Goal: Information Seeking & Learning: Learn about a topic

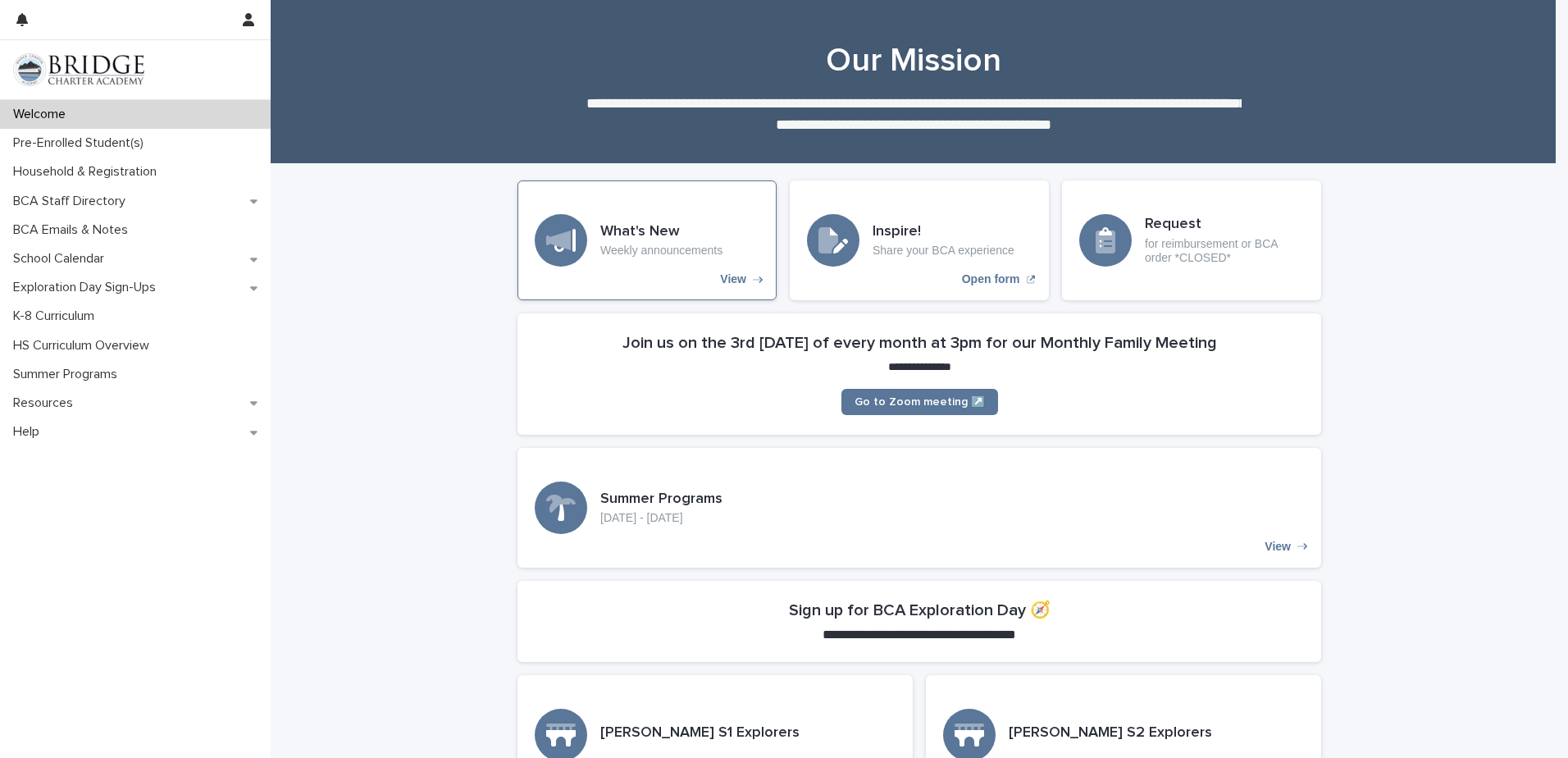
click at [717, 233] on div "What's New Weekly announcements View" at bounding box center [647, 240] width 259 height 120
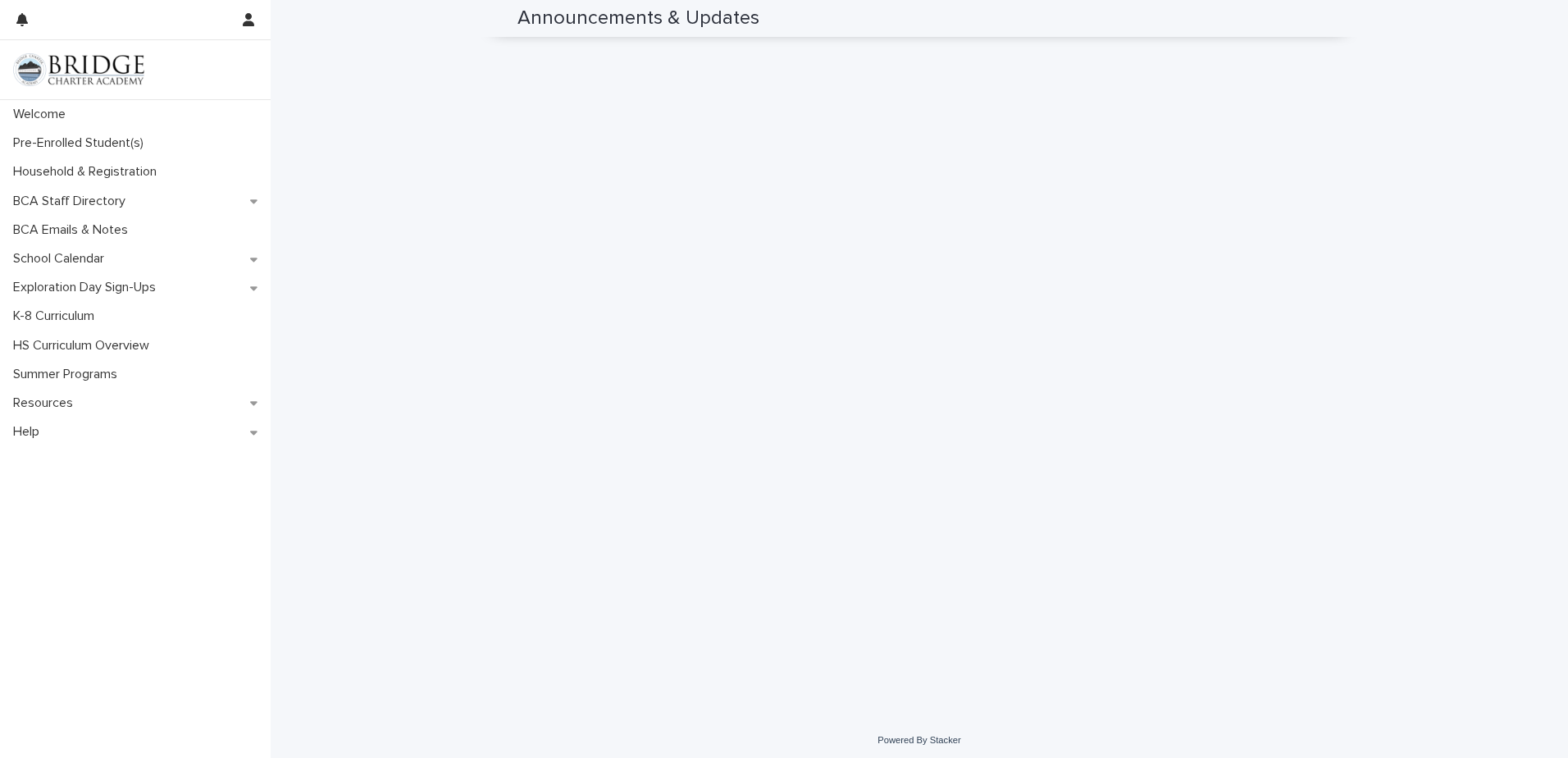
scroll to position [1000, 0]
click at [253, 261] on icon at bounding box center [253, 259] width 7 height 12
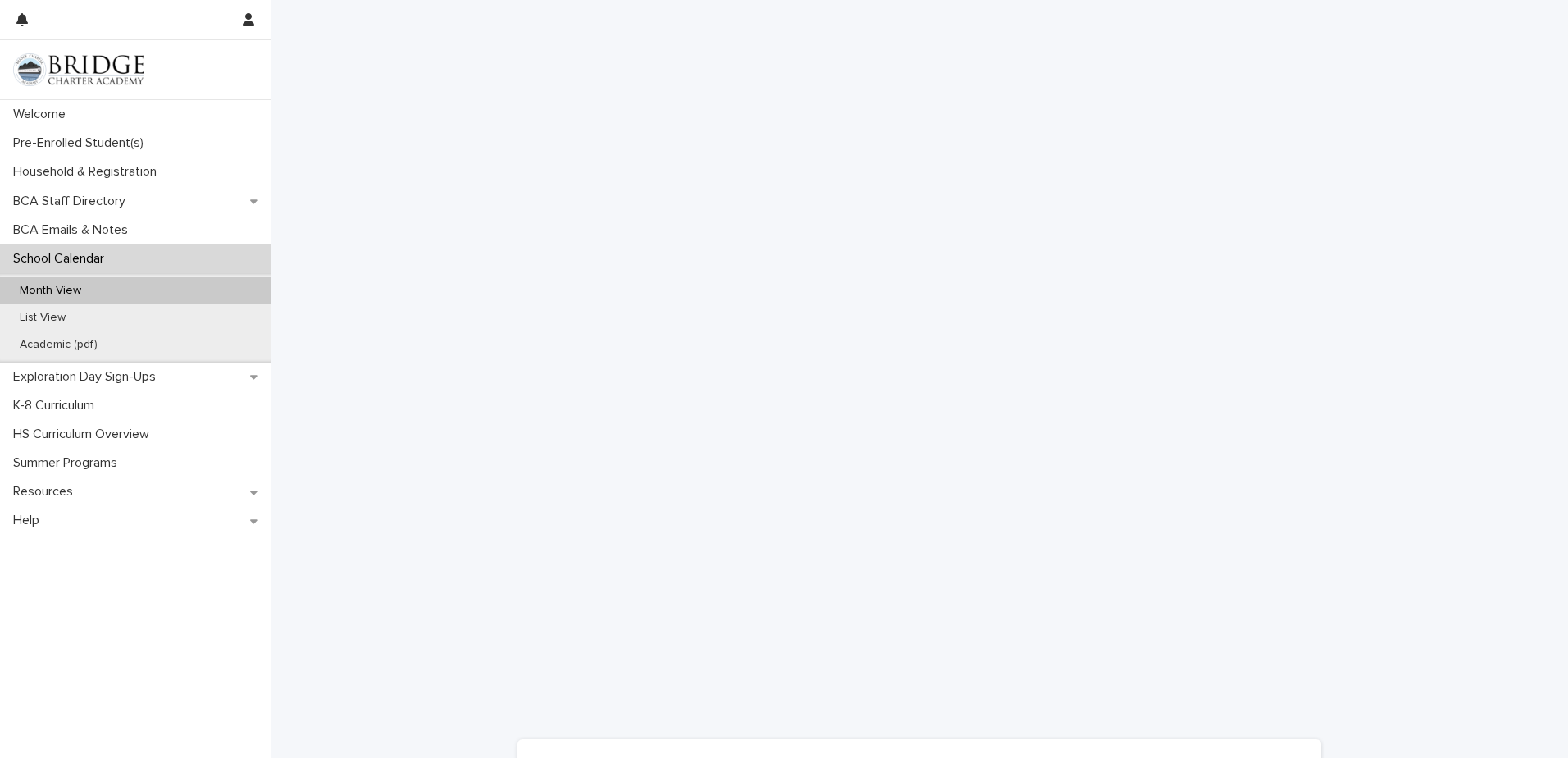
scroll to position [164, 0]
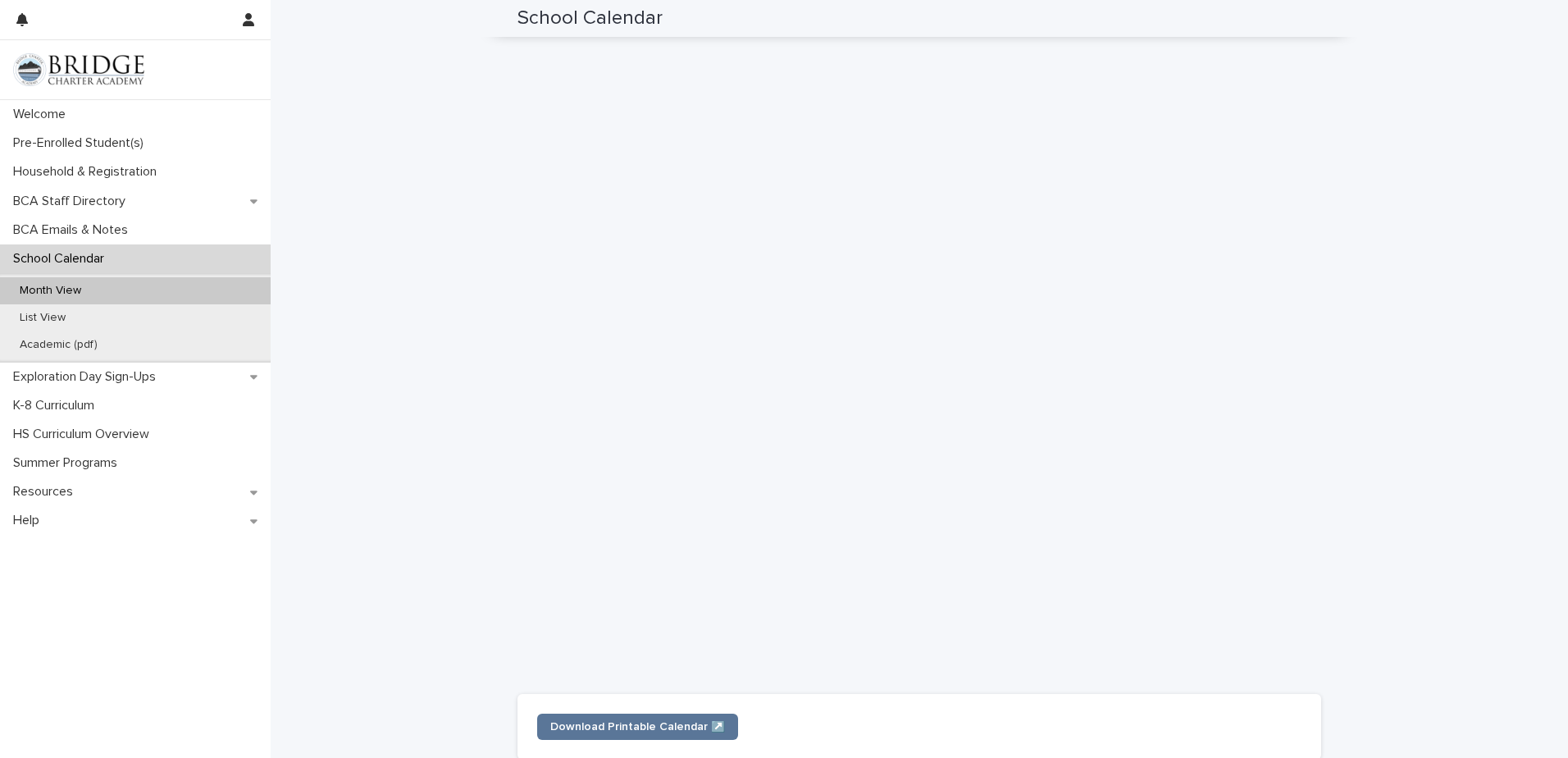
click at [350, 292] on div "Loading... Saving… Loading... Saving… School Calendar School Calendar Sorry, th…" at bounding box center [919, 346] width 1297 height 1017
click at [127, 494] on div "Resources" at bounding box center [135, 491] width 271 height 29
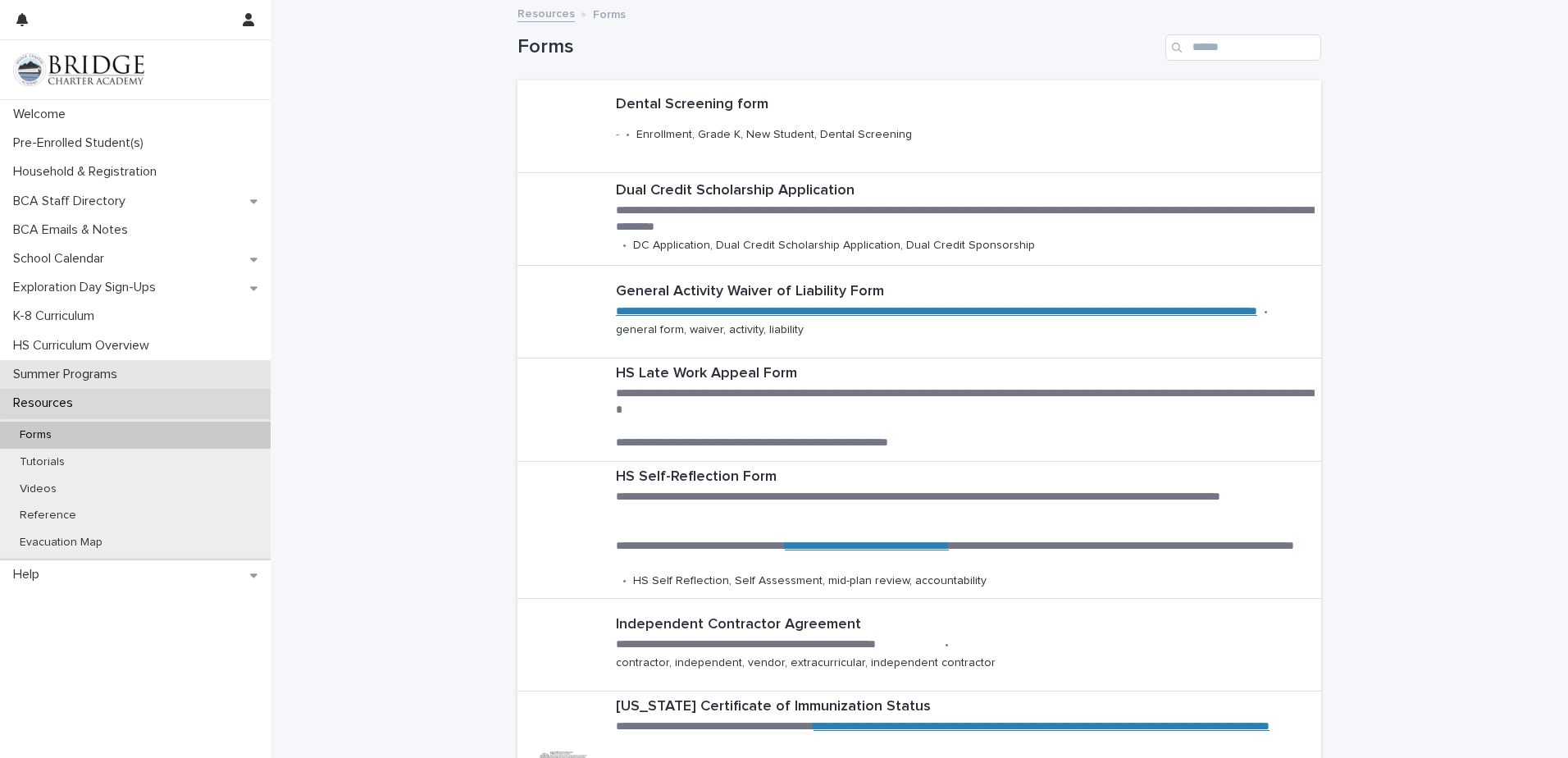
click at [88, 366] on p "Summer Programs" at bounding box center [69, 374] width 124 height 16
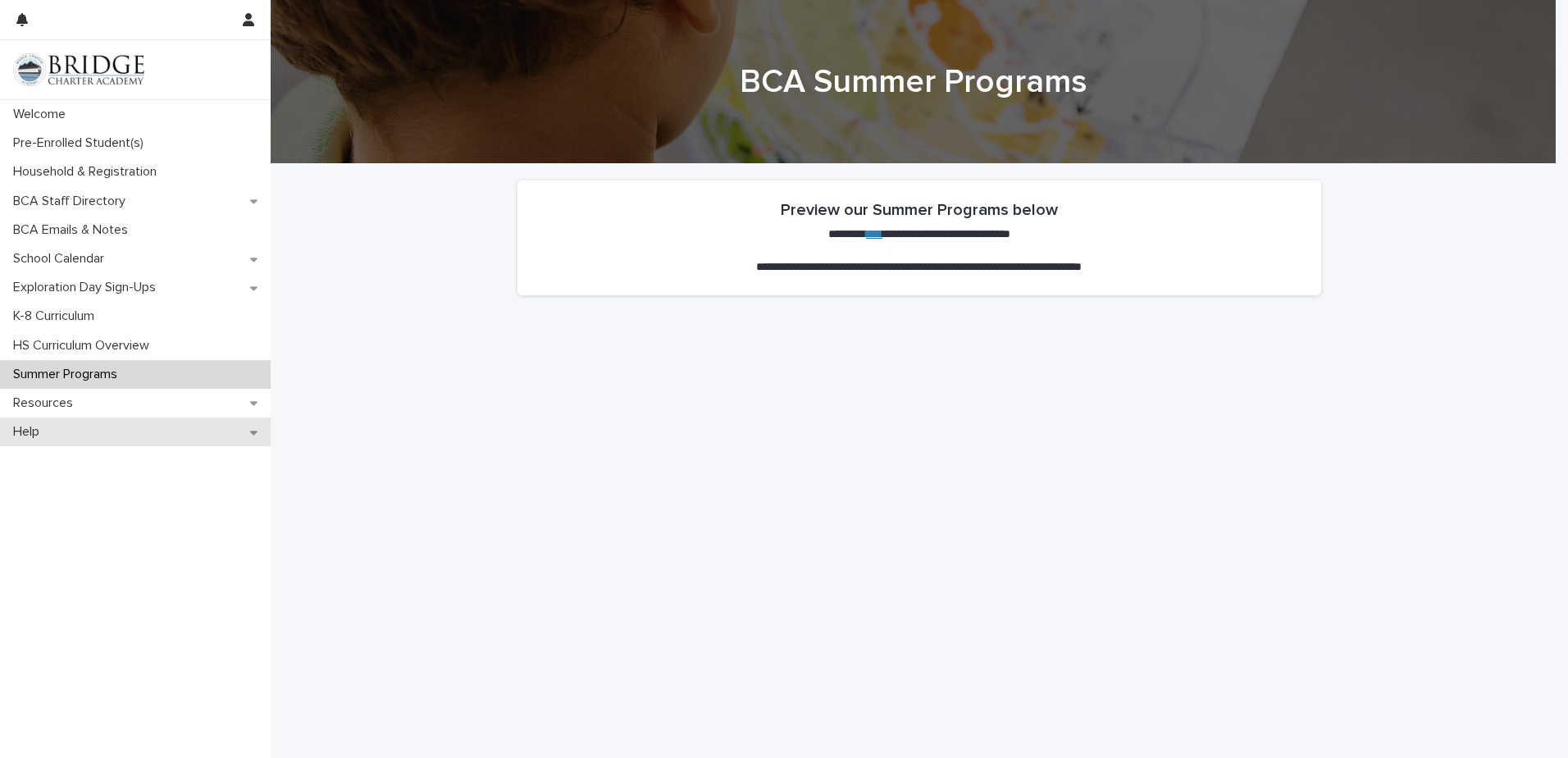
click at [109, 428] on div "Help" at bounding box center [135, 431] width 271 height 29
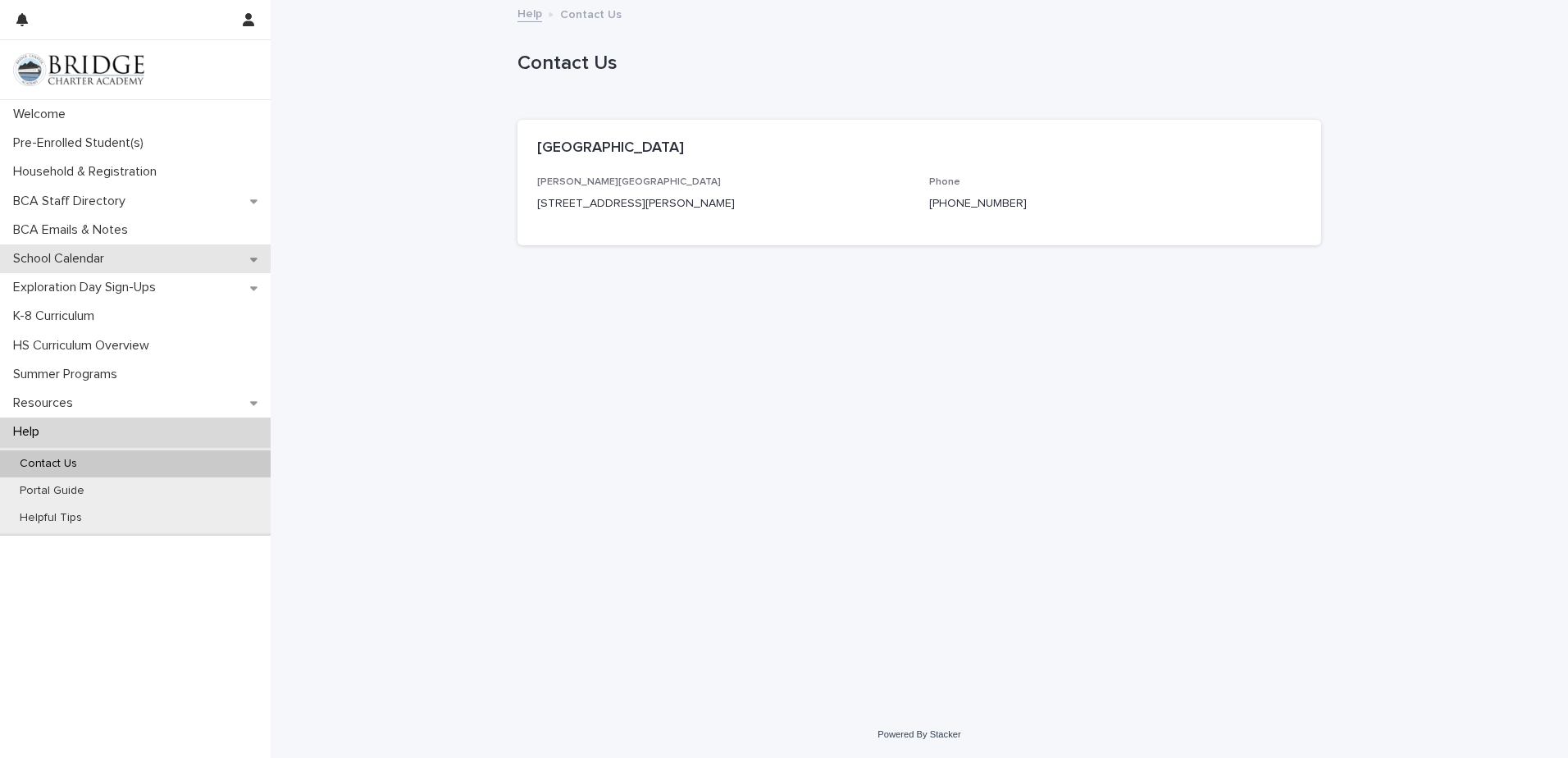
click at [194, 267] on div "School Calendar" at bounding box center [135, 258] width 271 height 29
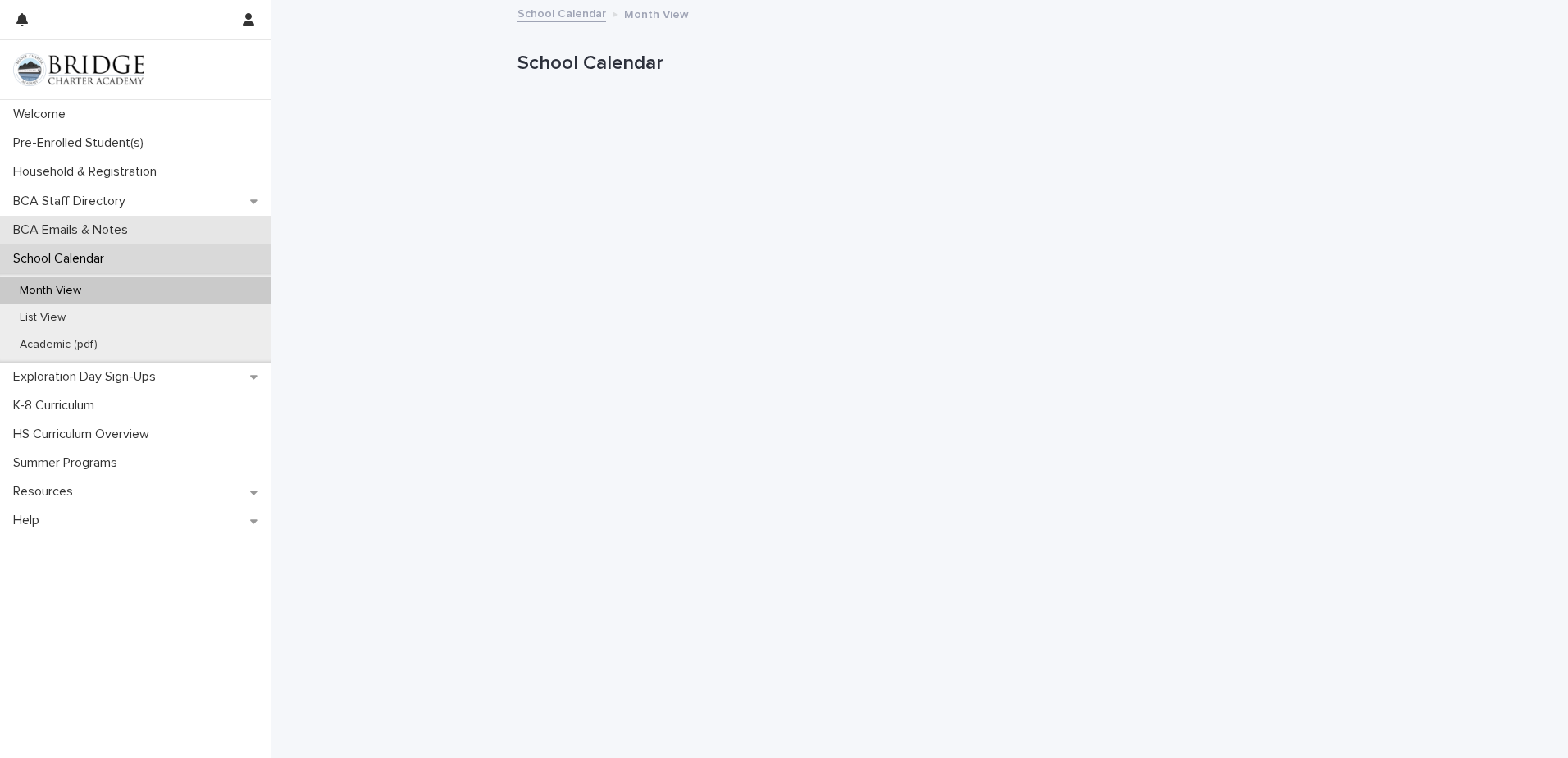
click at [177, 226] on div "BCA Emails & Notes" at bounding box center [135, 229] width 271 height 29
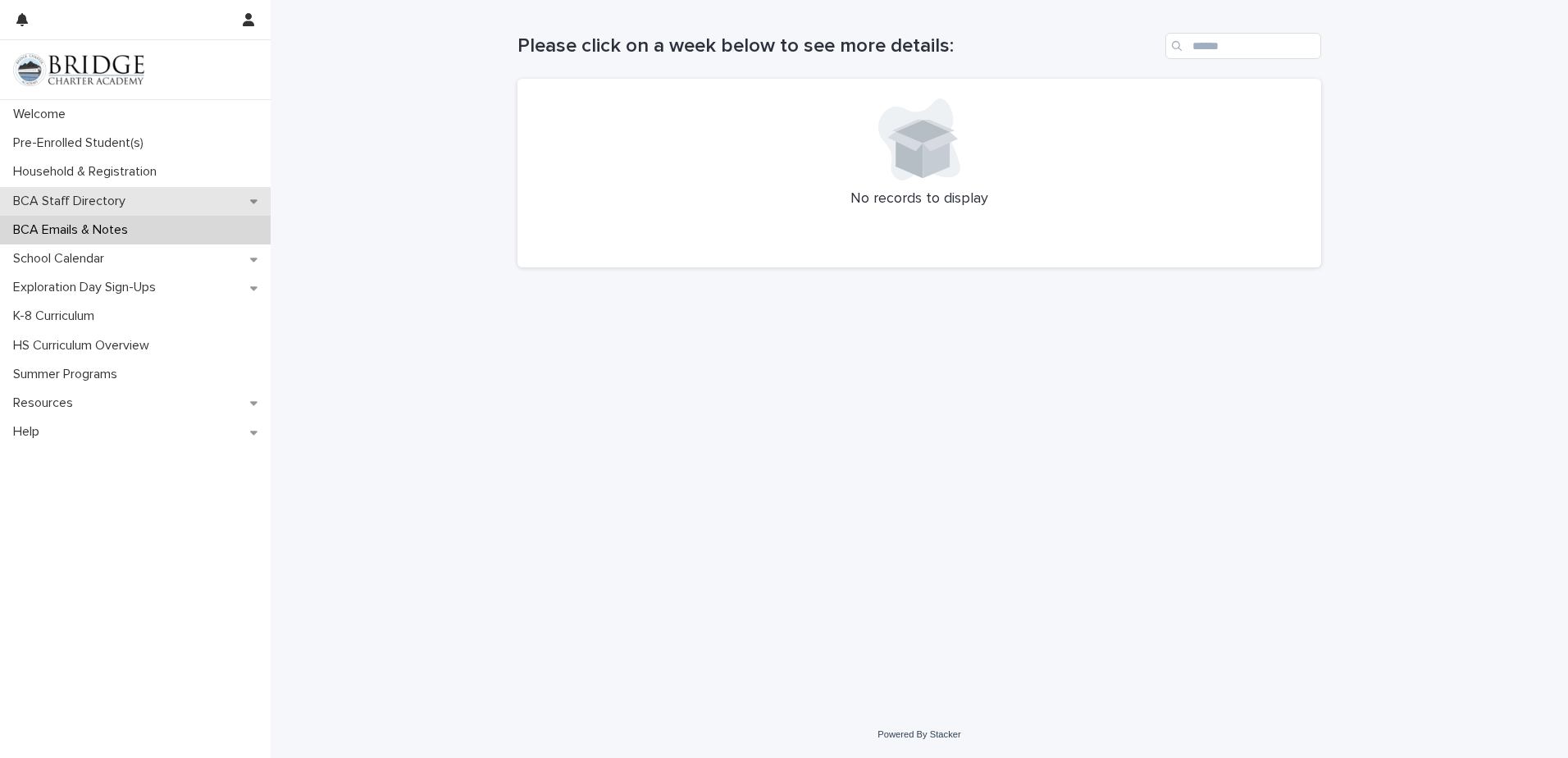
click at [211, 204] on div "BCA Staff Directory" at bounding box center [135, 201] width 271 height 29
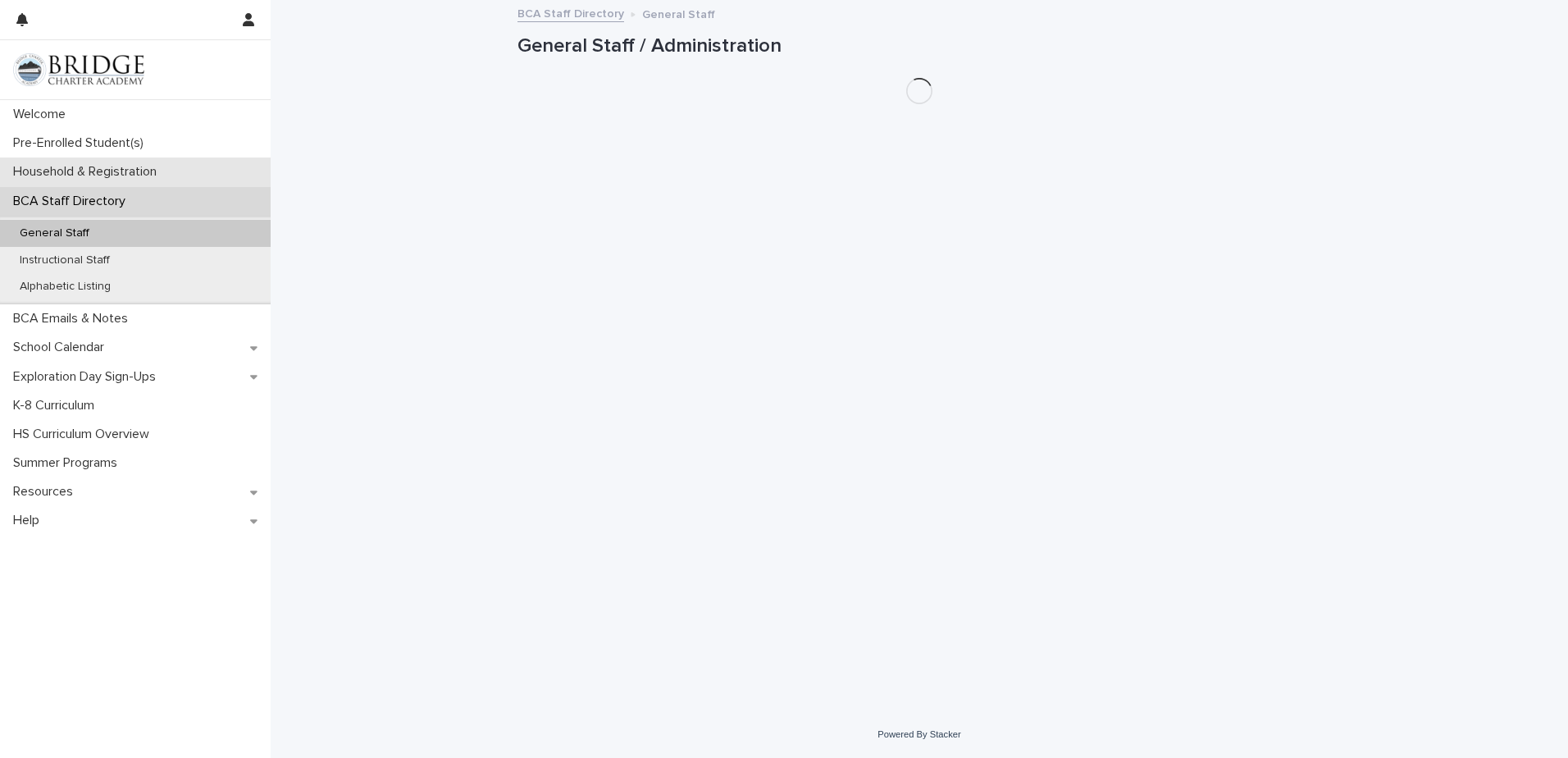
click at [200, 164] on div "Household & Registration" at bounding box center [135, 171] width 271 height 29
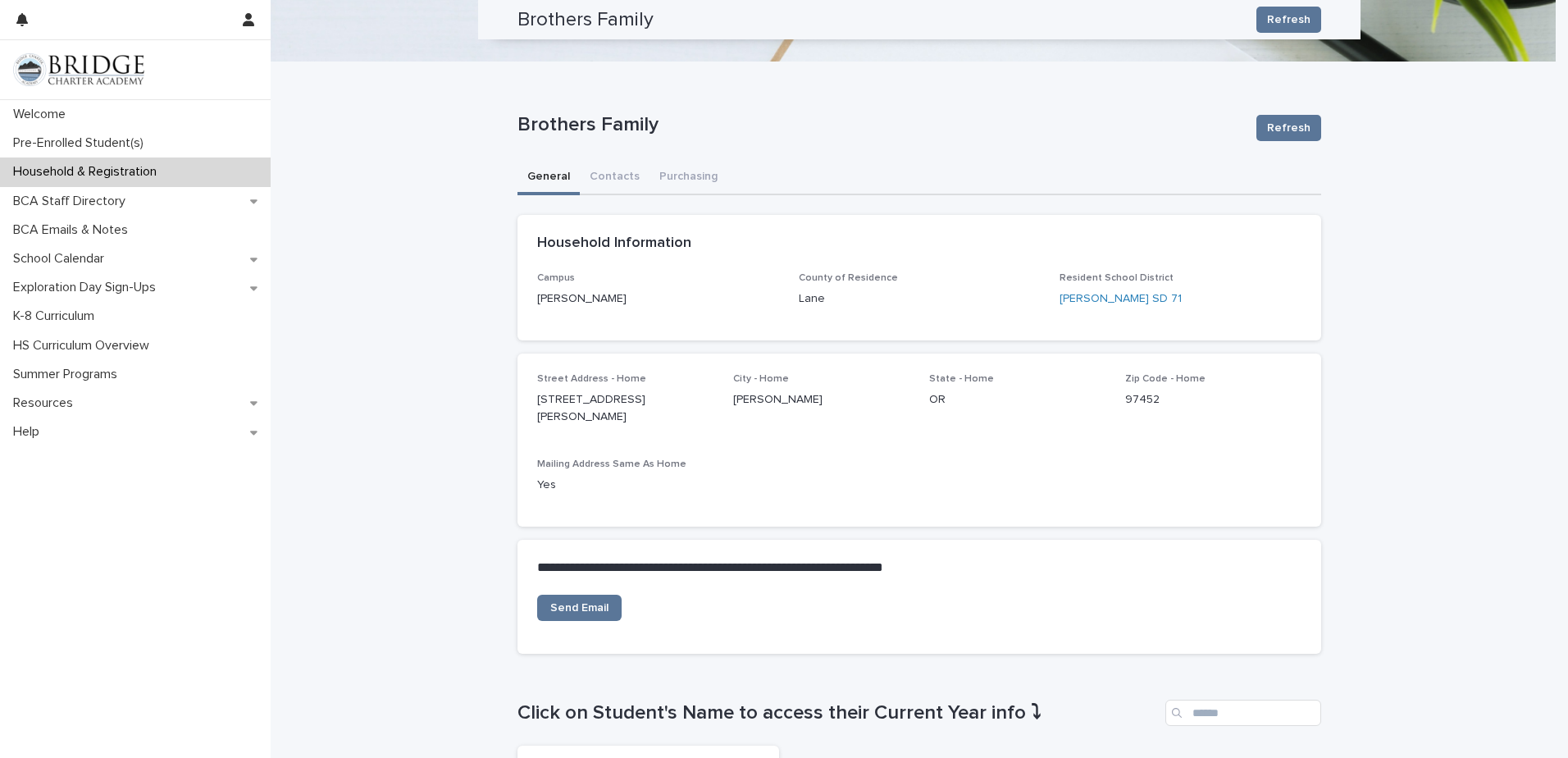
scroll to position [99, 0]
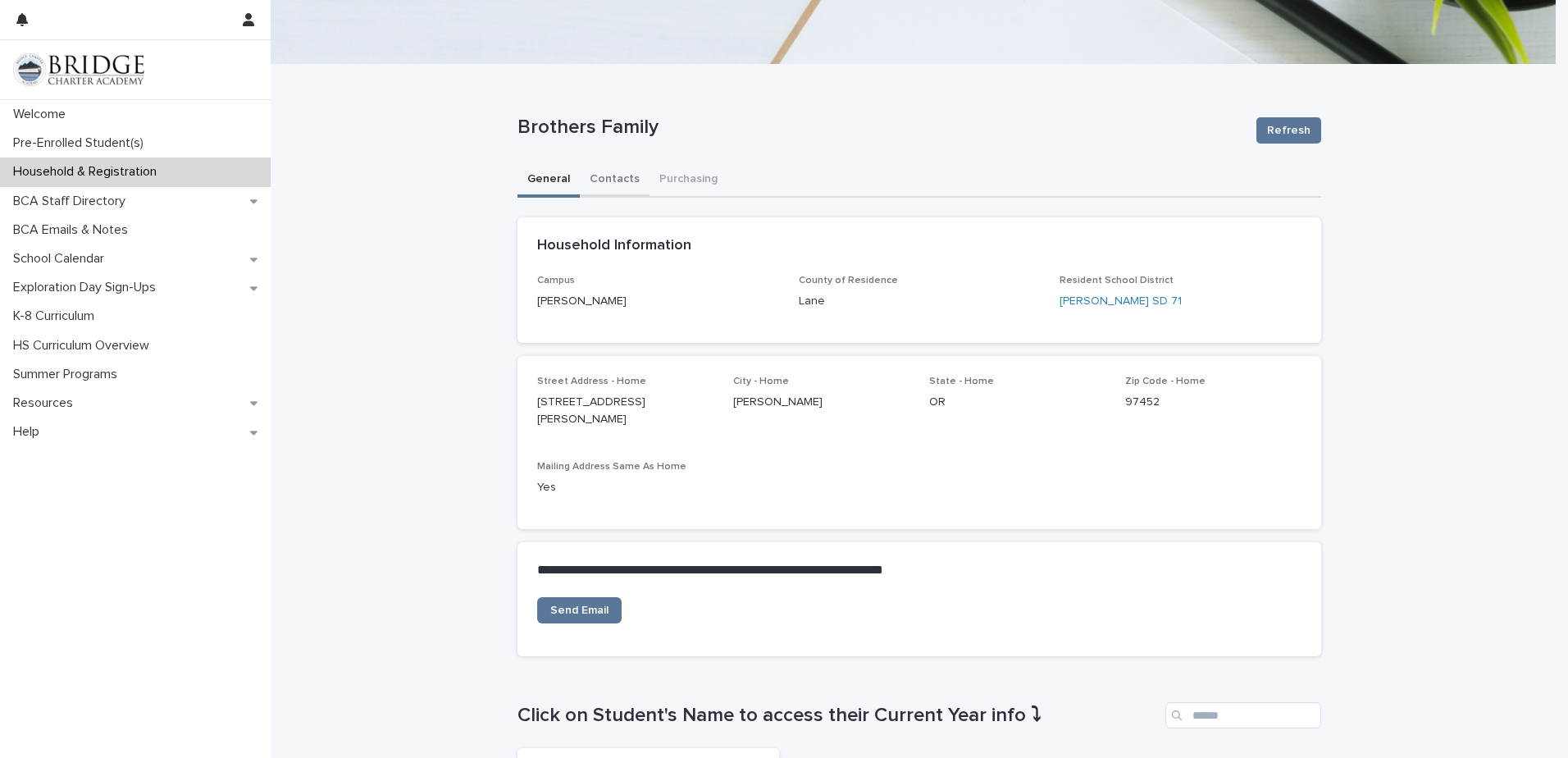
click at [607, 179] on button "Contacts" at bounding box center [614, 180] width 70 height 34
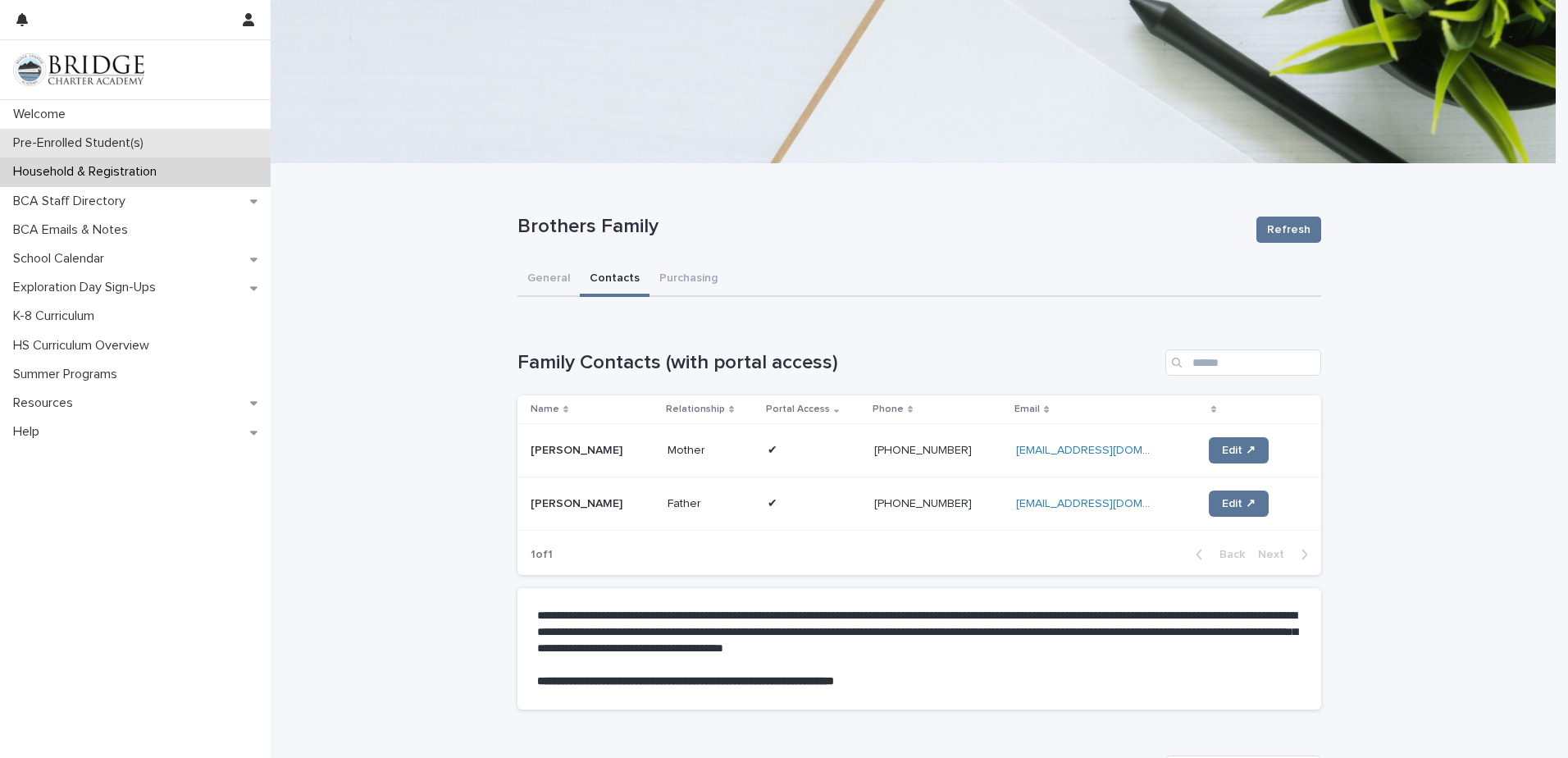
click at [188, 140] on div "Pre-Enrolled Student(s)" at bounding box center [135, 143] width 271 height 29
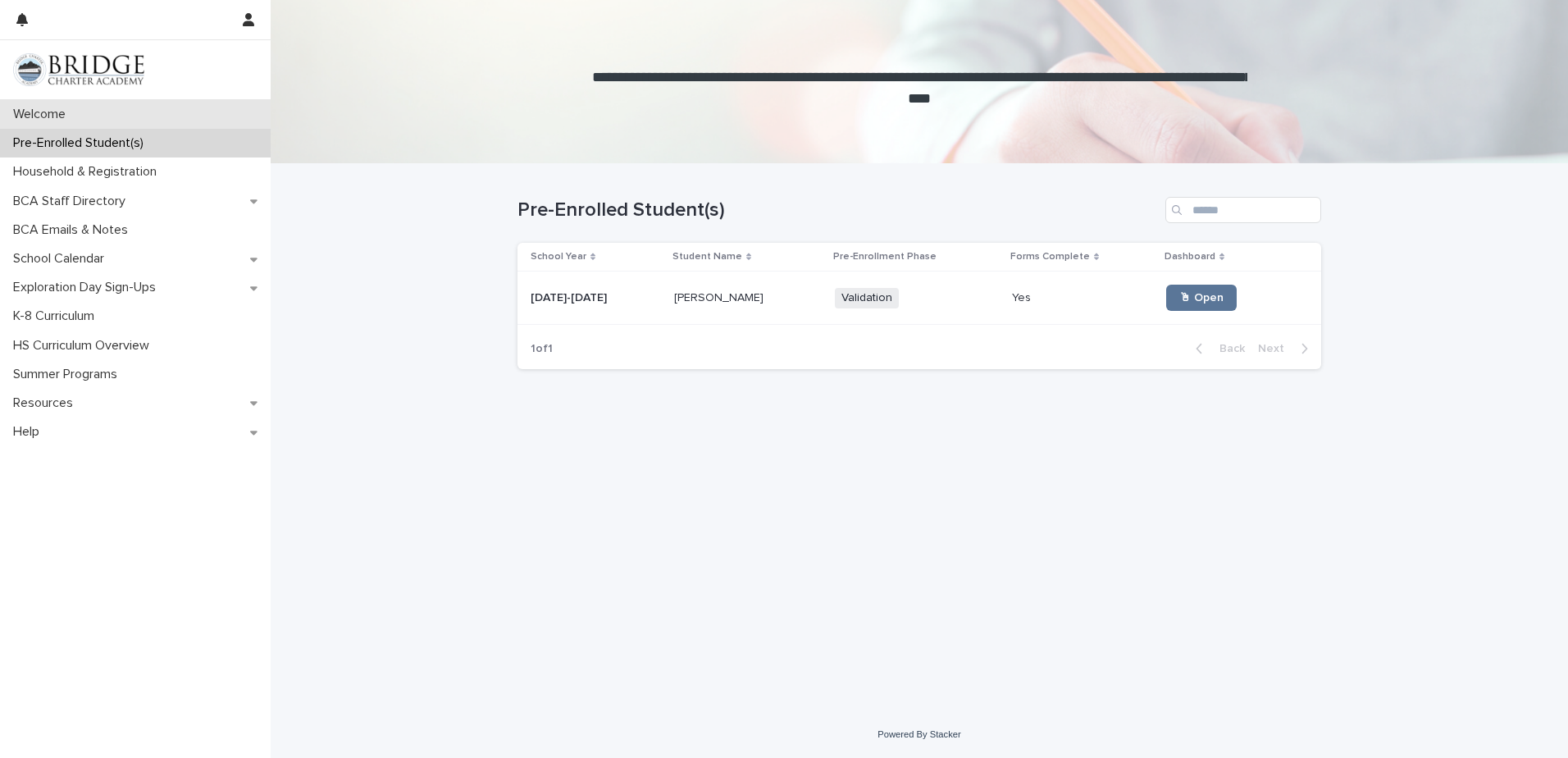
click at [141, 114] on div "Welcome" at bounding box center [135, 114] width 271 height 29
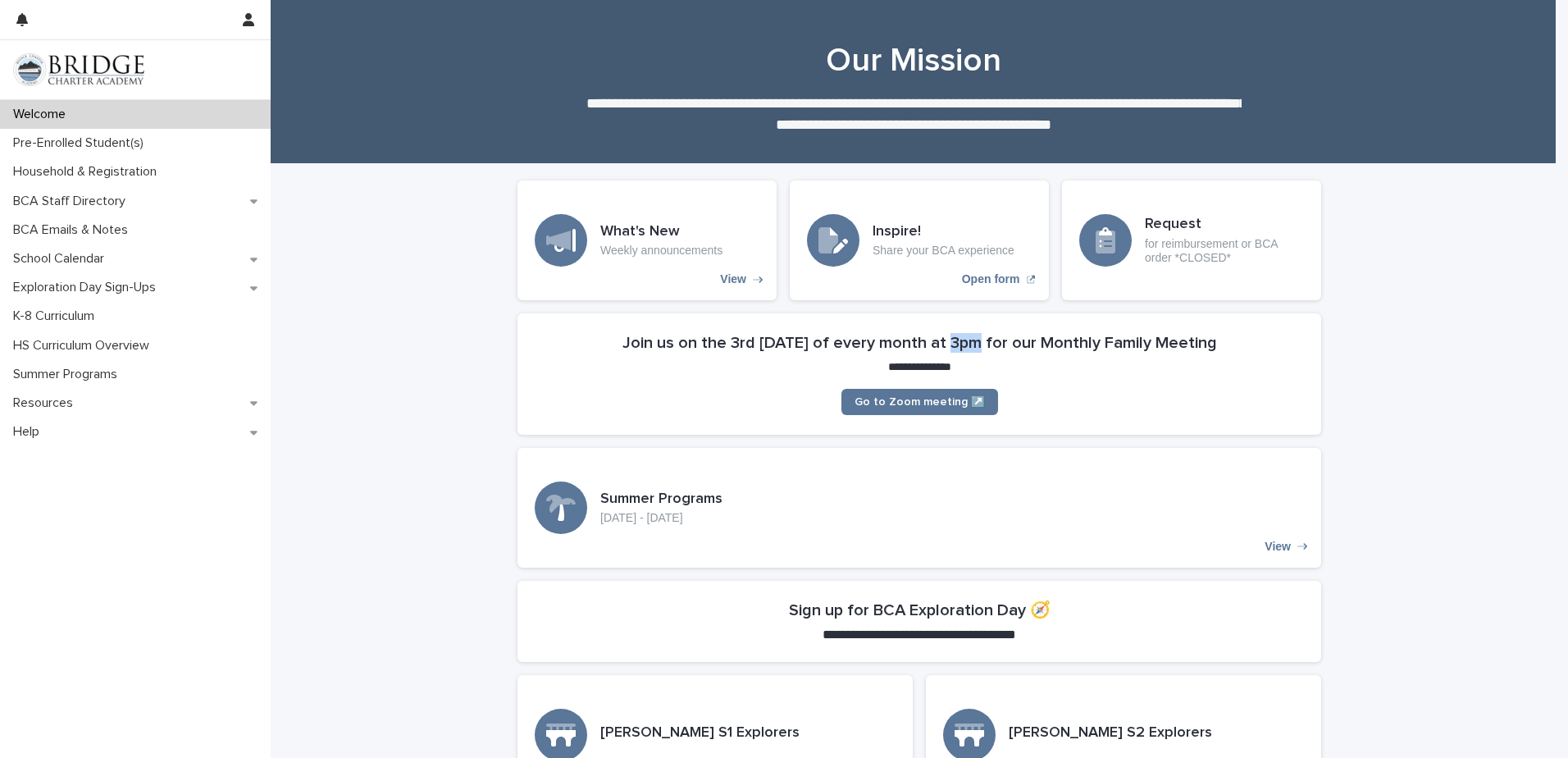
drag, startPoint x: 948, startPoint y: 339, endPoint x: 975, endPoint y: 344, distance: 27.5
click at [975, 344] on h2 "Join us on the 3rd [DATE] of every month at 3pm for our Monthly Family Meeting" at bounding box center [919, 343] width 595 height 20
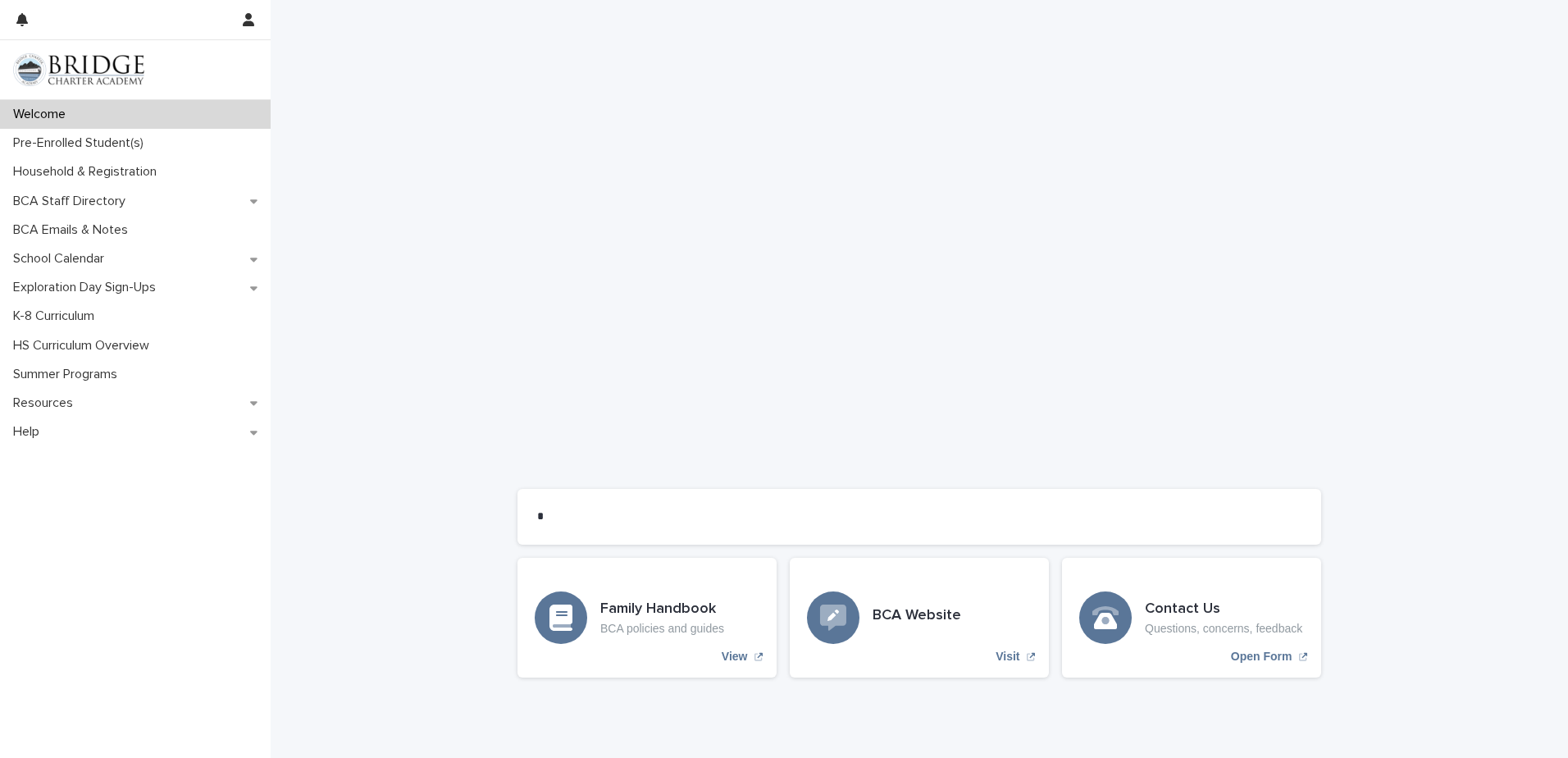
scroll to position [1131, 0]
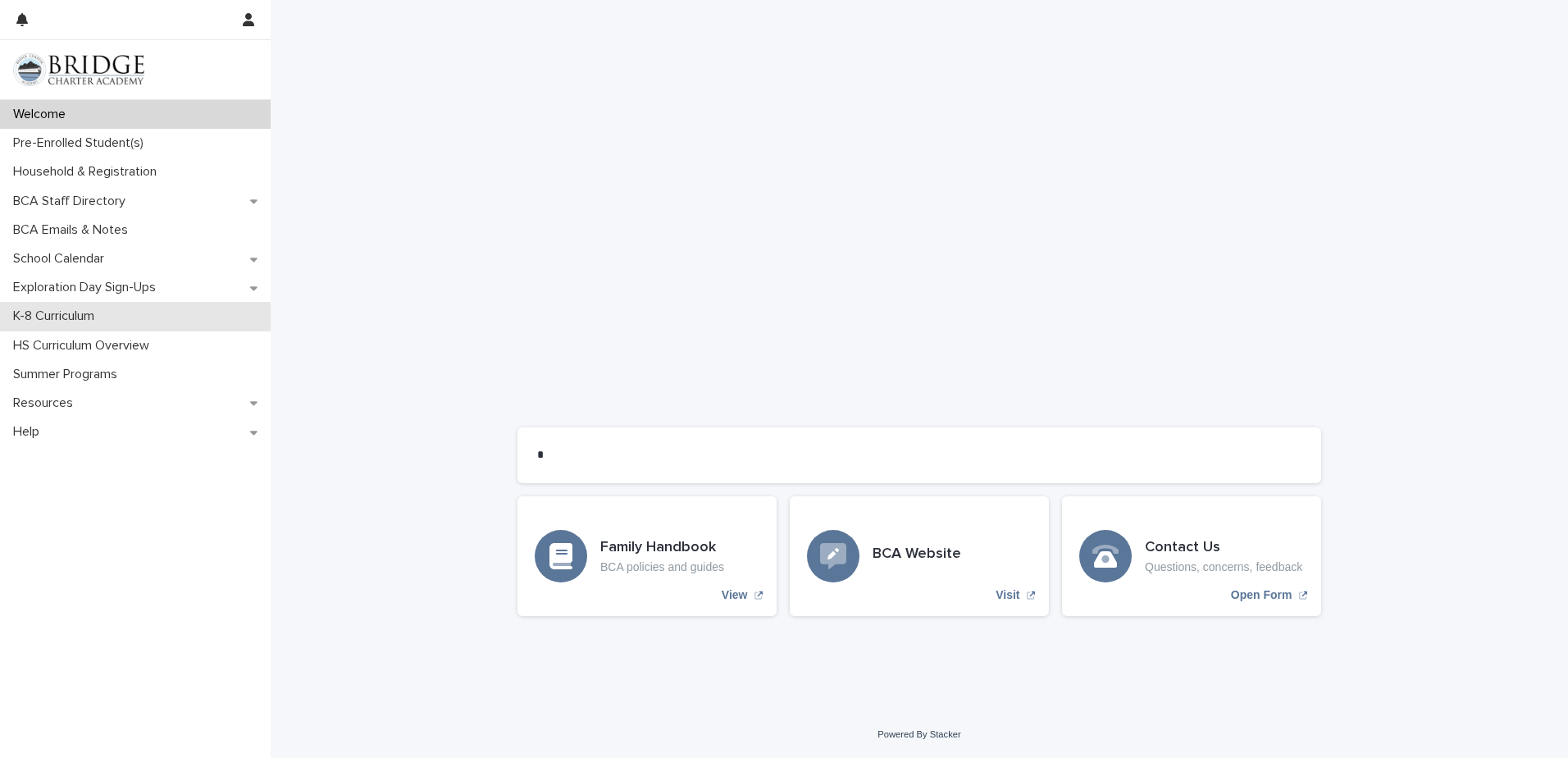
click at [133, 314] on div "K-8 Curriculum" at bounding box center [135, 316] width 271 height 29
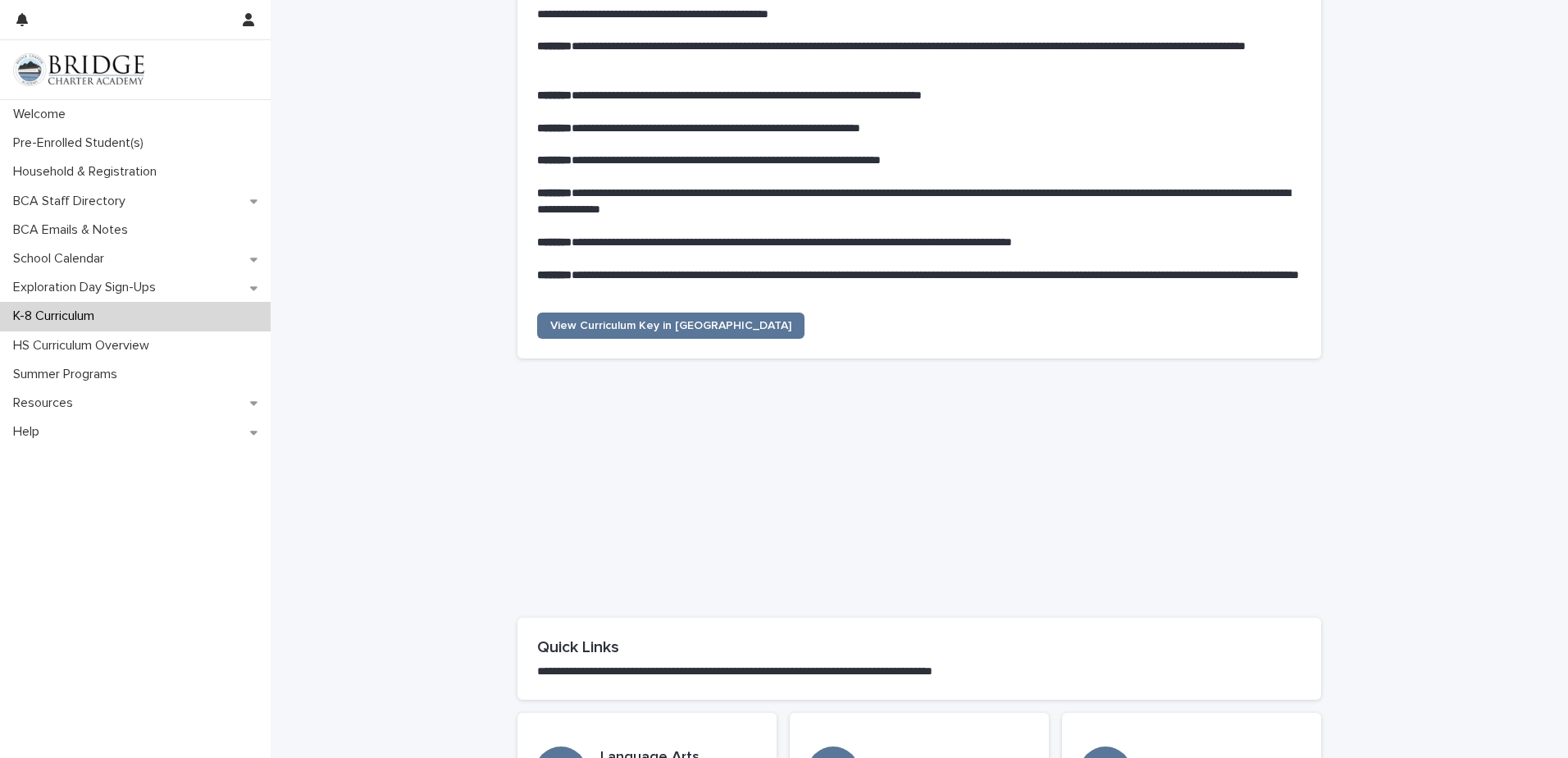
scroll to position [282, 0]
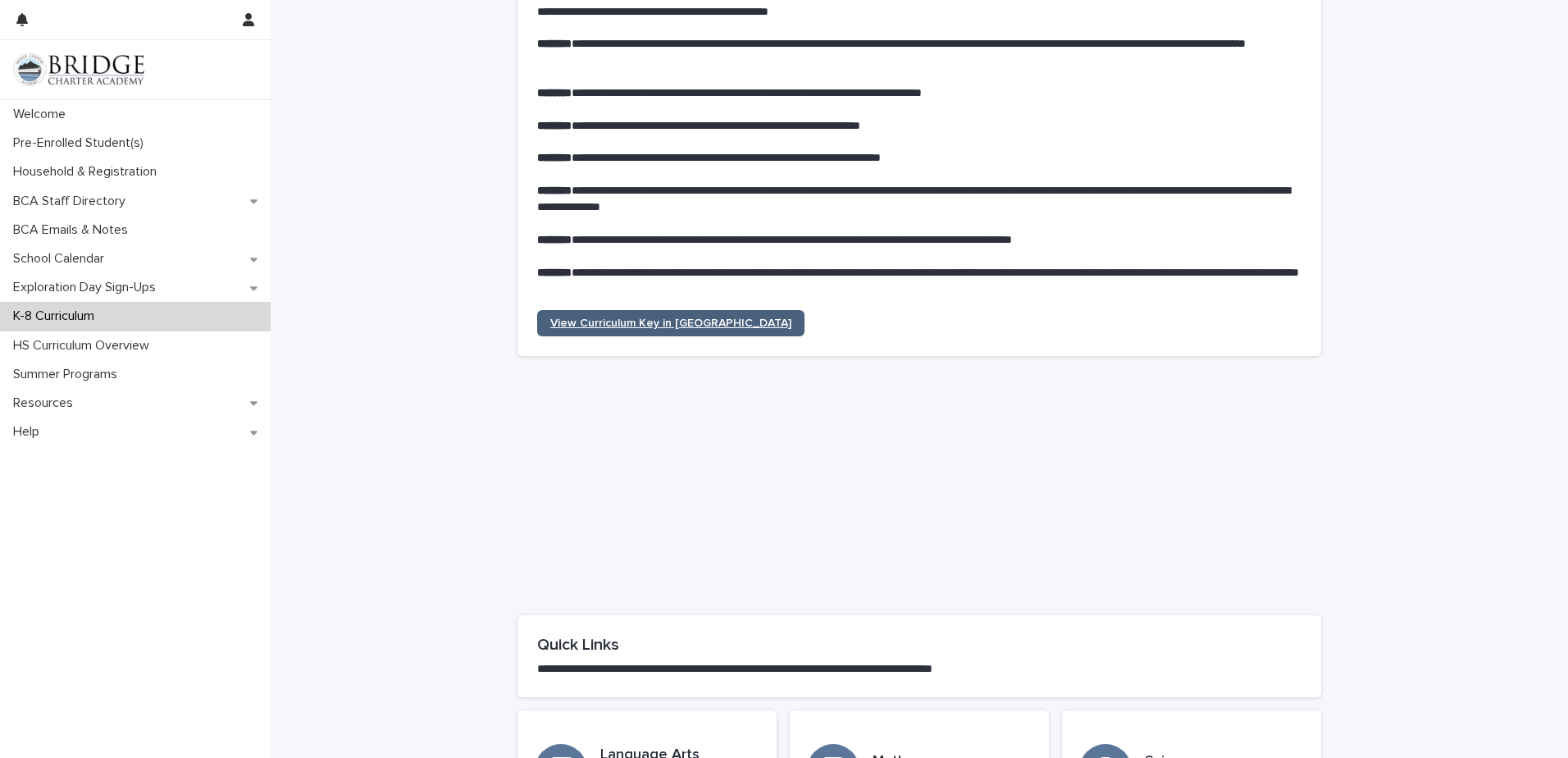
click at [646, 325] on span "View Curriculum Key in [GEOGRAPHIC_DATA]" at bounding box center [670, 323] width 241 height 12
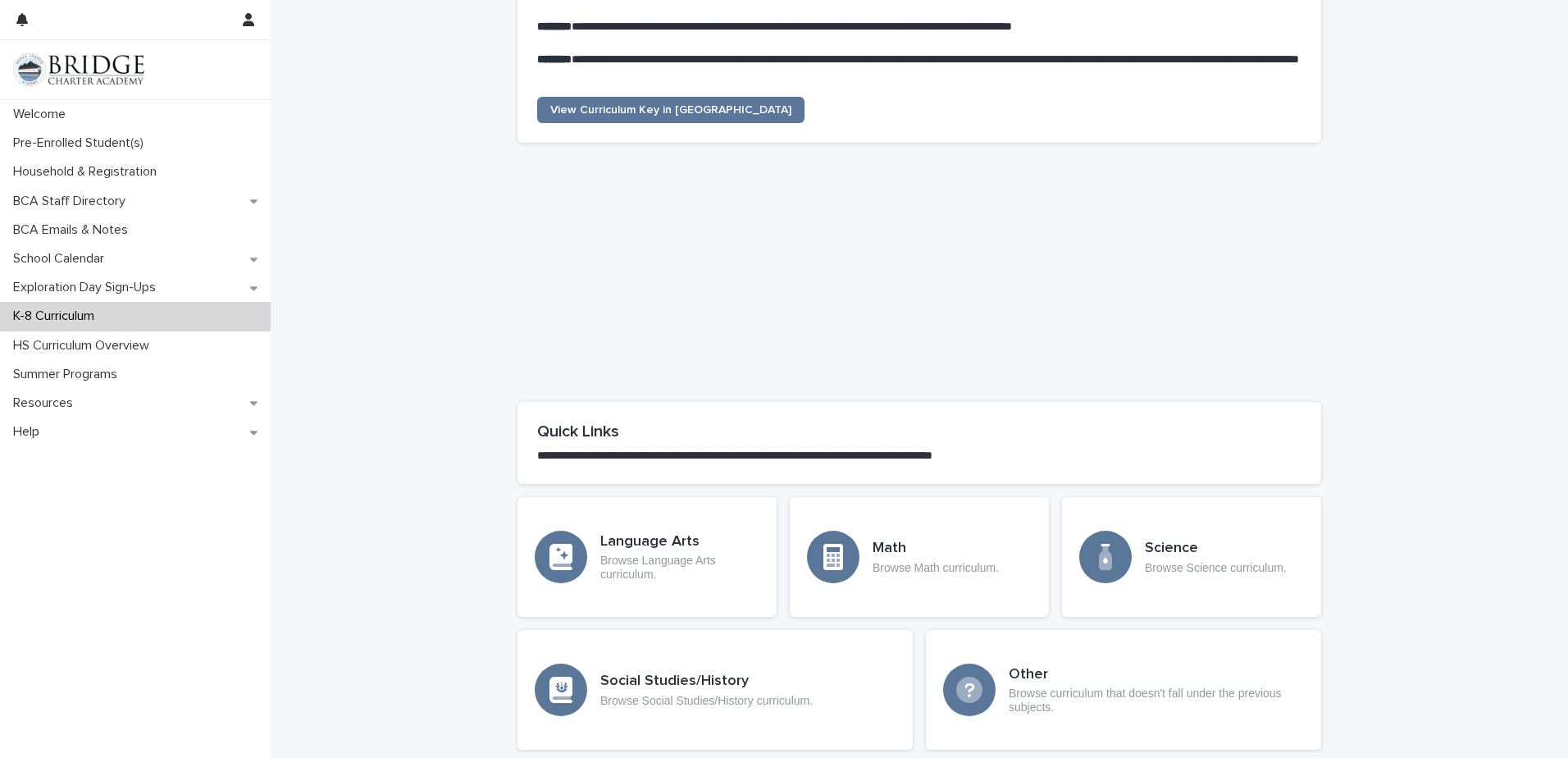
scroll to position [528, 0]
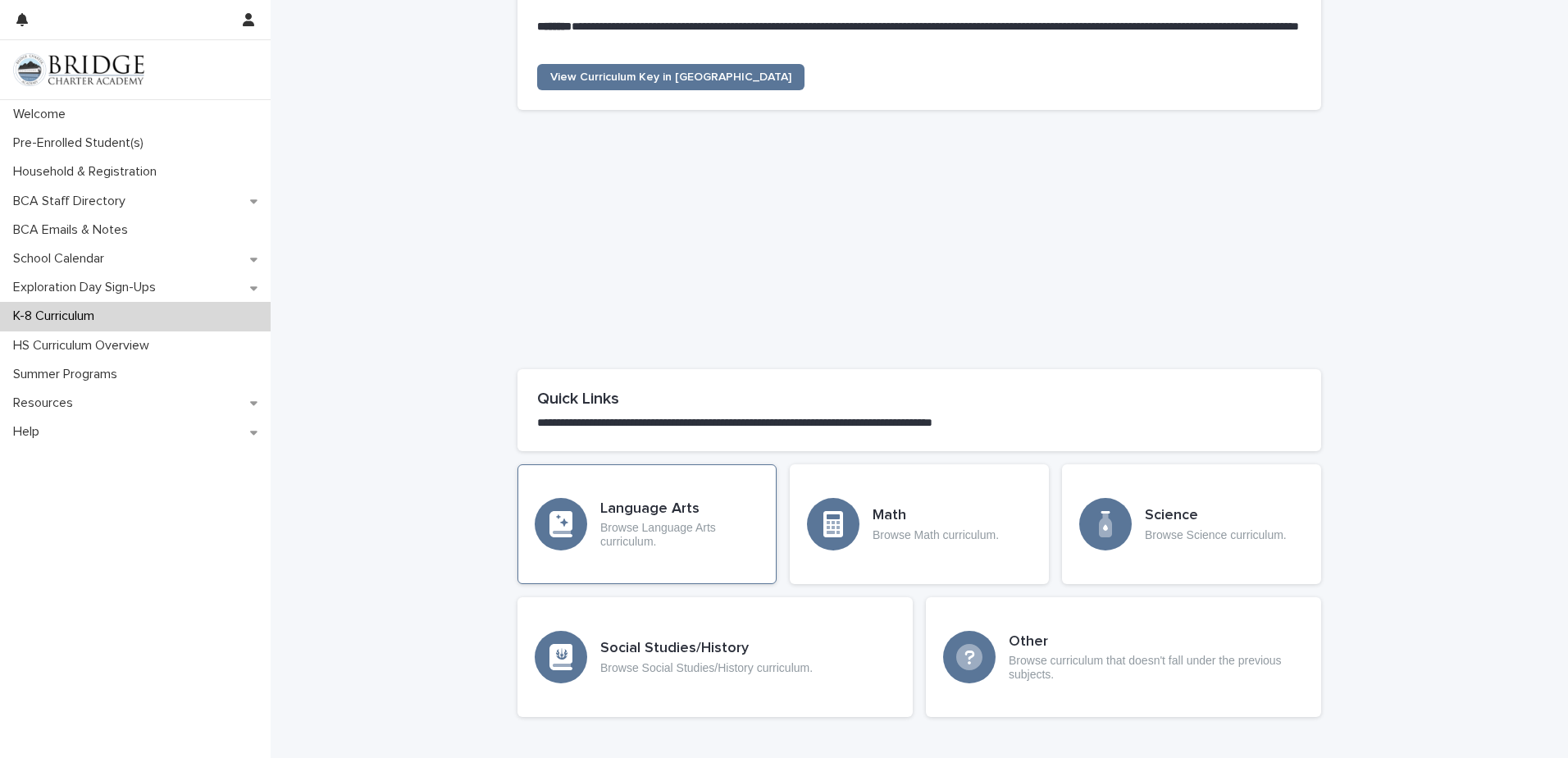
click at [602, 515] on h3 "Language Arts" at bounding box center [680, 509] width 159 height 18
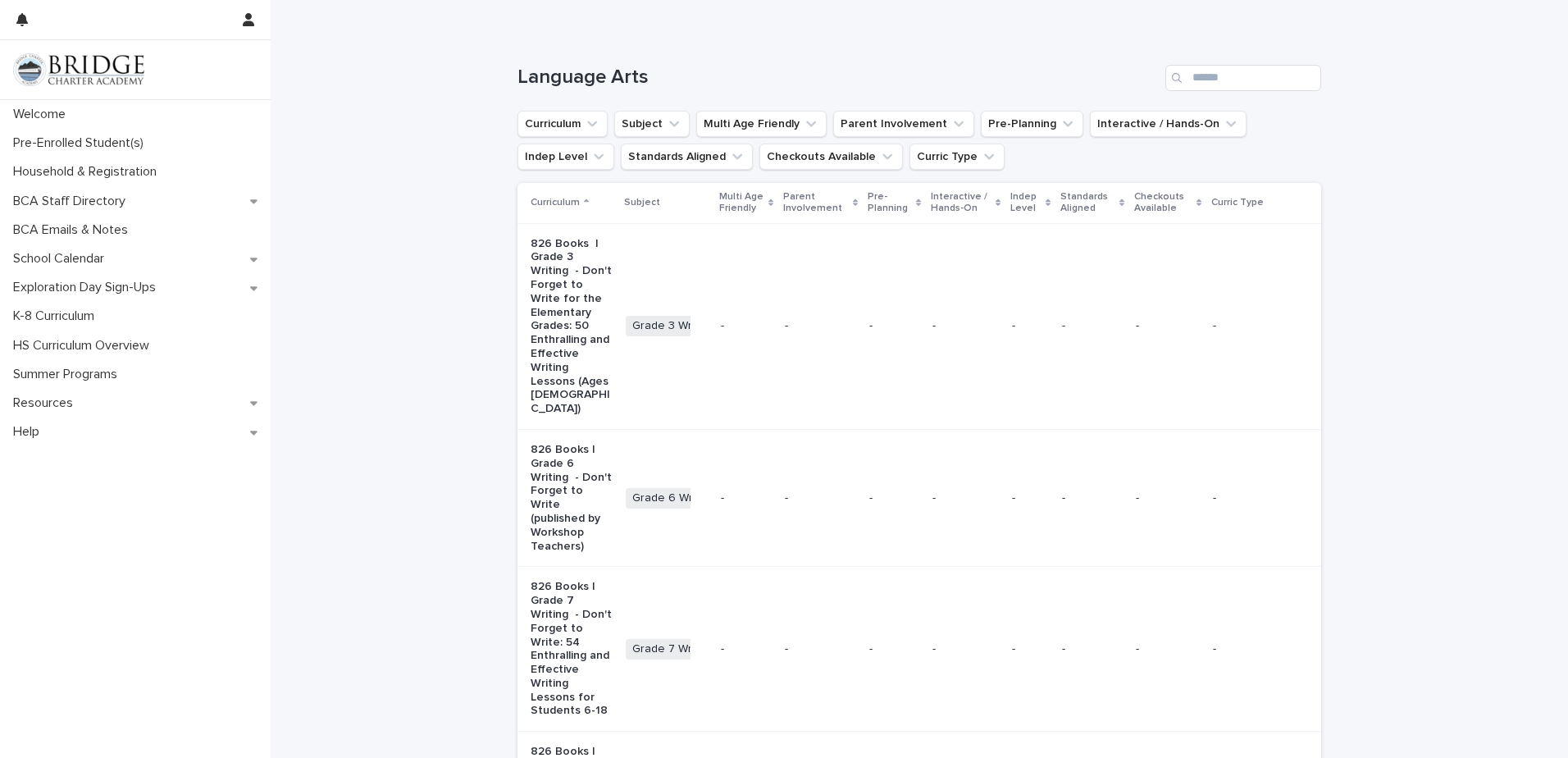
scroll to position [120, 0]
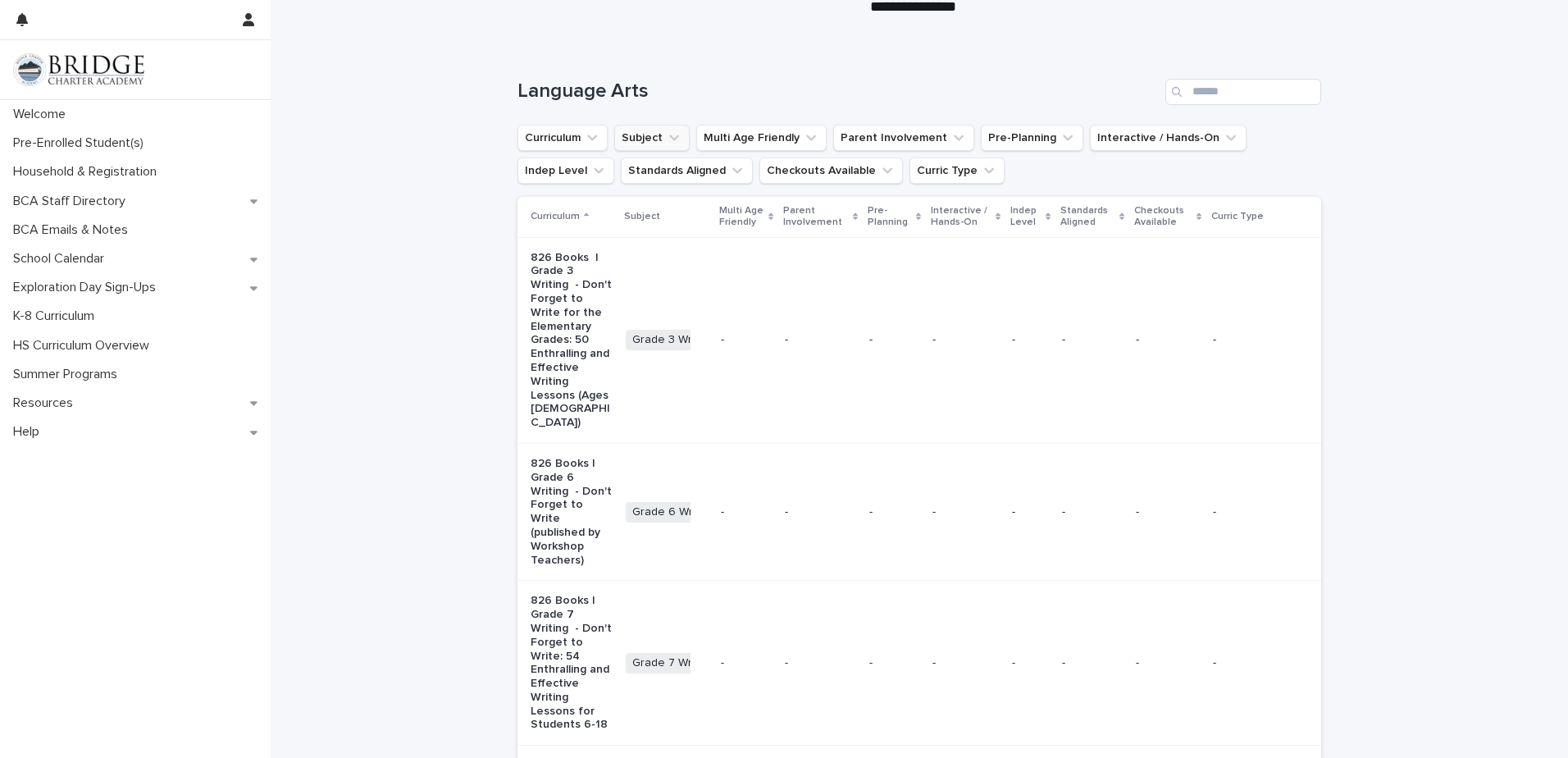
click at [671, 135] on icon "Subject" at bounding box center [673, 138] width 17 height 17
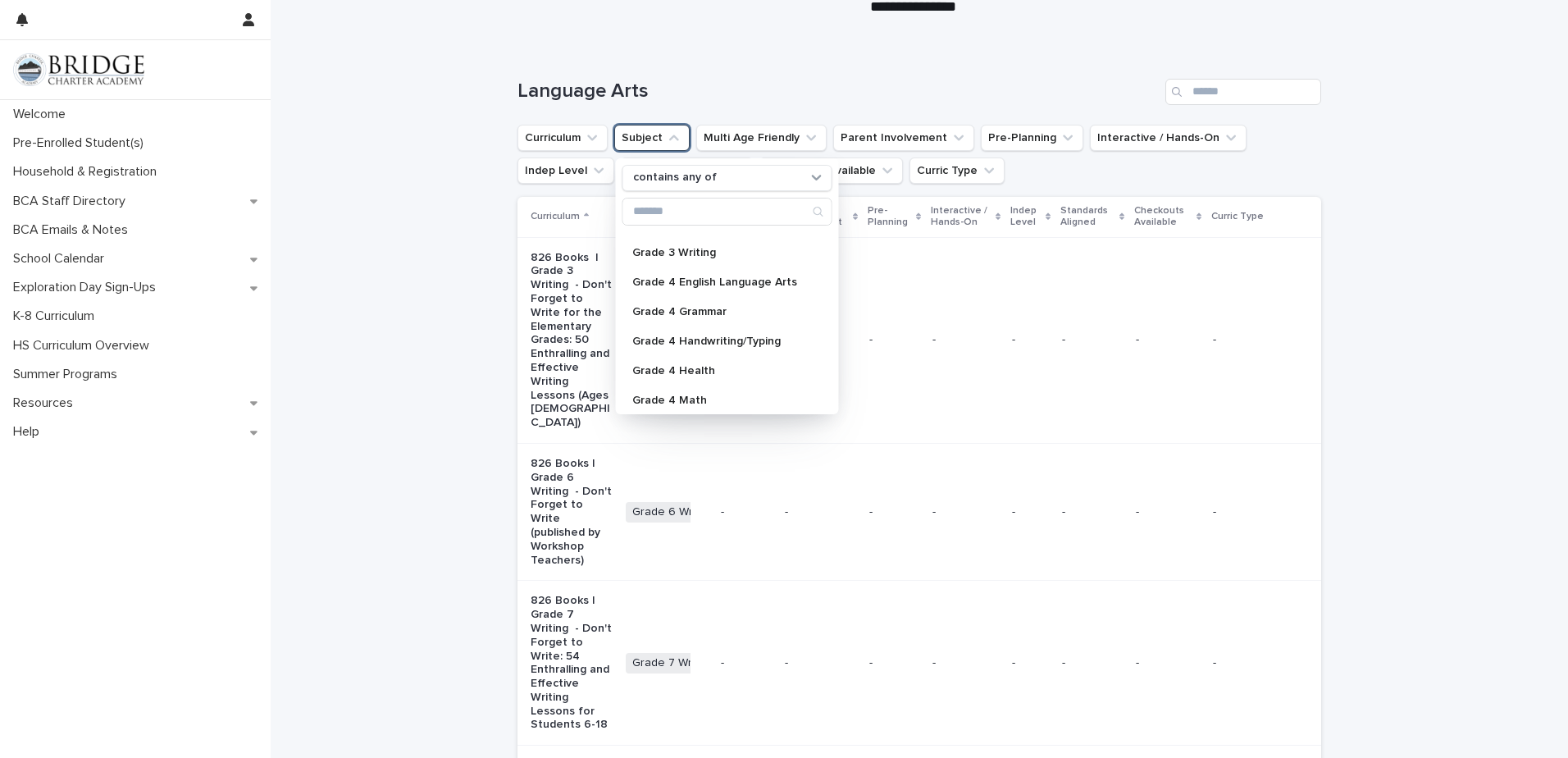
scroll to position [1231, 0]
click at [709, 285] on p "Grade 4 English Language Arts" at bounding box center [719, 284] width 174 height 12
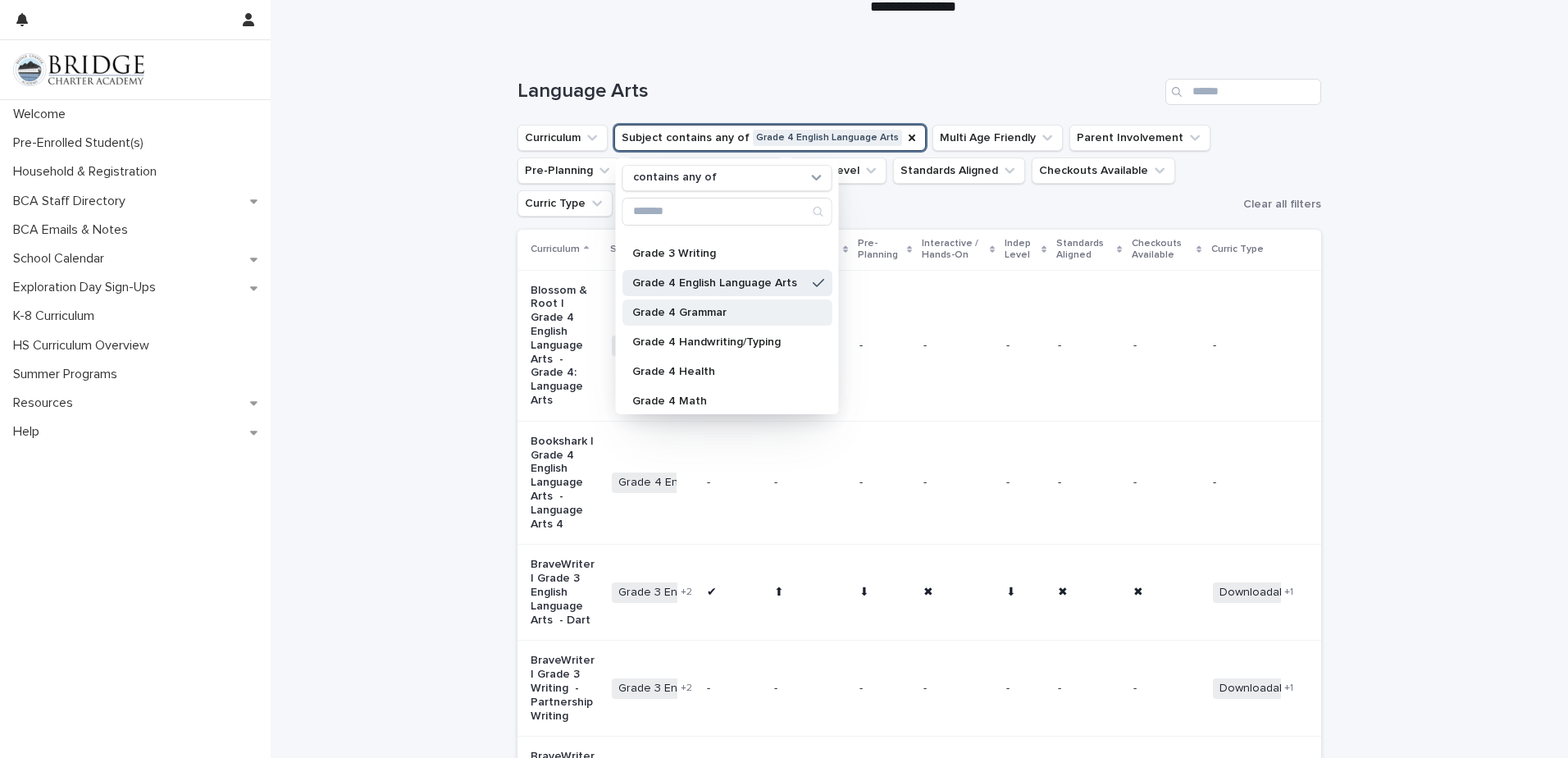
click at [710, 300] on div "Grade 4 Grammar" at bounding box center [726, 312] width 210 height 27
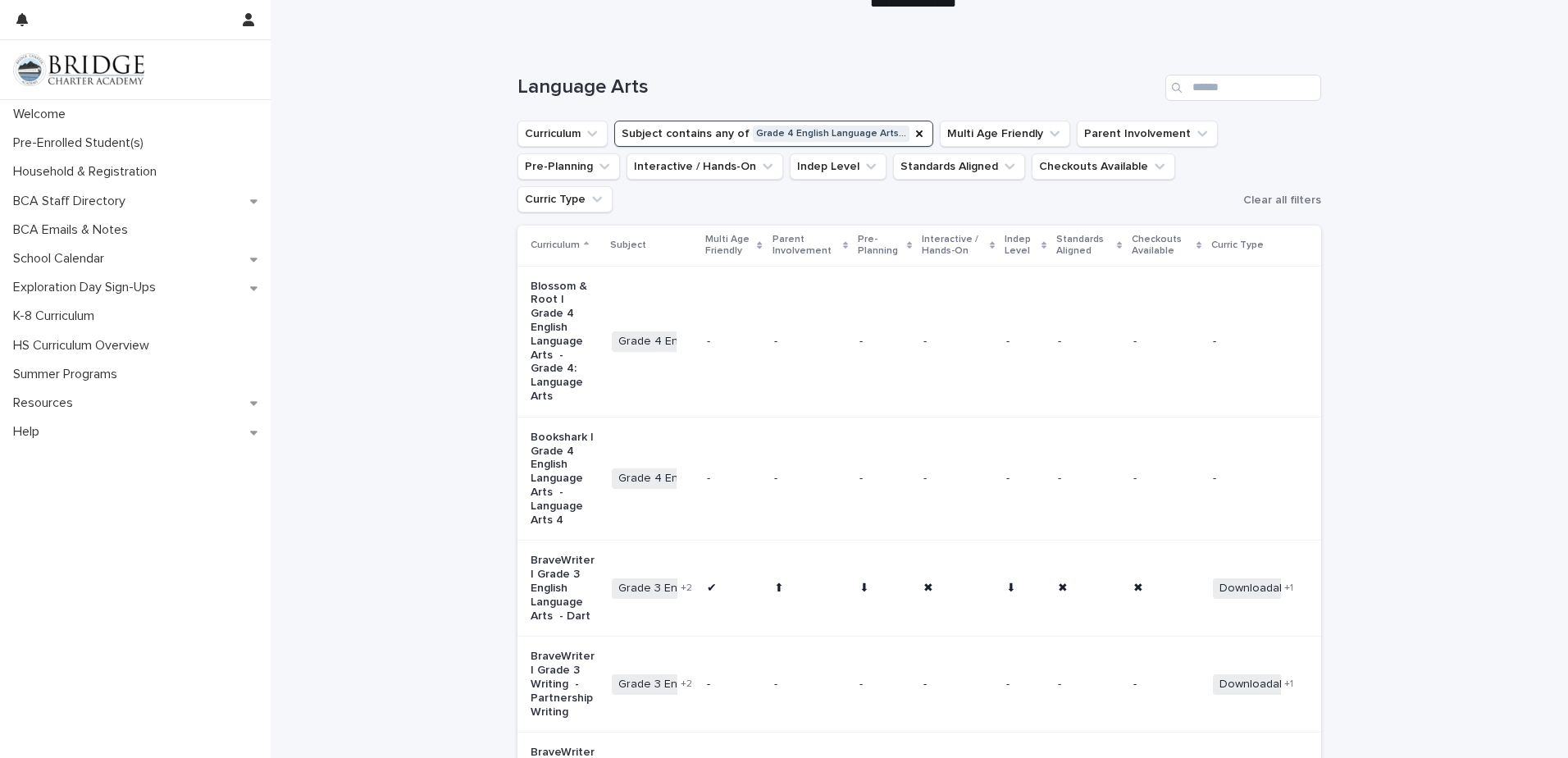
scroll to position [120, 0]
click at [850, 135] on button "Subject contains any of Grade 4 English Language Arts…" at bounding box center [774, 138] width 319 height 27
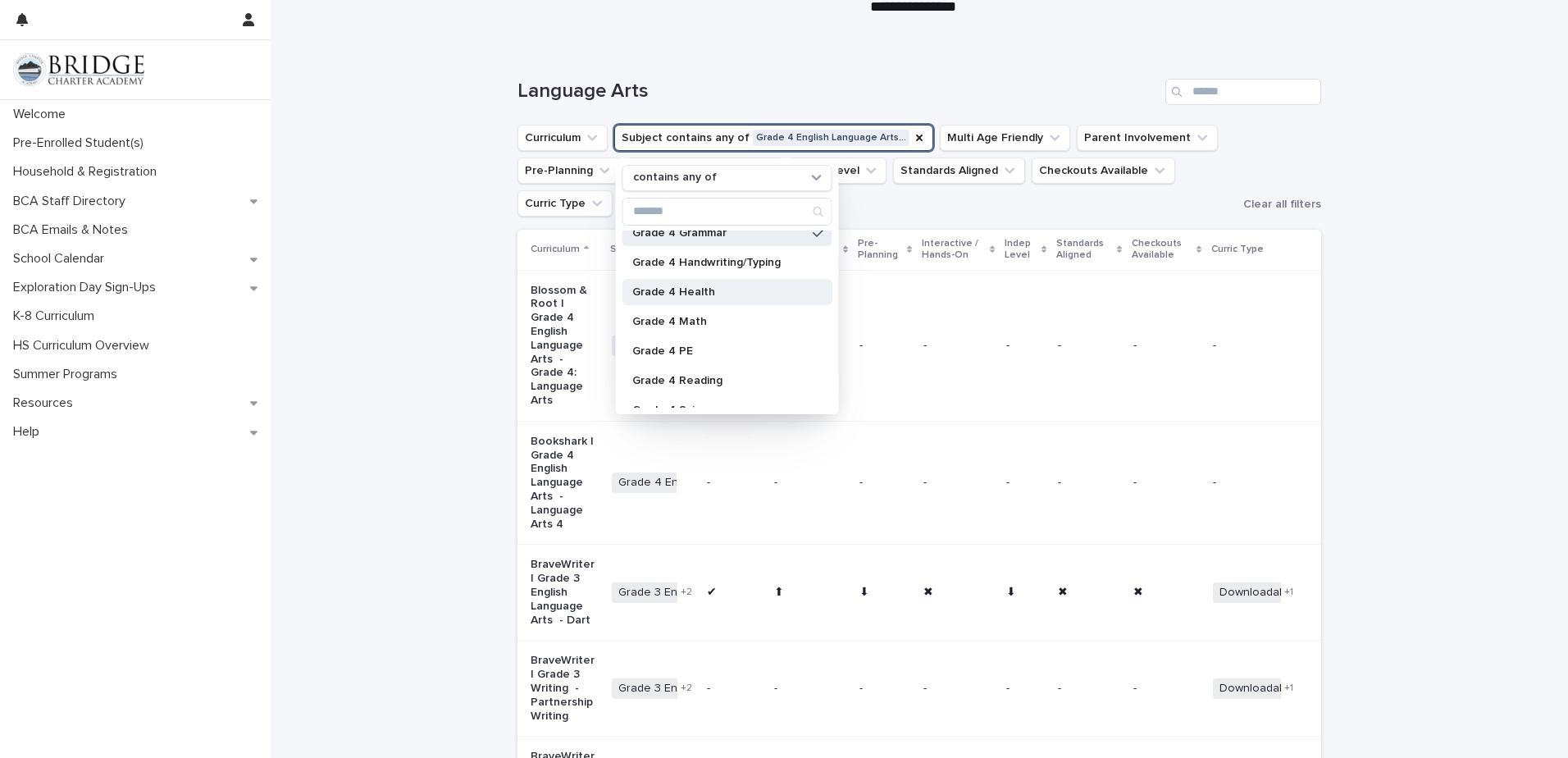
scroll to position [1312, 0]
click at [707, 315] on p "Grade 4 Math" at bounding box center [719, 319] width 174 height 12
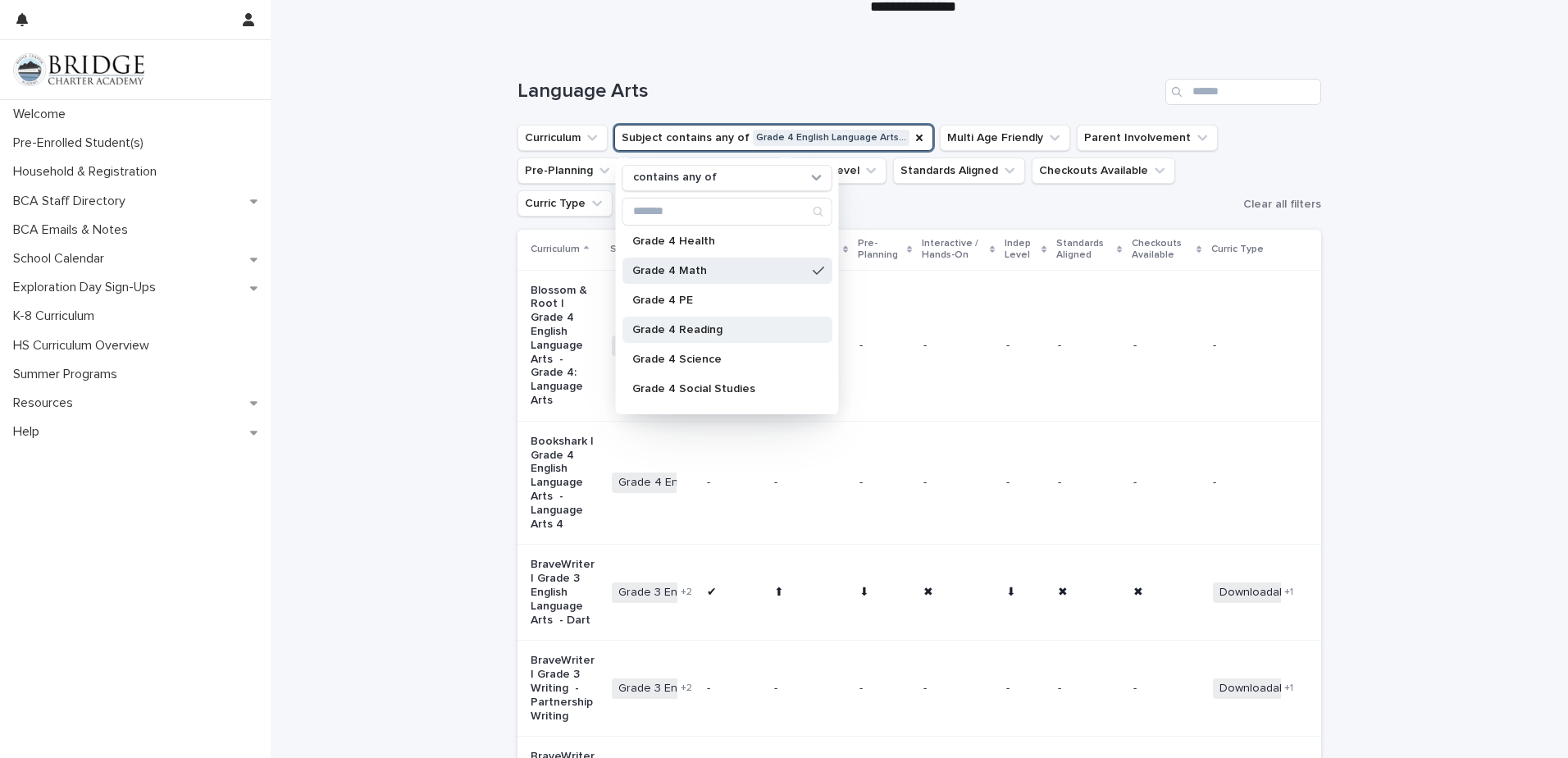
scroll to position [1394, 0]
click at [697, 321] on p "Grade 4 Science" at bounding box center [719, 326] width 174 height 12
click at [694, 352] on p "Grade 4 Social Studies" at bounding box center [719, 355] width 174 height 12
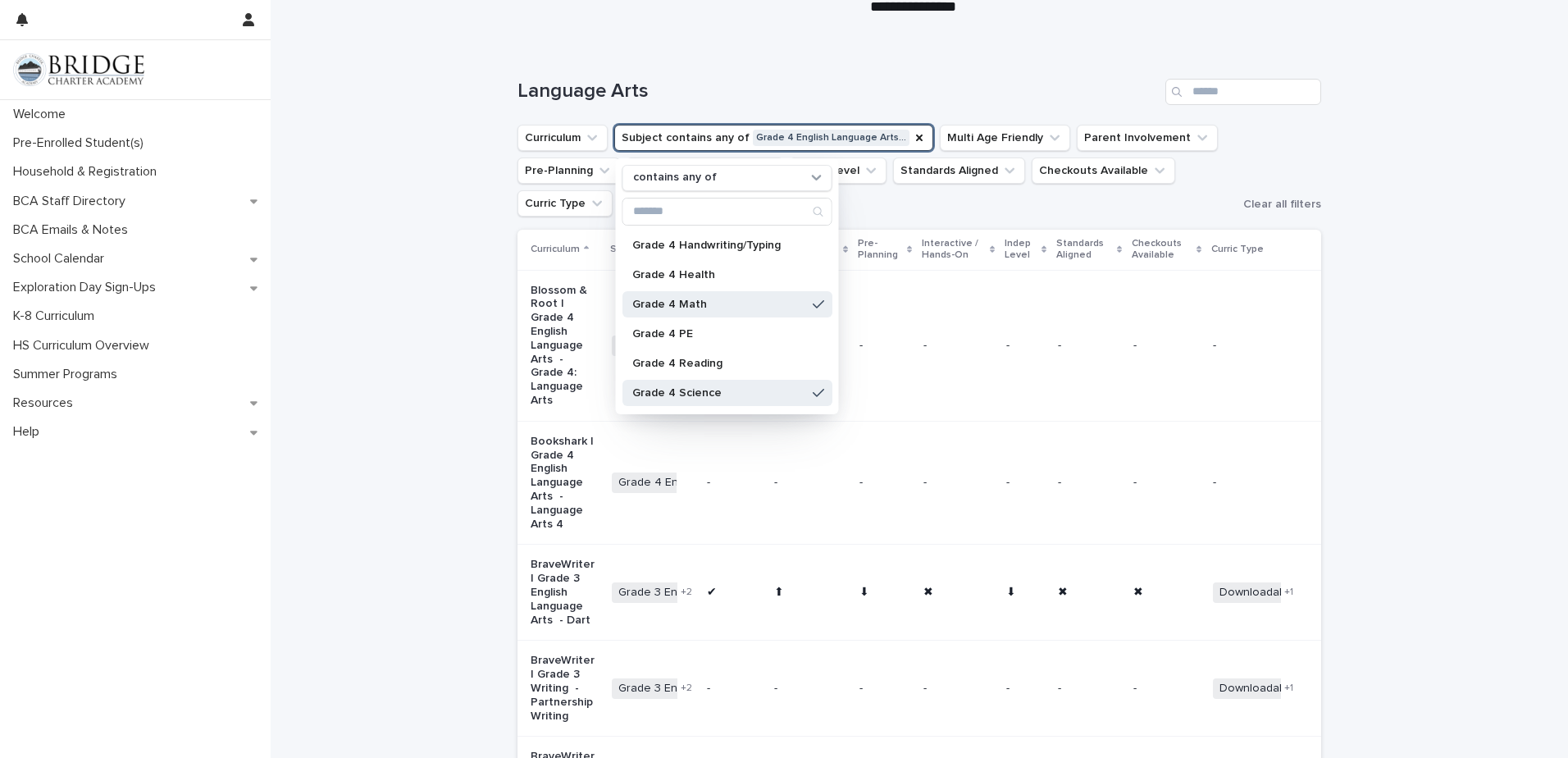
scroll to position [1312, 0]
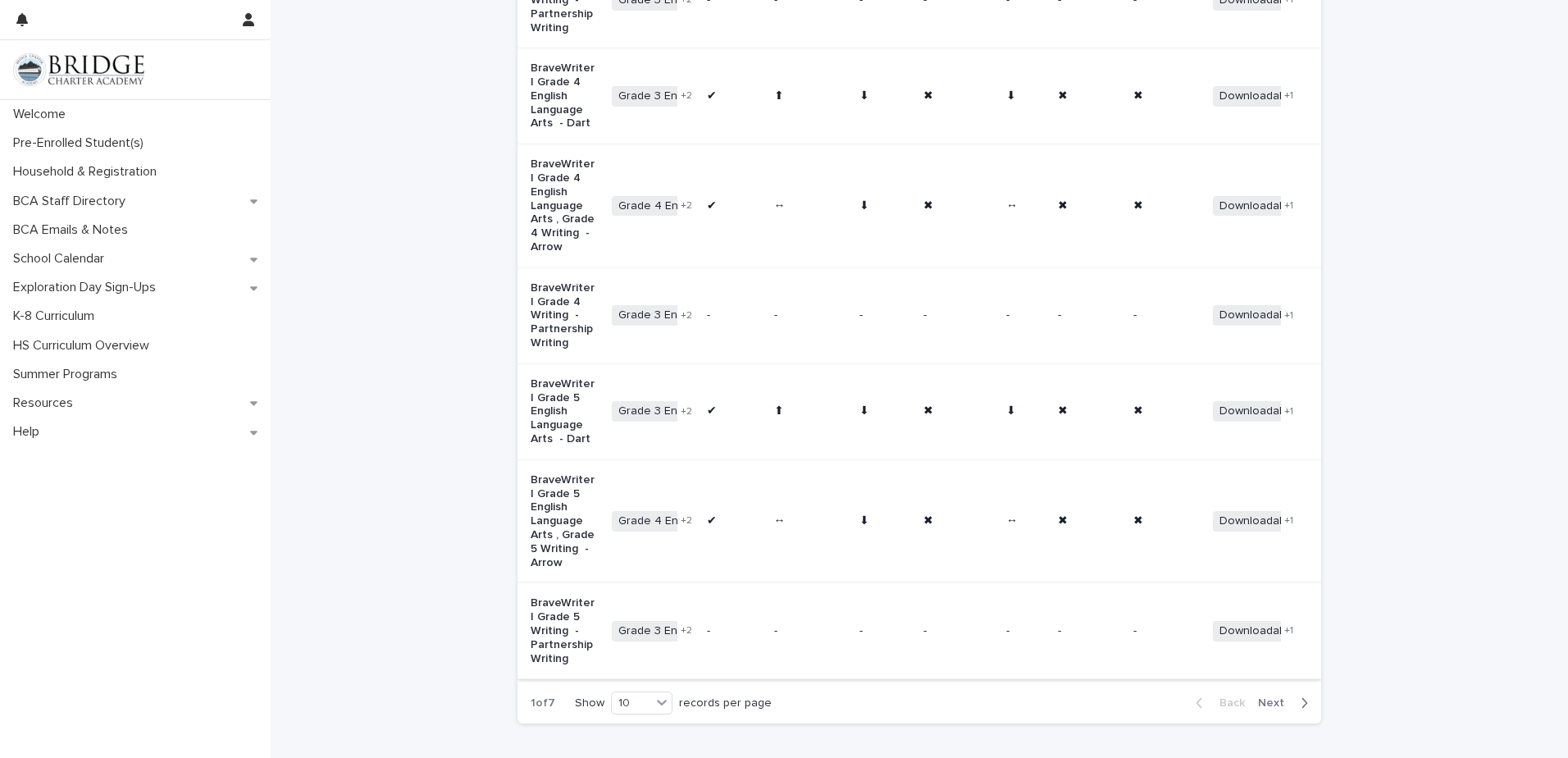
scroll to position [857, 0]
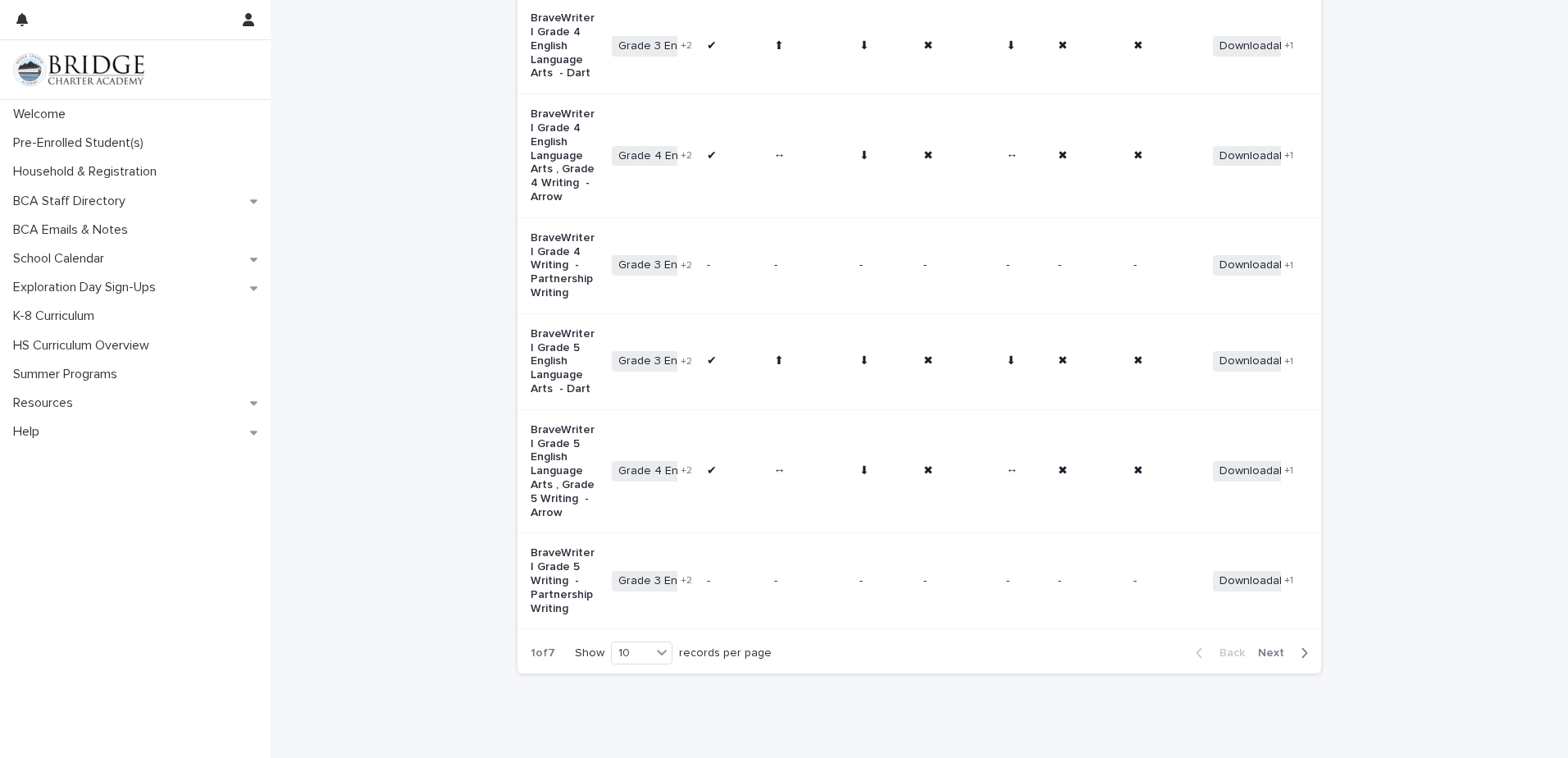
click at [1271, 638] on div "Back Next" at bounding box center [1251, 653] width 139 height 41
click at [1271, 647] on span "Next" at bounding box center [1276, 653] width 36 height 12
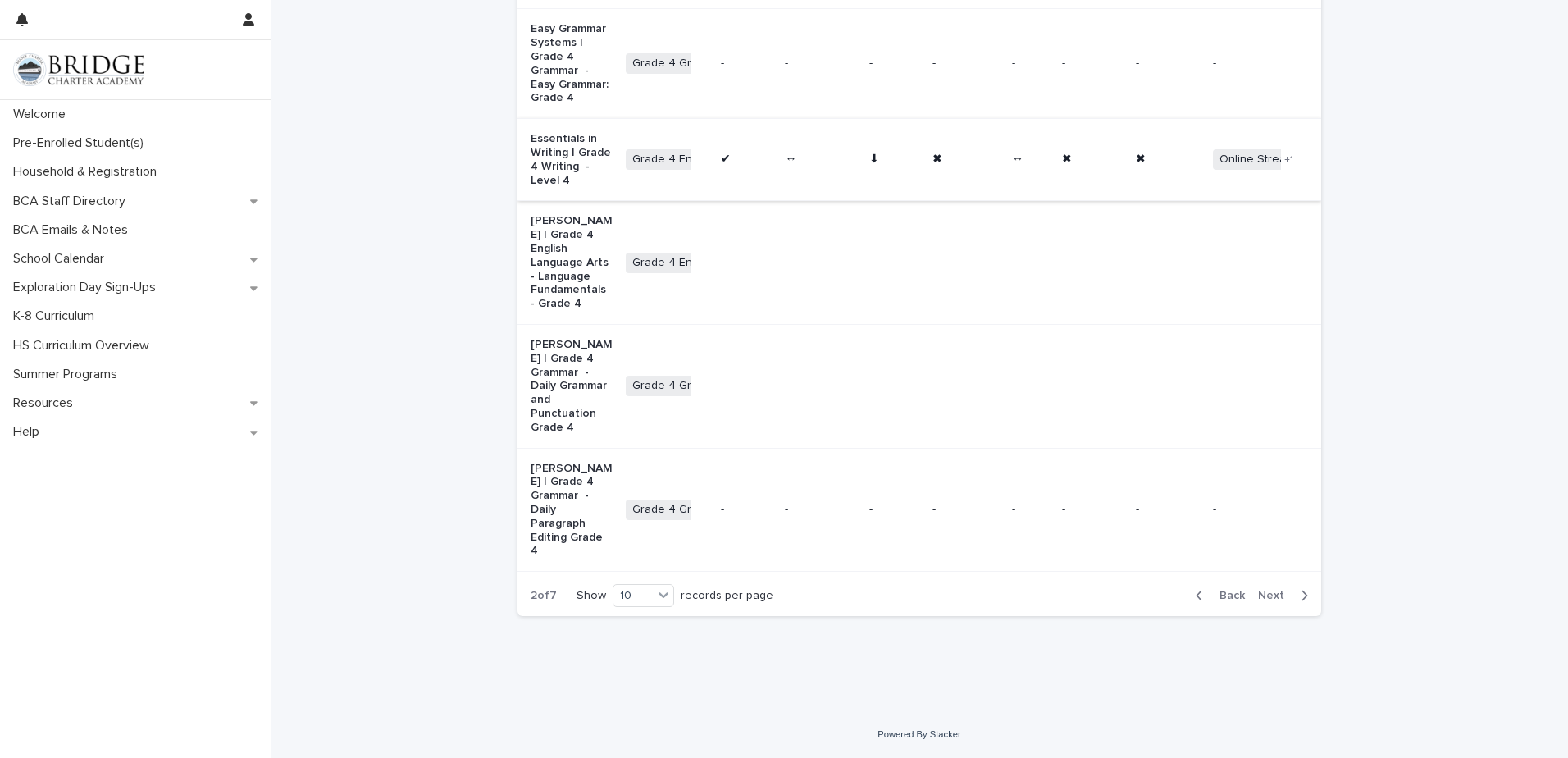
scroll to position [1015, 0]
click at [1270, 592] on span "Next" at bounding box center [1276, 596] width 36 height 12
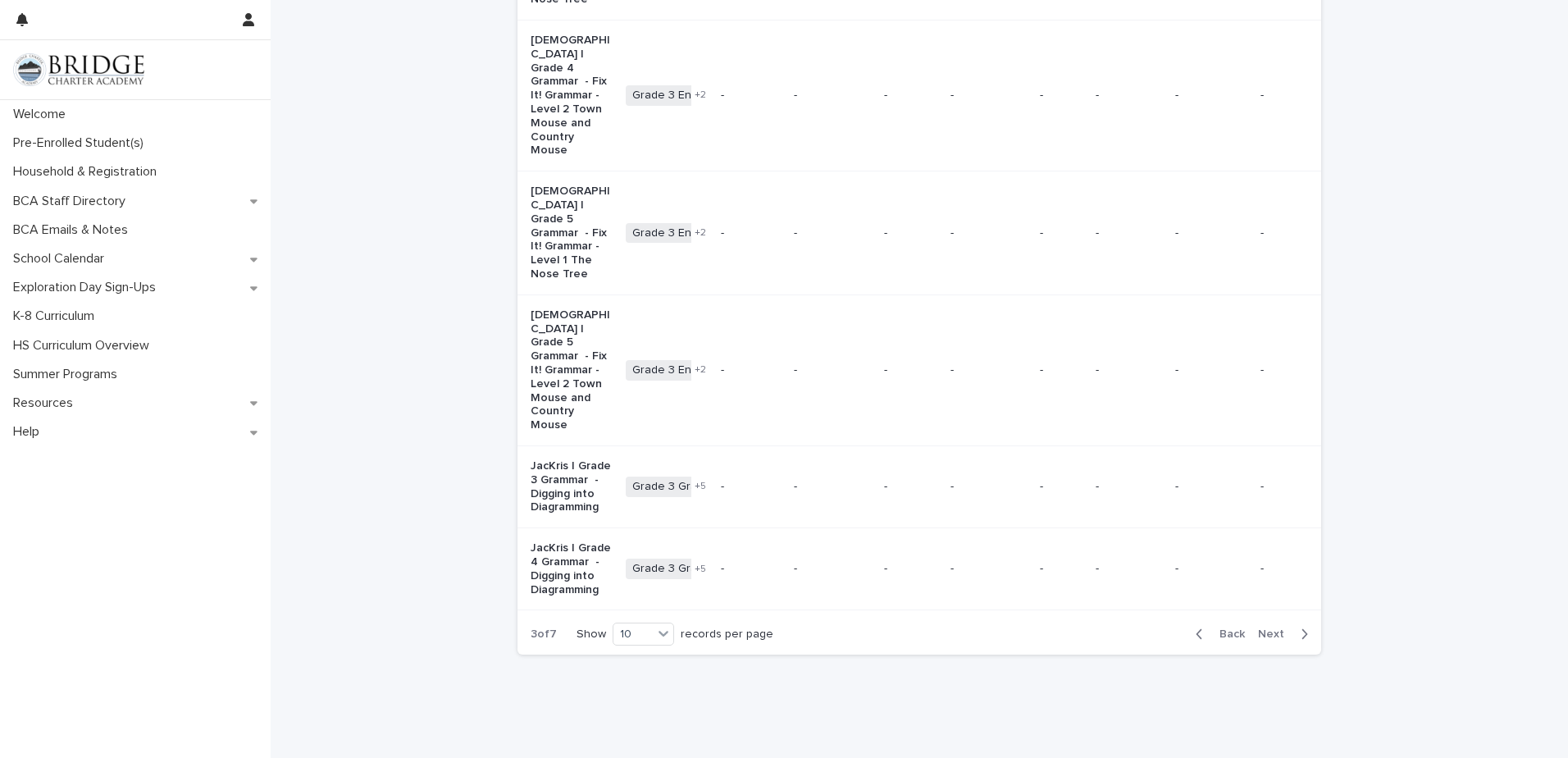
scroll to position [917, 0]
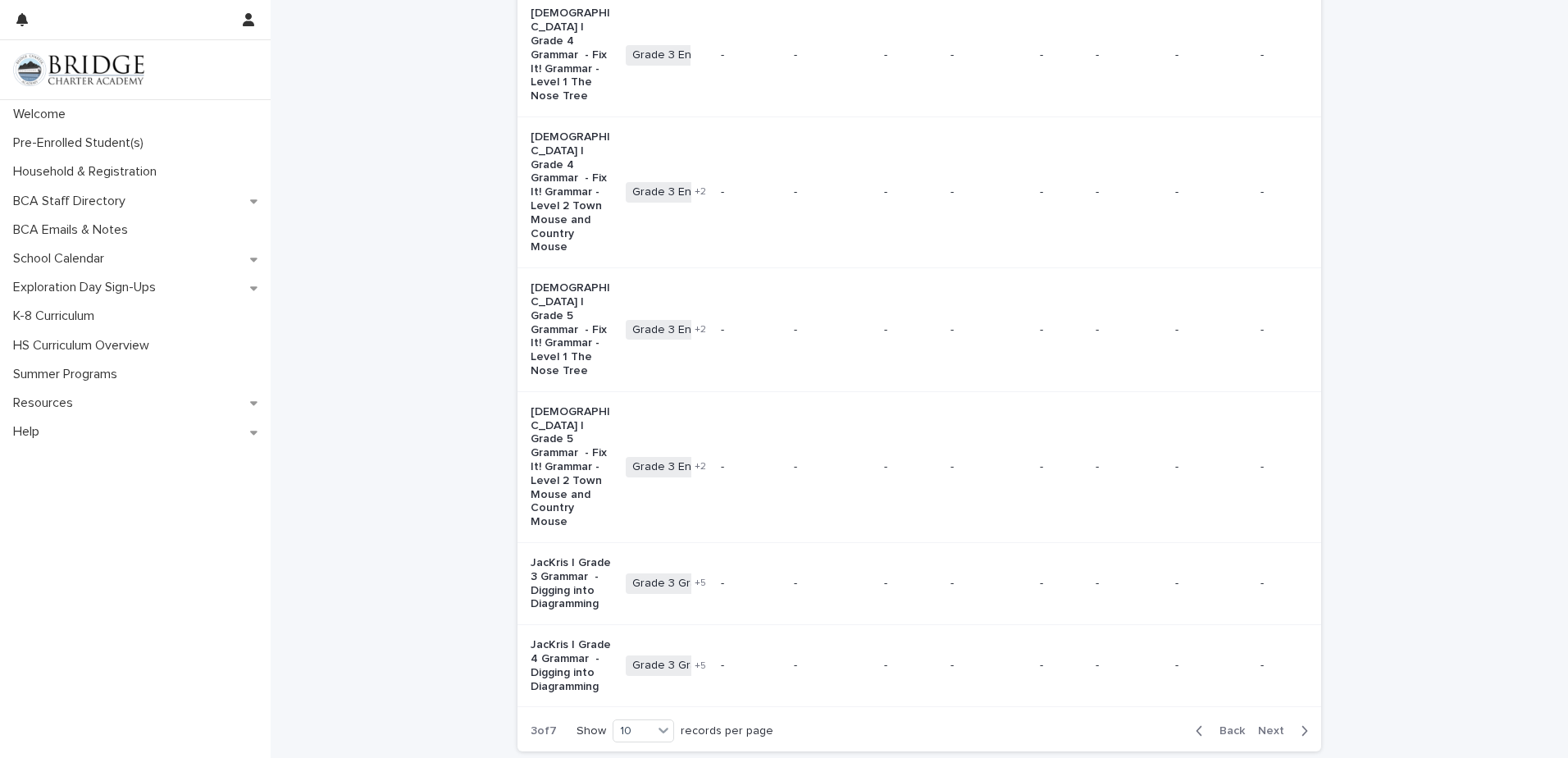
click at [1270, 725] on span "Next" at bounding box center [1276, 730] width 36 height 12
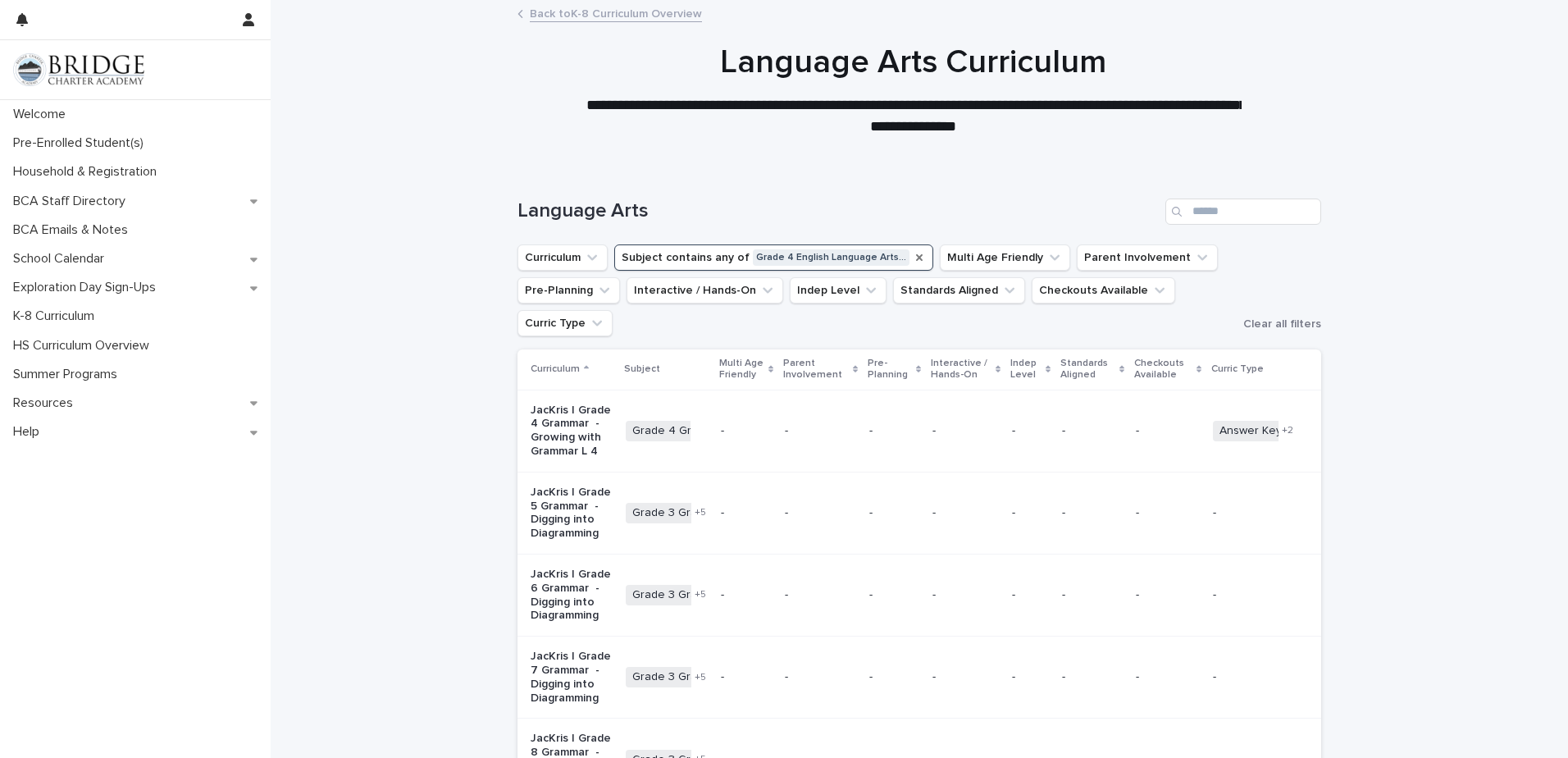
click at [916, 258] on icon "Subject" at bounding box center [919, 257] width 7 height 7
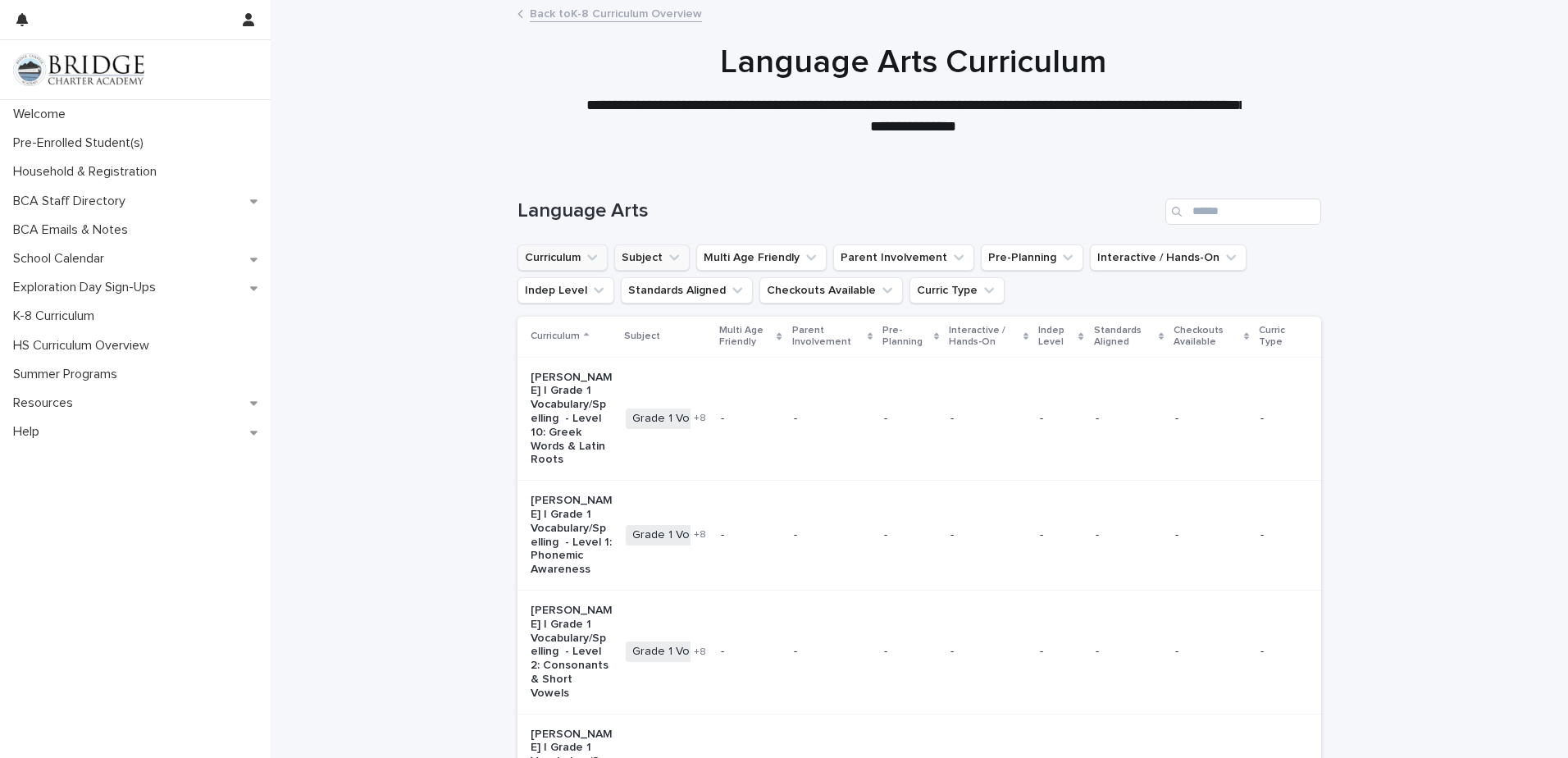
click at [584, 256] on icon "Curriculum" at bounding box center [592, 257] width 17 height 17
click at [657, 258] on button "Subject" at bounding box center [652, 257] width 76 height 27
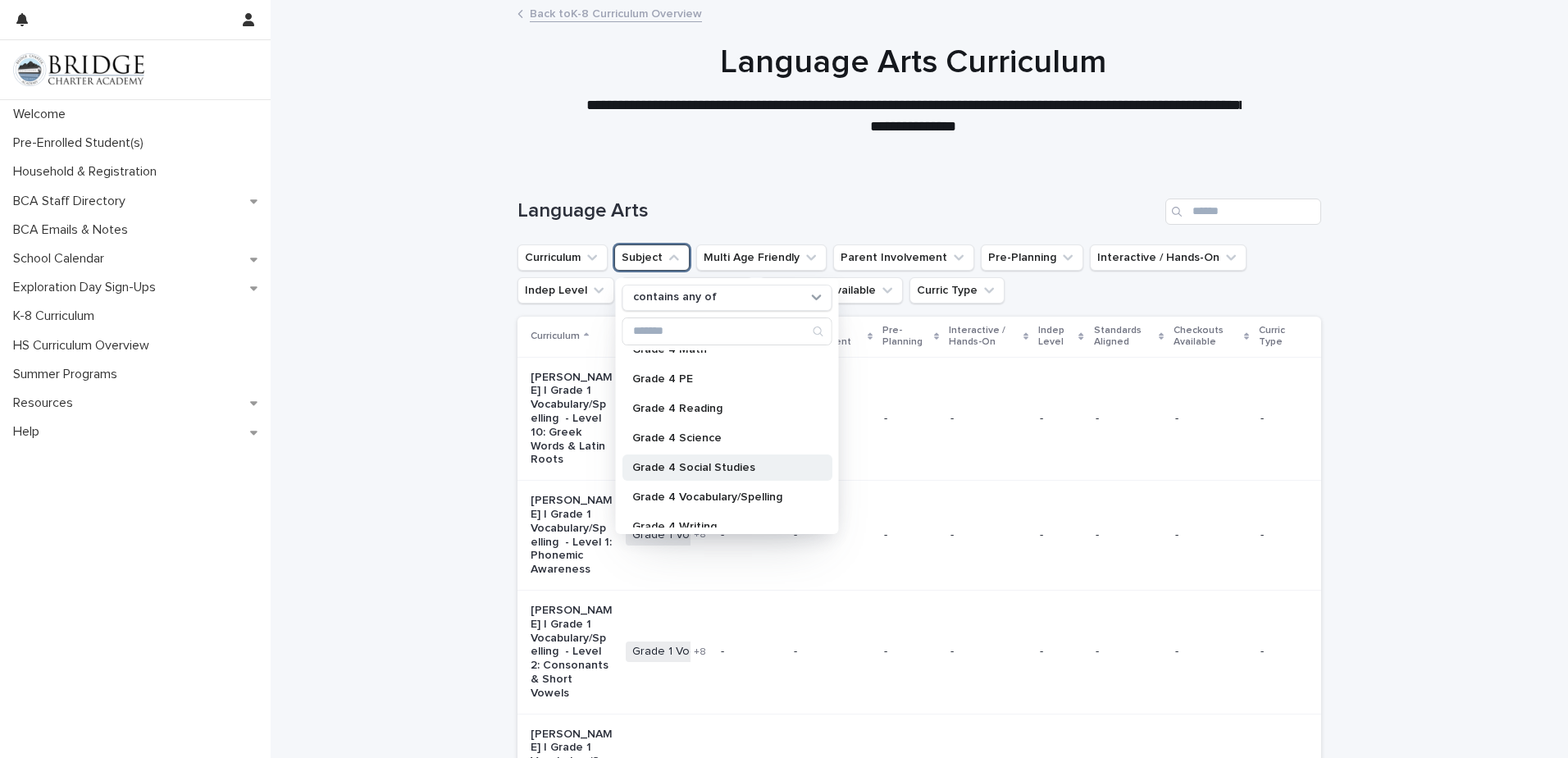
scroll to position [1394, 0]
click at [705, 361] on p "Grade 4 Math" at bounding box center [719, 357] width 174 height 12
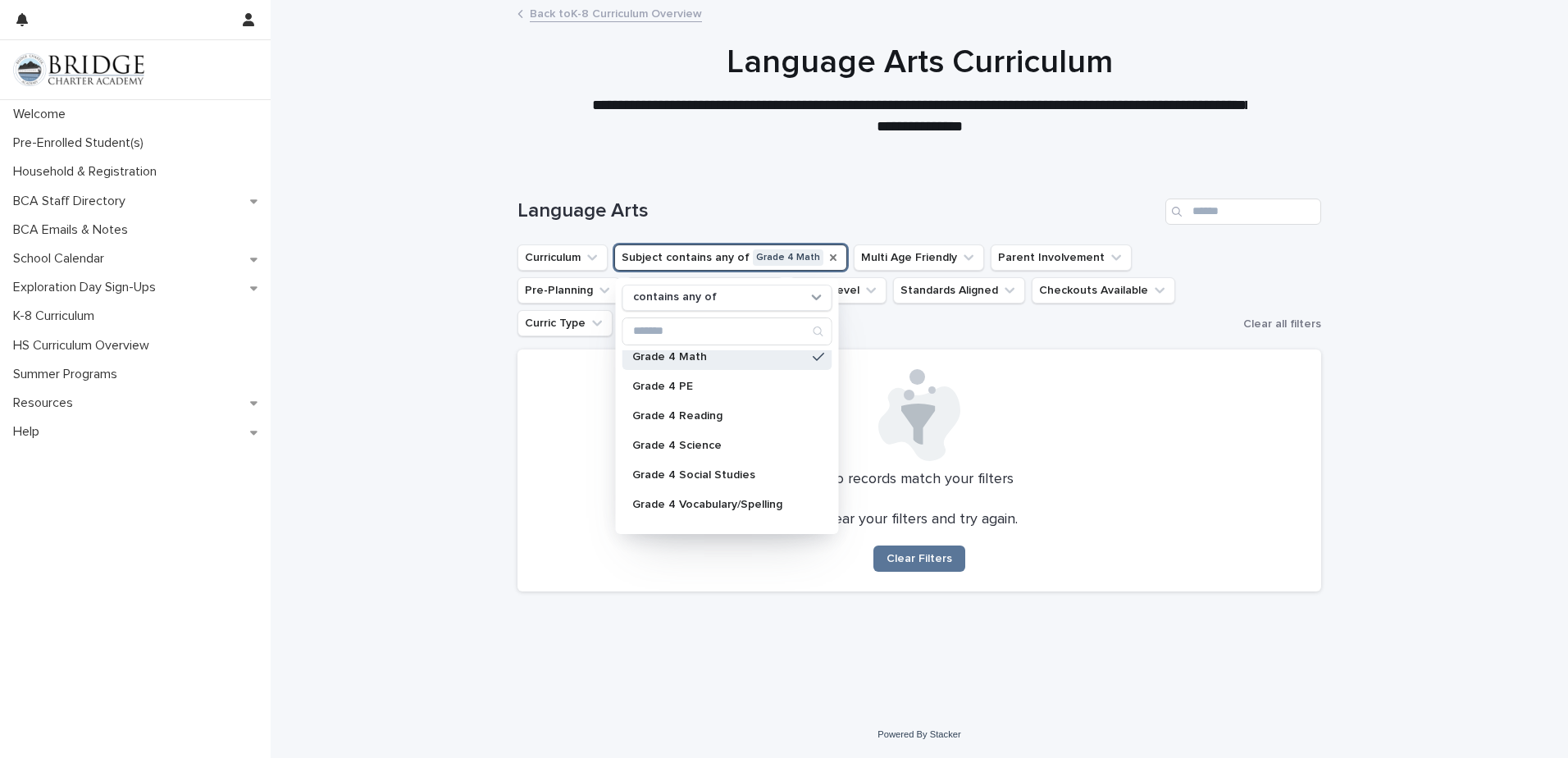
click at [419, 470] on div "Loading... Saving… Loading... Saving… Language Arts Curriculum Subject contains…" at bounding box center [919, 438] width 1297 height 545
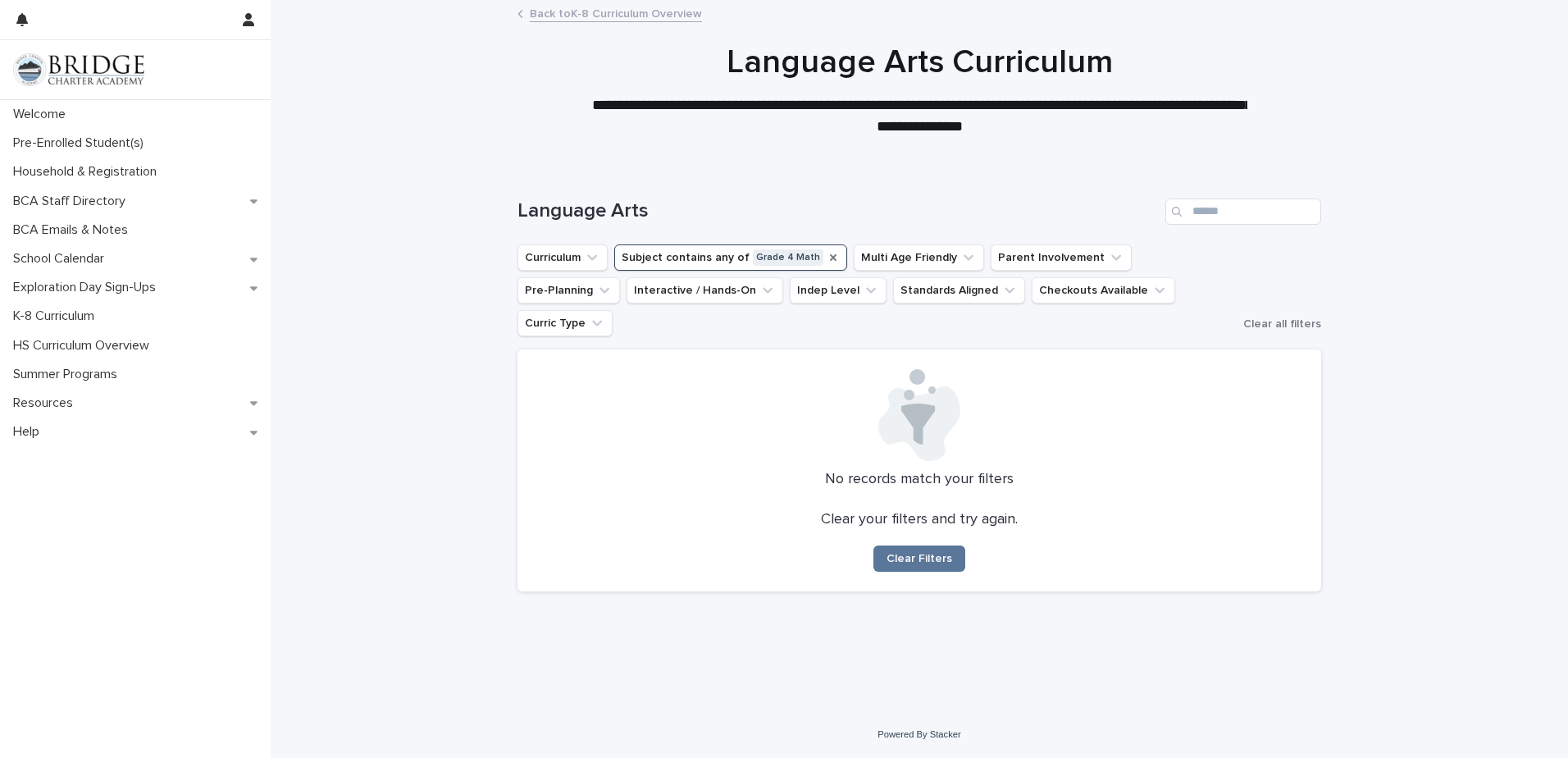
click at [830, 255] on icon "Subject" at bounding box center [833, 257] width 7 height 7
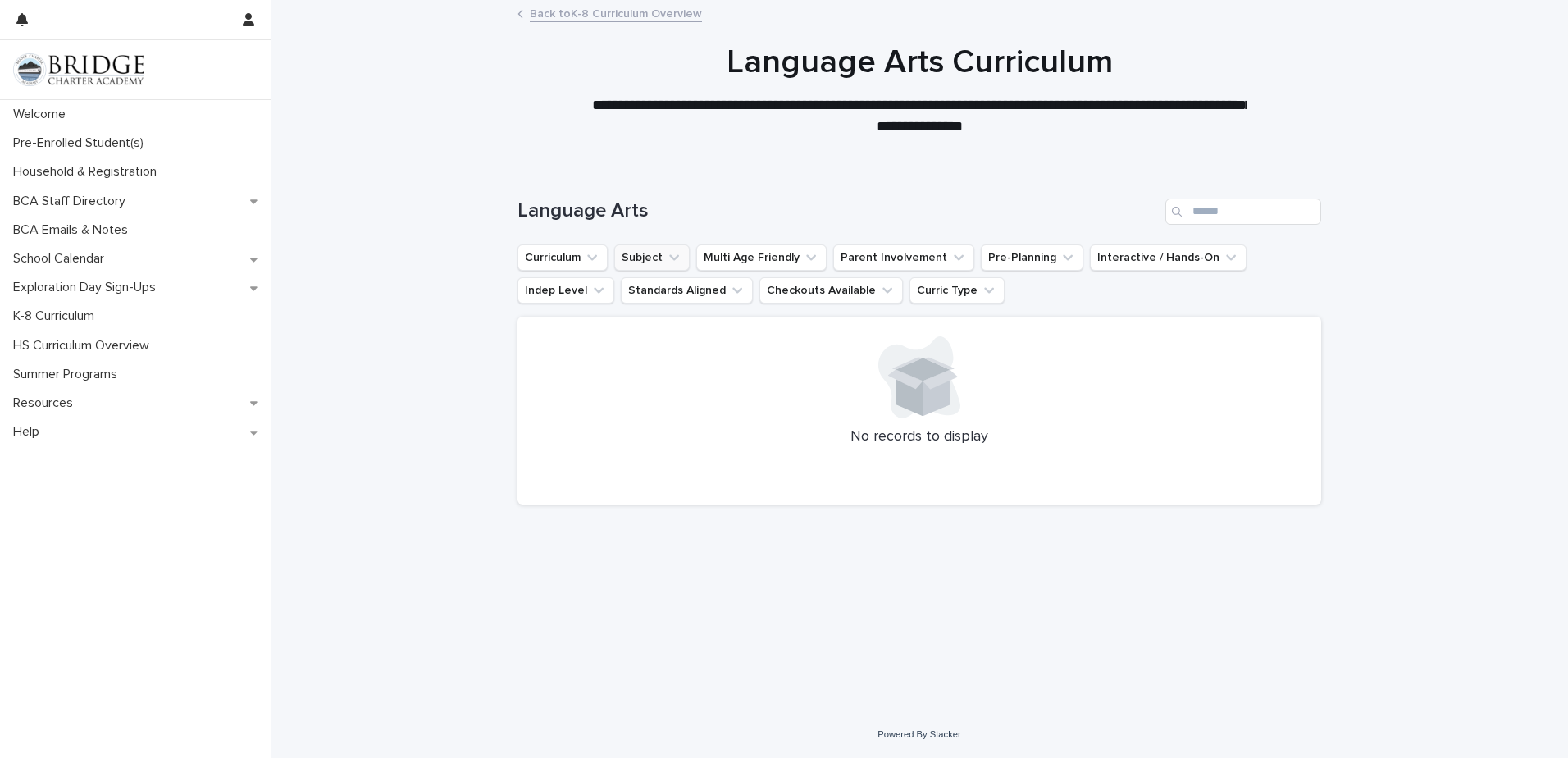
click at [660, 255] on button "Subject" at bounding box center [652, 257] width 76 height 27
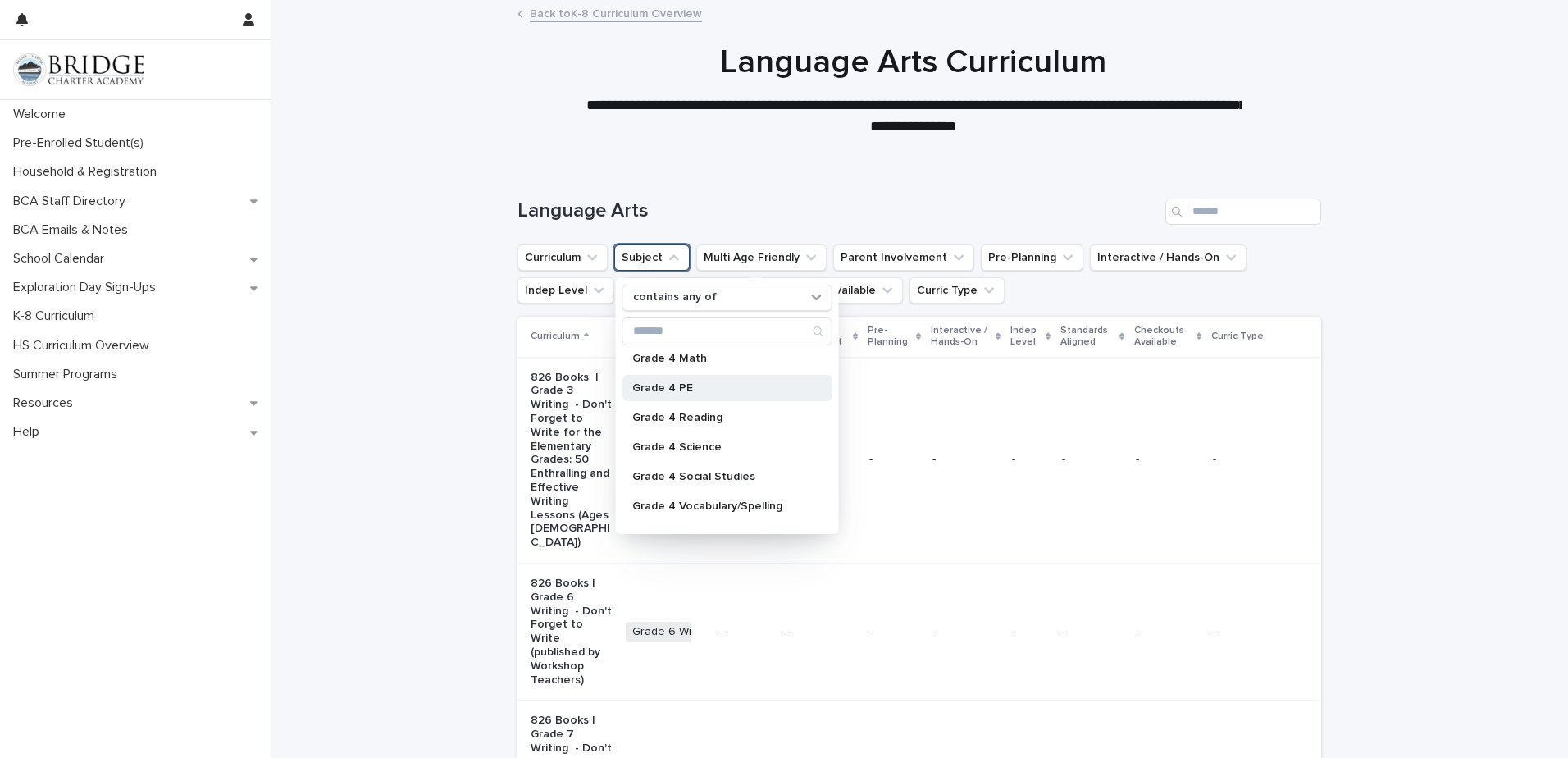
scroll to position [1394, 0]
click at [725, 442] on p "Grade 4 Science" at bounding box center [719, 446] width 174 height 12
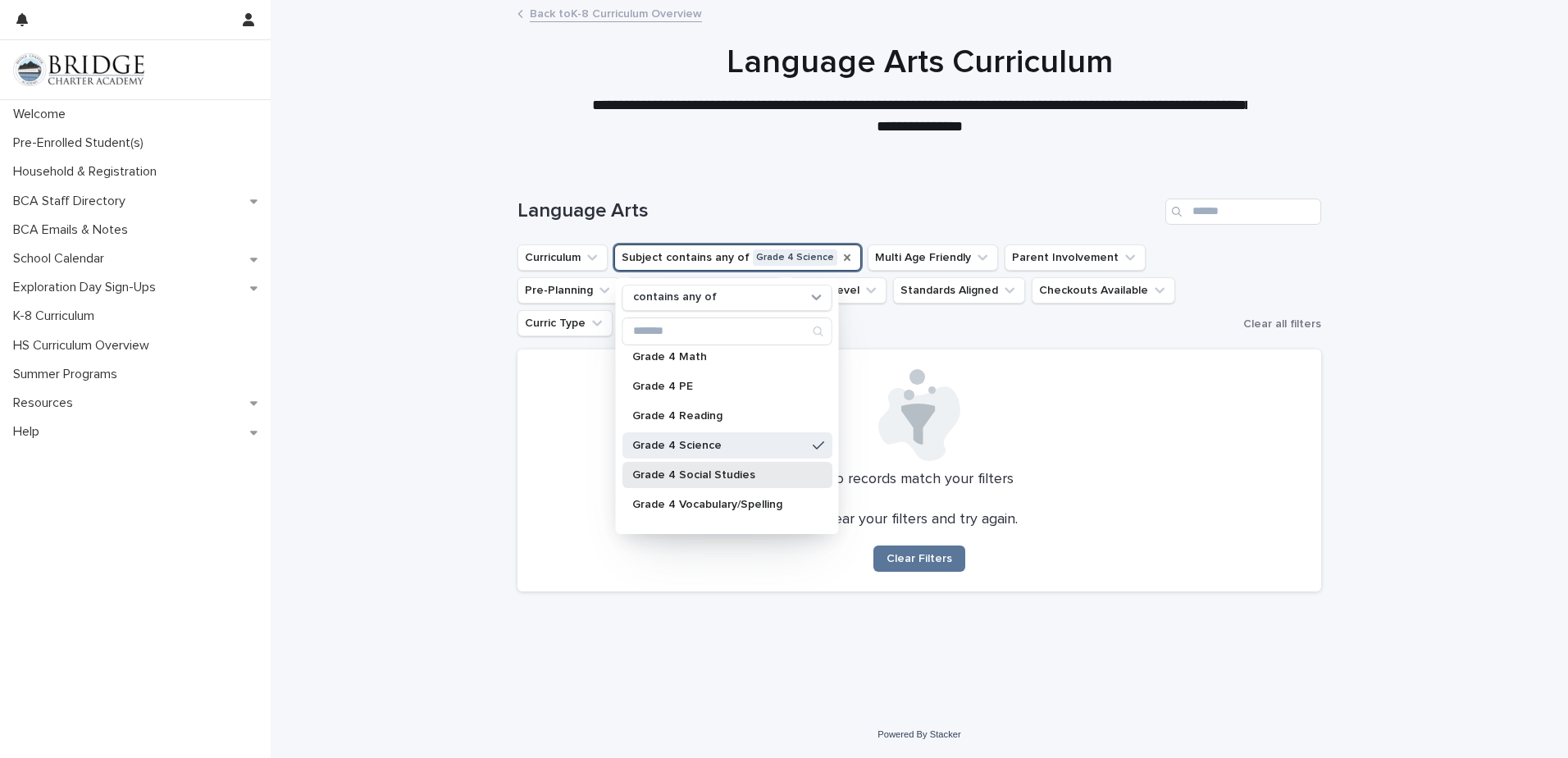
click at [756, 470] on p "Grade 4 Social Studies" at bounding box center [719, 475] width 174 height 12
click at [710, 357] on p "Grade 4 Math" at bounding box center [719, 357] width 174 height 12
click at [762, 448] on p "Grade 4 Science" at bounding box center [719, 446] width 174 height 12
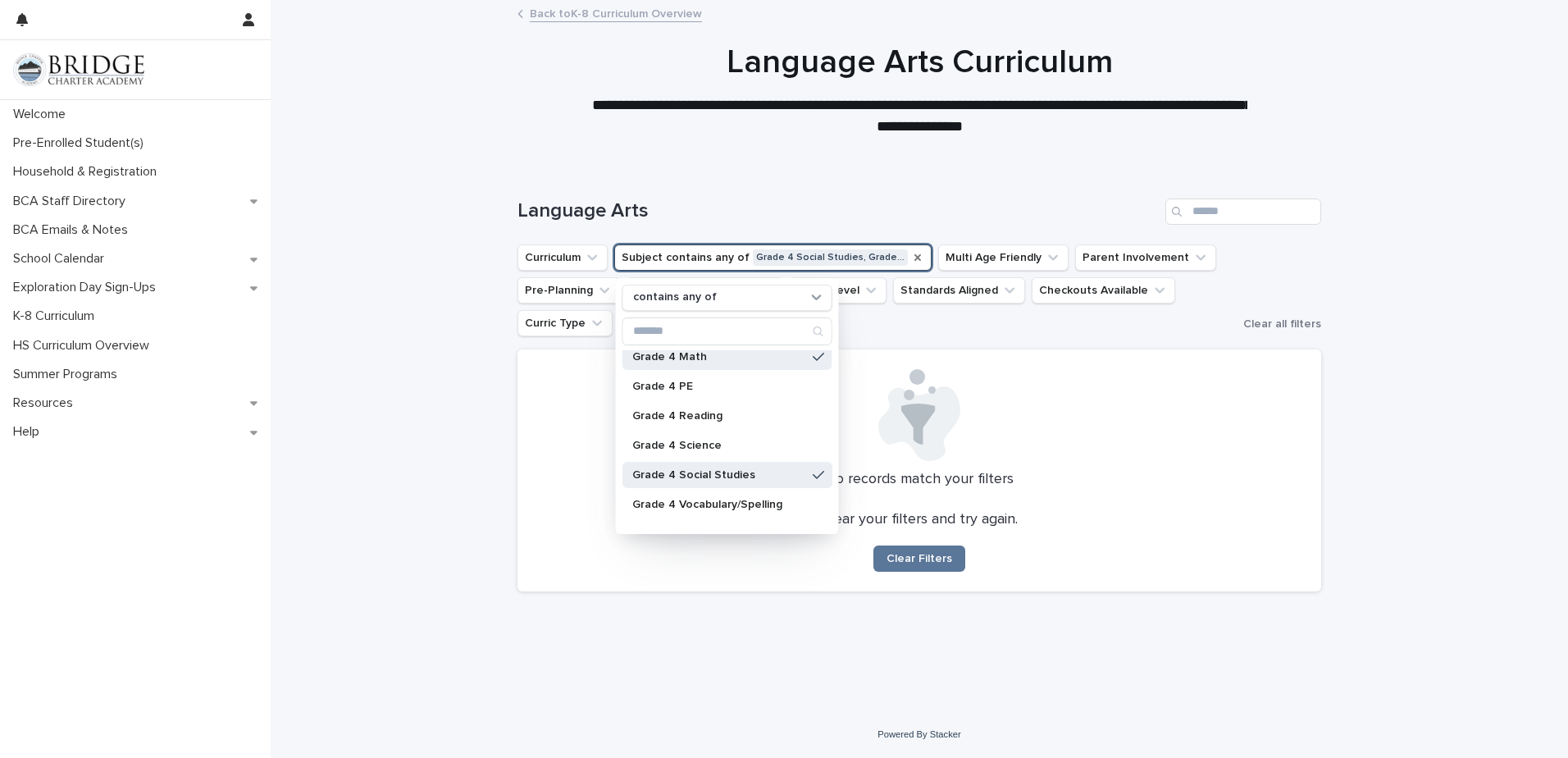
click at [764, 460] on div "Grade K English Language Arts Grade K Grammar Grade K Handwriting/Typing Grade …" at bounding box center [726, 439] width 210 height 177
click at [764, 470] on p "Grade 4 Social Studies" at bounding box center [719, 475] width 174 height 12
click at [779, 359] on p "Grade 4 Math" at bounding box center [719, 357] width 174 height 12
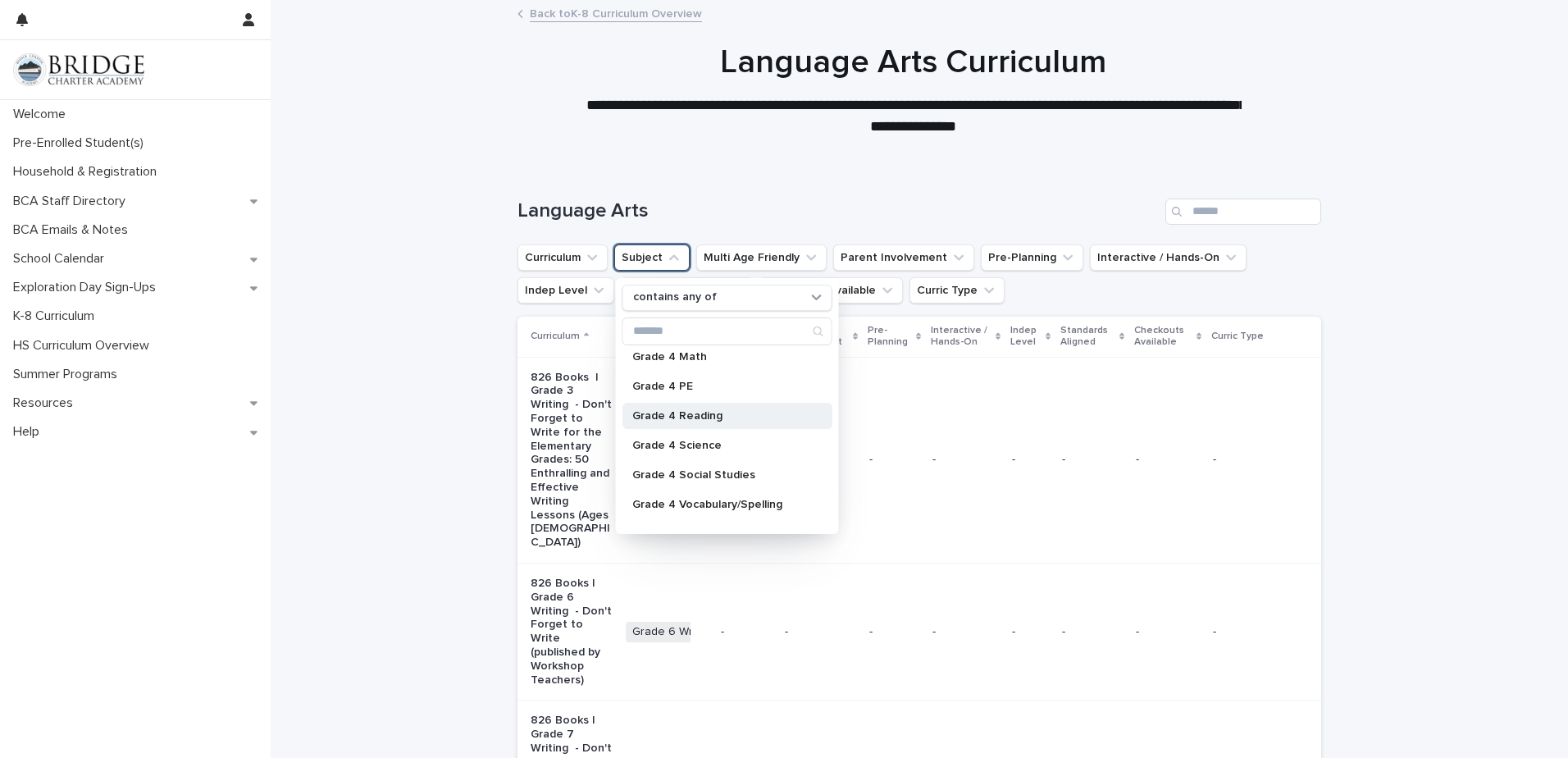
click at [750, 420] on p "Grade 4 Reading" at bounding box center [719, 416] width 174 height 12
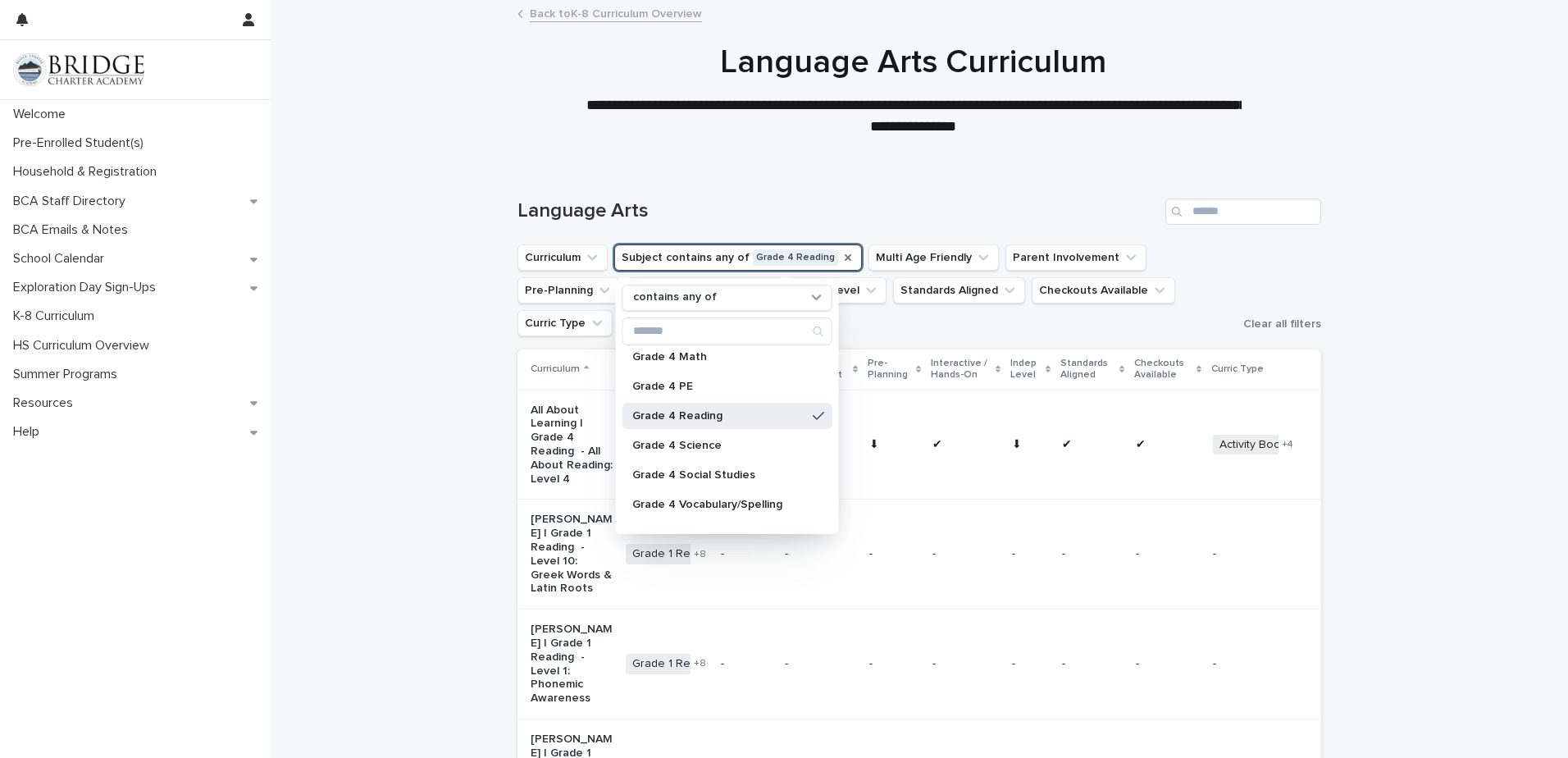
click at [766, 413] on p "Grade 4 Reading" at bounding box center [719, 416] width 174 height 12
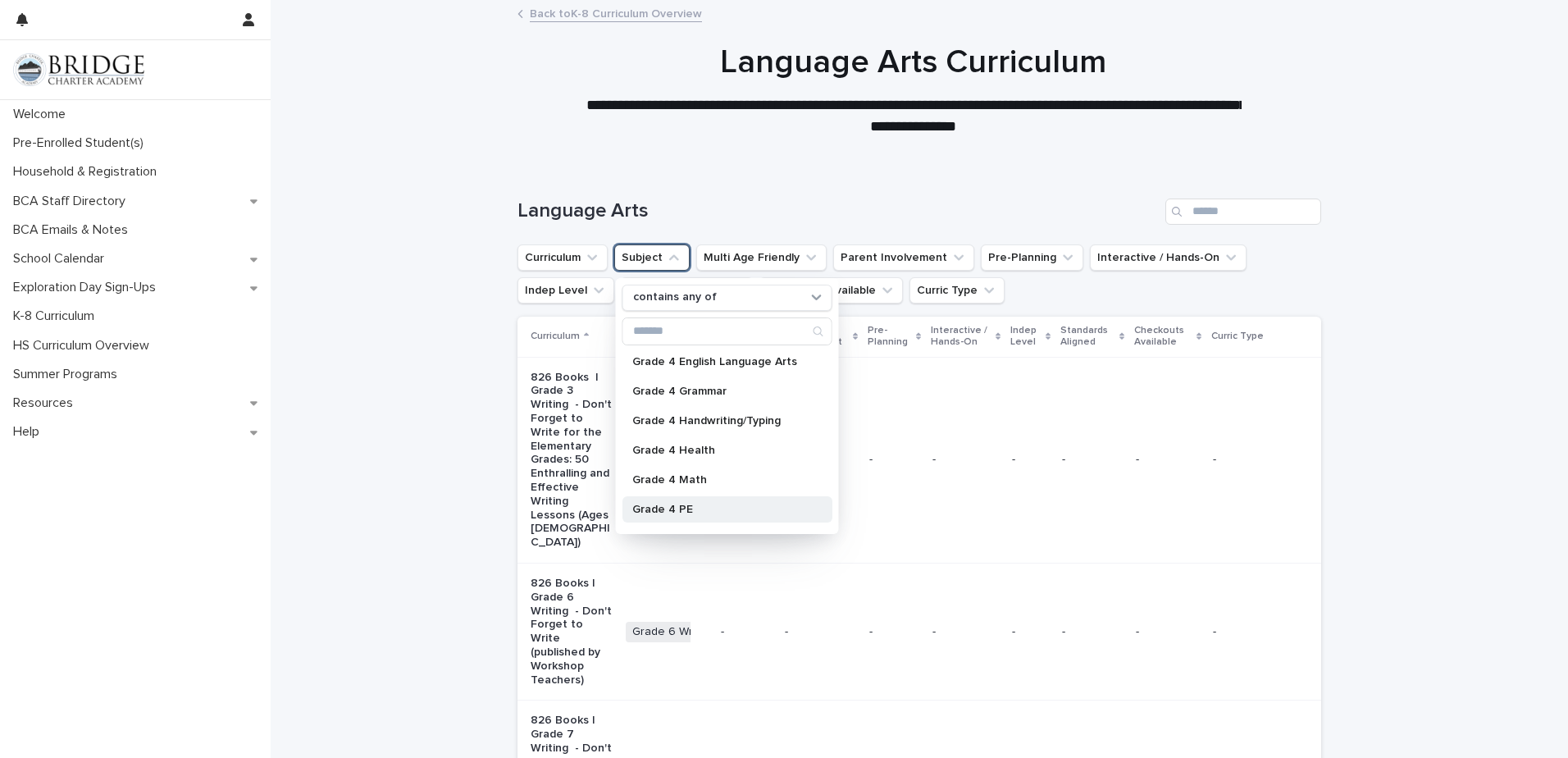
scroll to position [1231, 0]
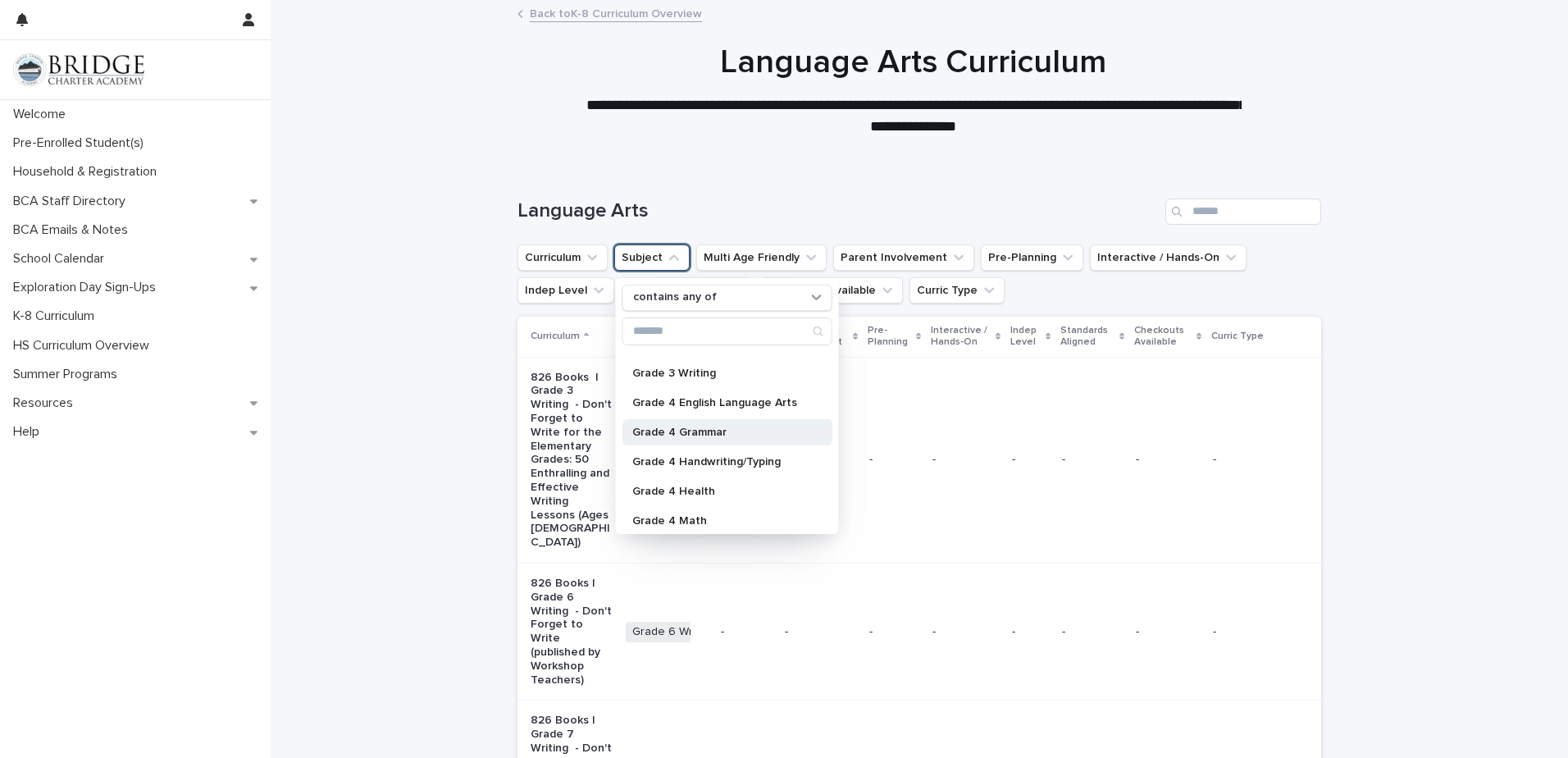
click at [758, 429] on p "Grade 4 Grammar" at bounding box center [719, 432] width 174 height 12
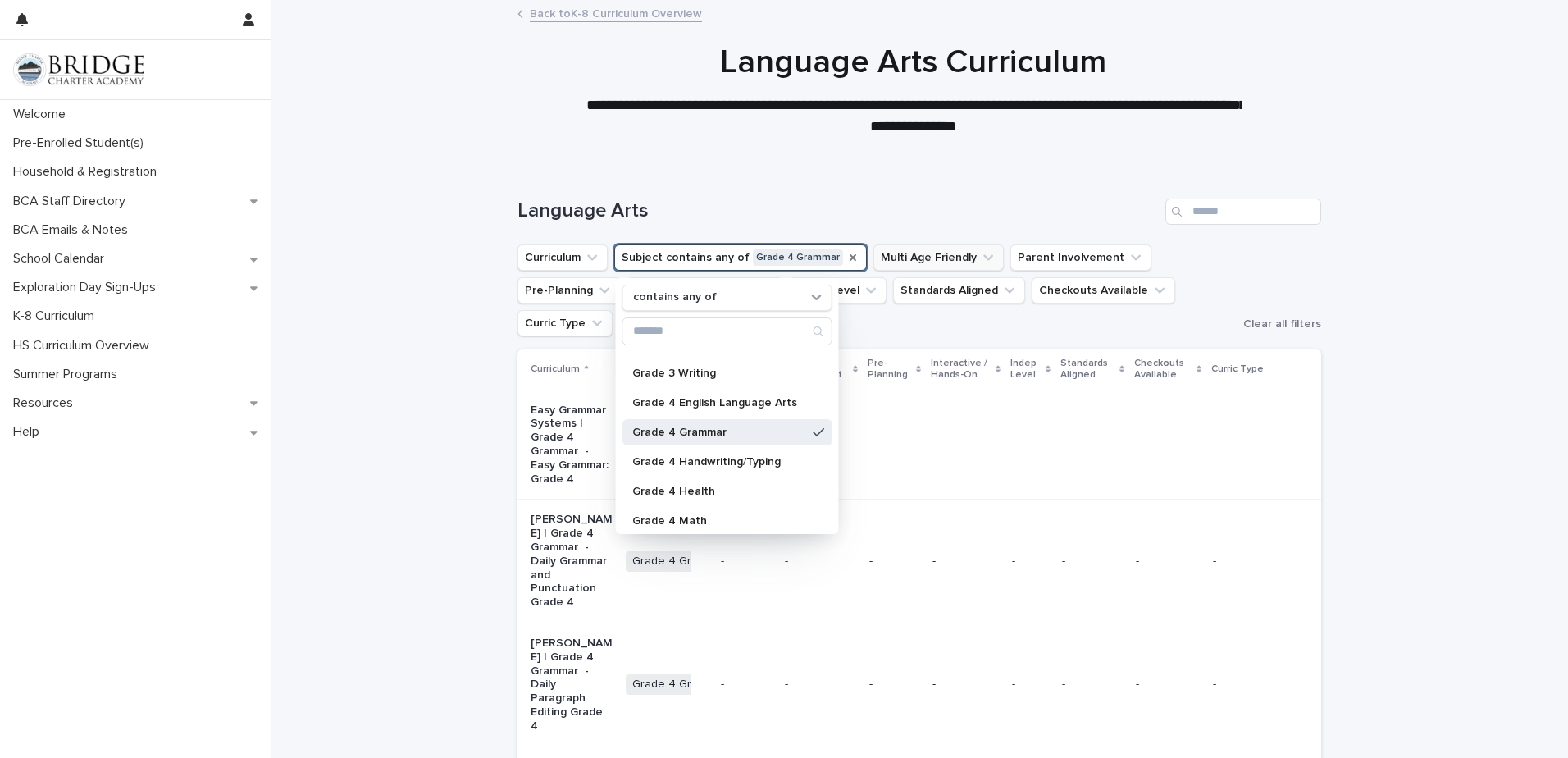
click at [980, 251] on icon "Multi Age Friendly" at bounding box center [988, 257] width 17 height 17
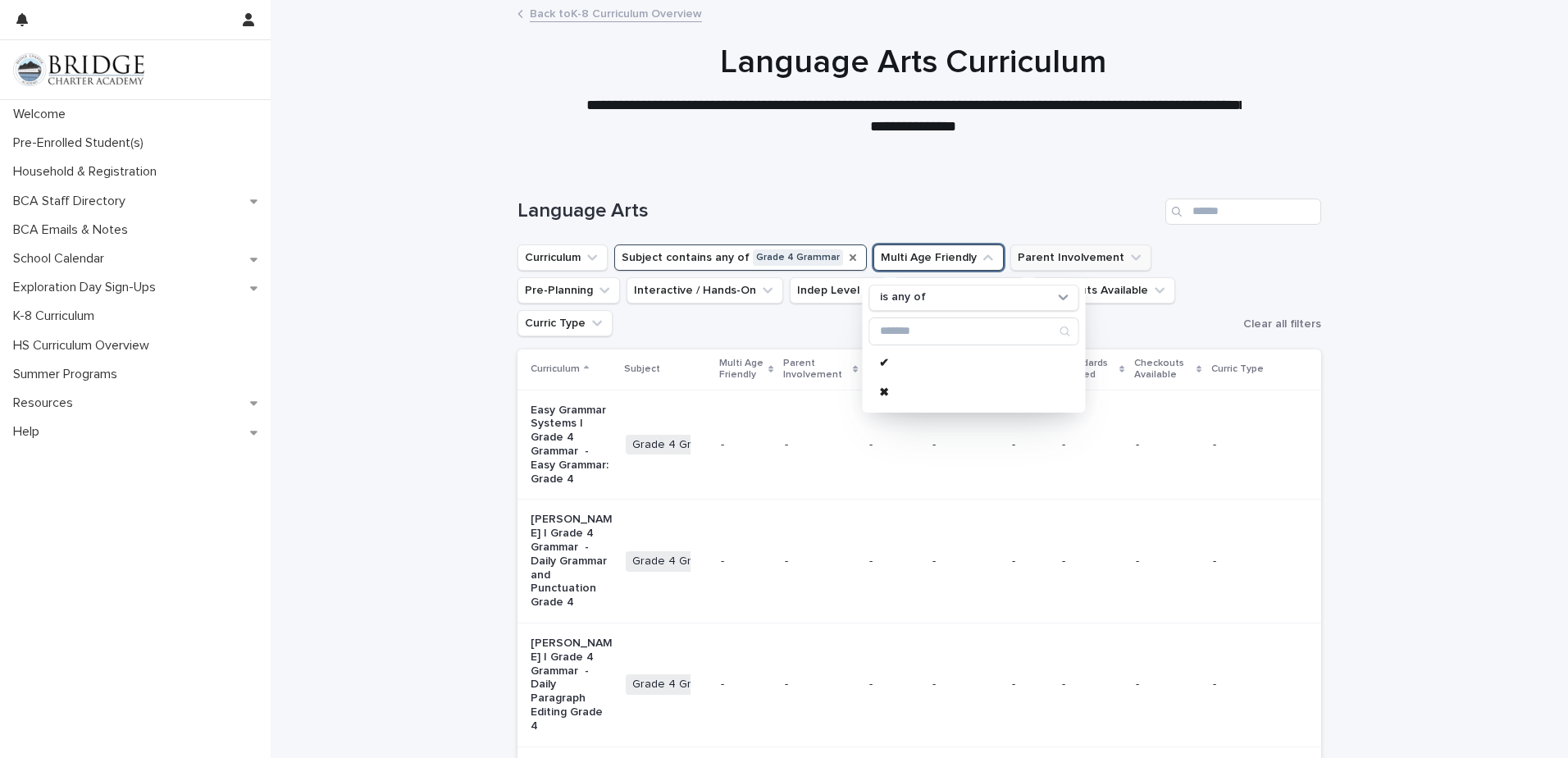
click at [1076, 256] on button "Parent Involvement" at bounding box center [1080, 257] width 141 height 27
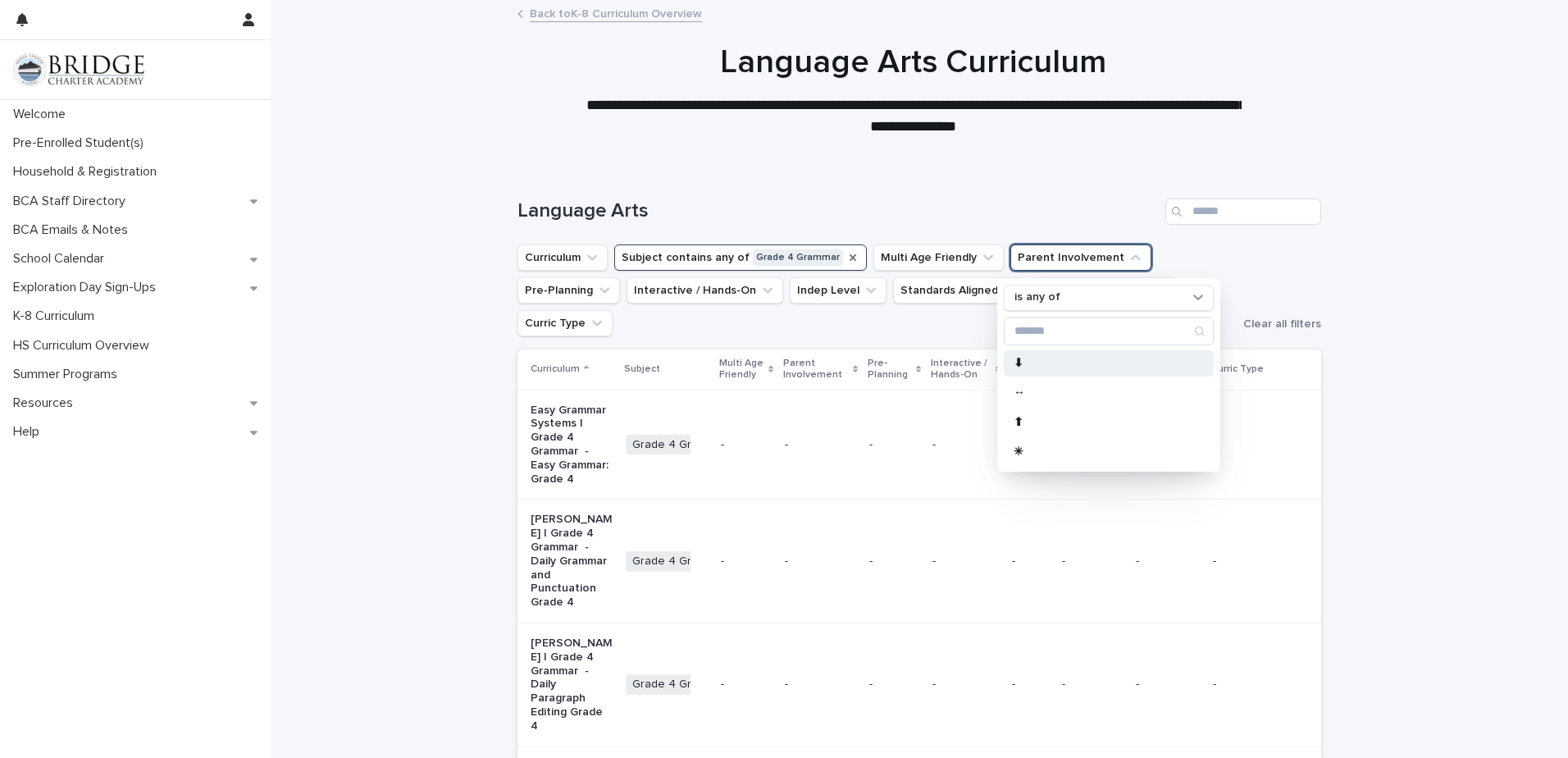
click at [1098, 361] on p "⬇" at bounding box center [1100, 363] width 174 height 12
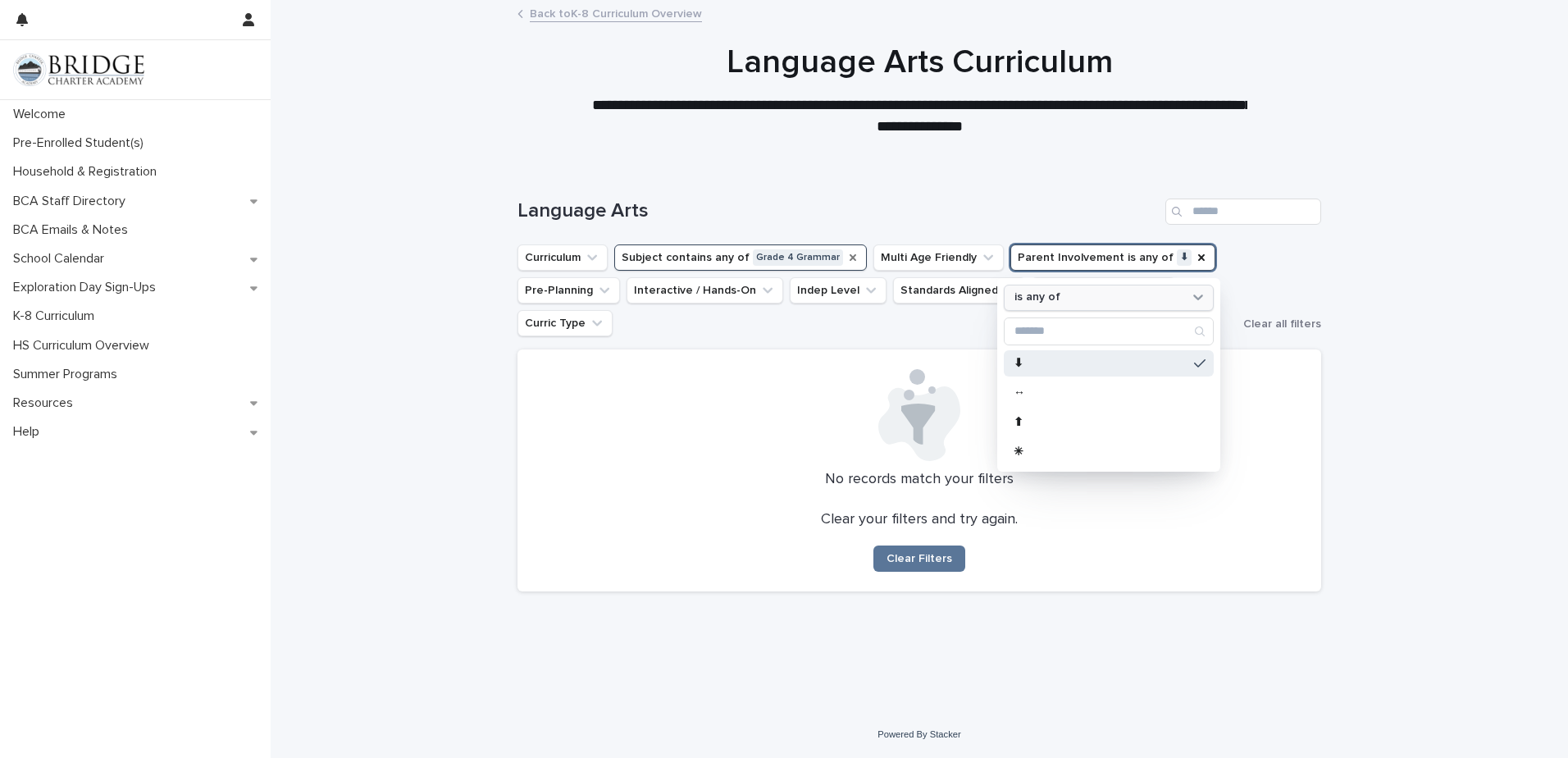
click at [1146, 302] on div "is any of" at bounding box center [1098, 296] width 181 height 17
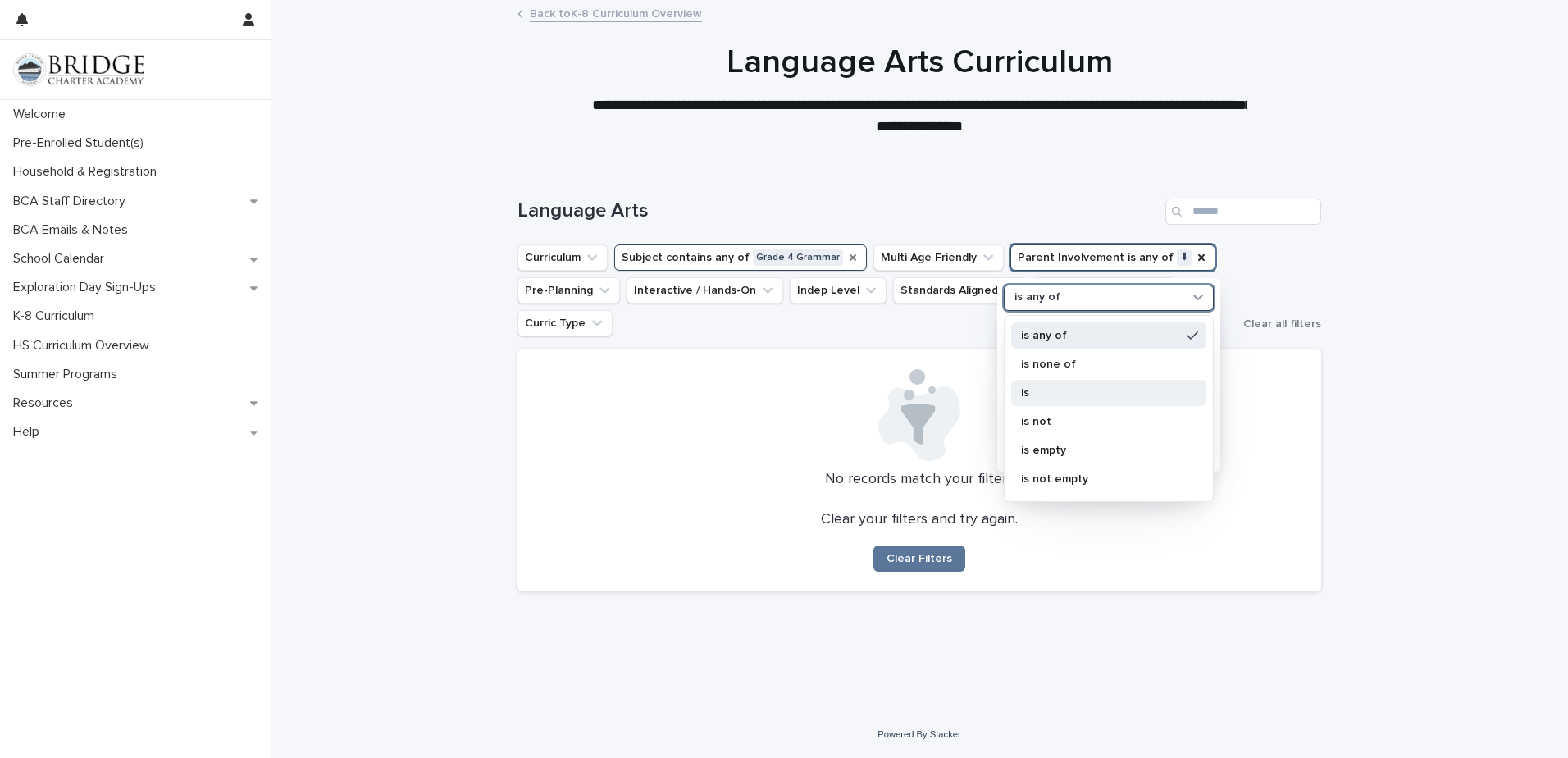
click at [1123, 382] on div "is" at bounding box center [1108, 393] width 195 height 27
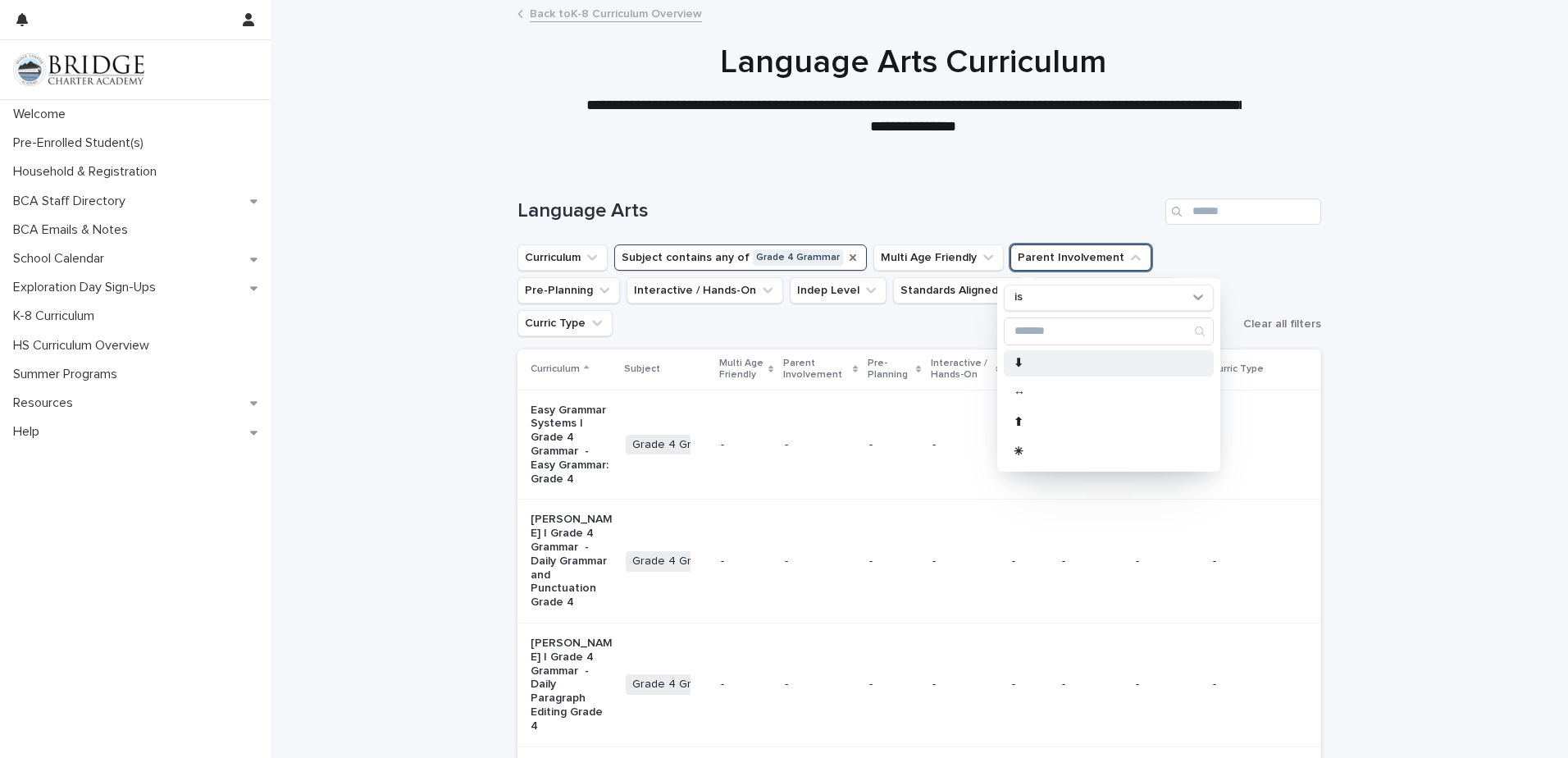
click at [1045, 367] on p "⬇" at bounding box center [1100, 363] width 174 height 12
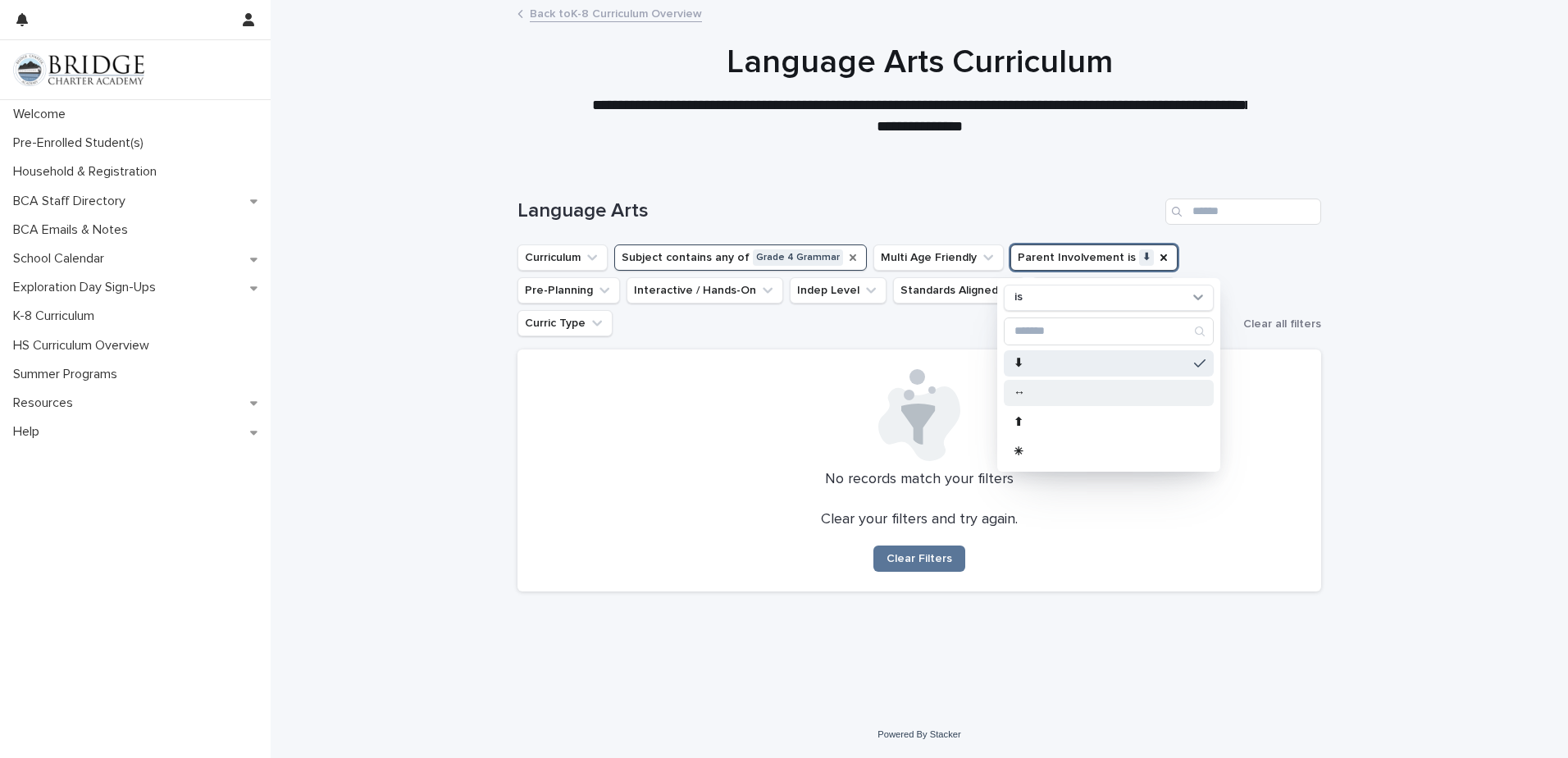
click at [1055, 397] on p "↔" at bounding box center [1100, 393] width 174 height 12
click at [689, 337] on ul "Curriculum Subject contains any of Grade 4 Grammar Multi Age Friendly Parent In…" at bounding box center [876, 290] width 725 height 98
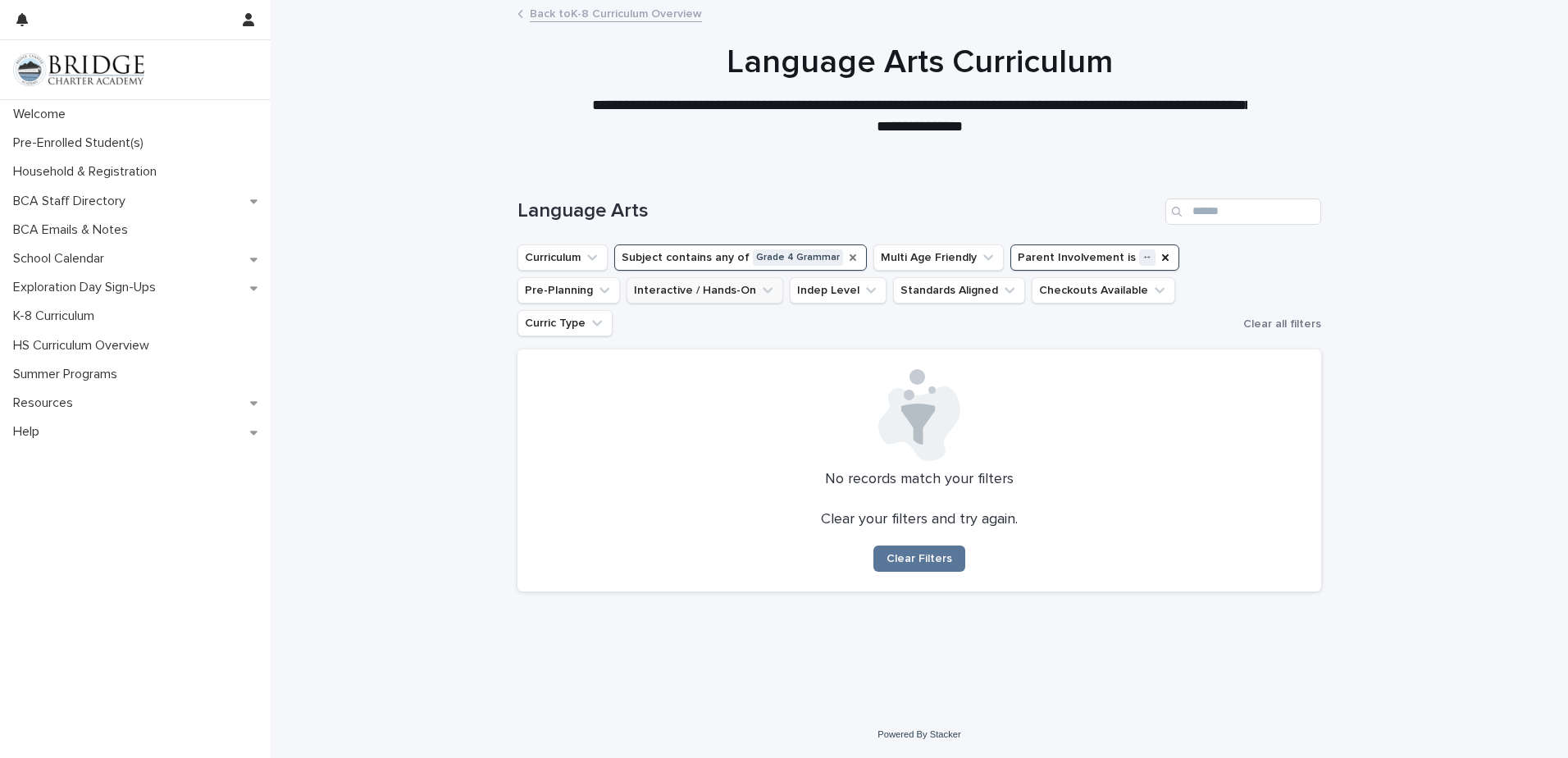
click at [722, 291] on button "Interactive / Hands-On" at bounding box center [704, 290] width 157 height 27
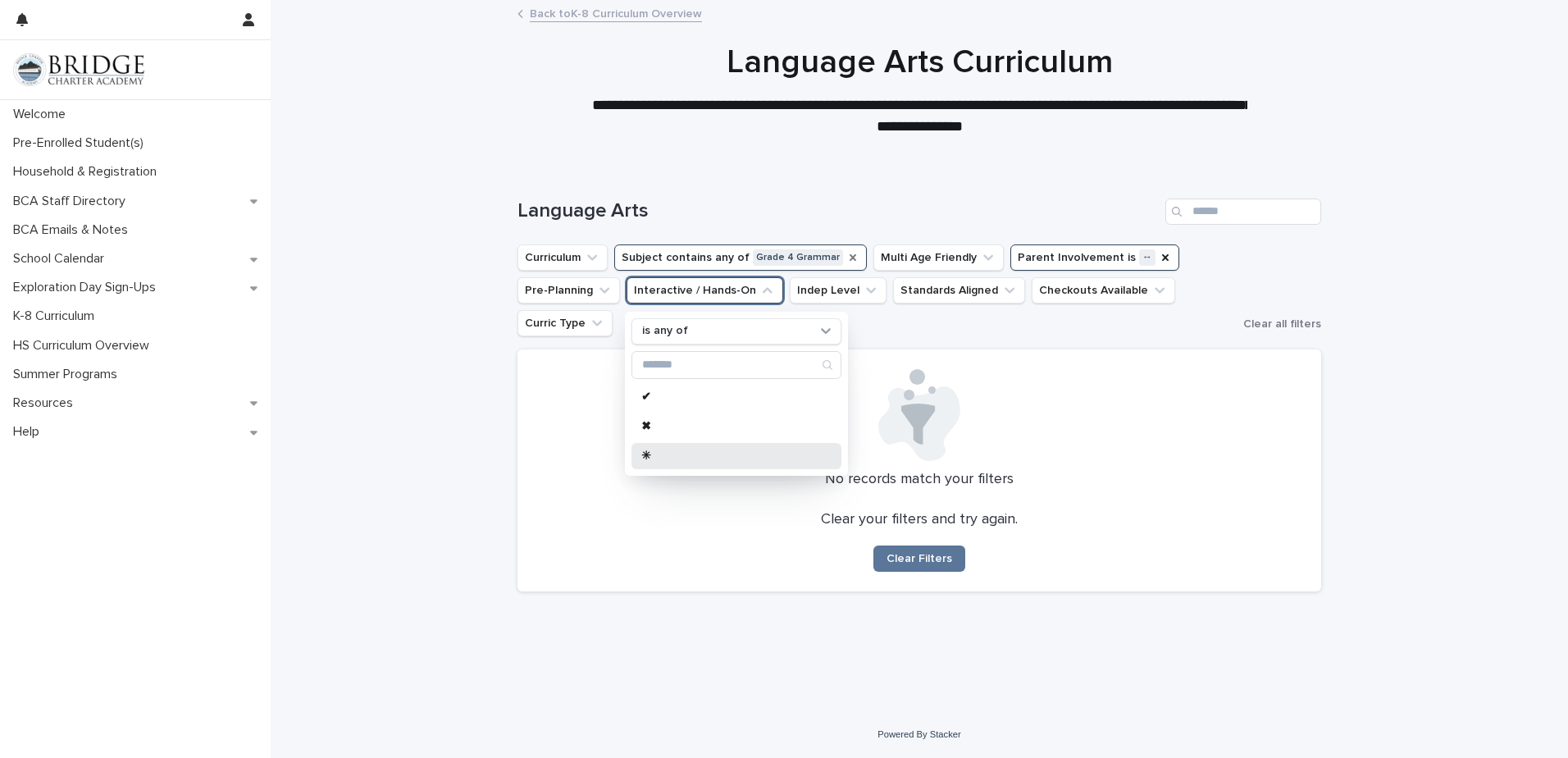
click at [735, 451] on p "✳" at bounding box center [727, 456] width 174 height 12
click at [926, 289] on icon "Indep Level" at bounding box center [934, 290] width 17 height 17
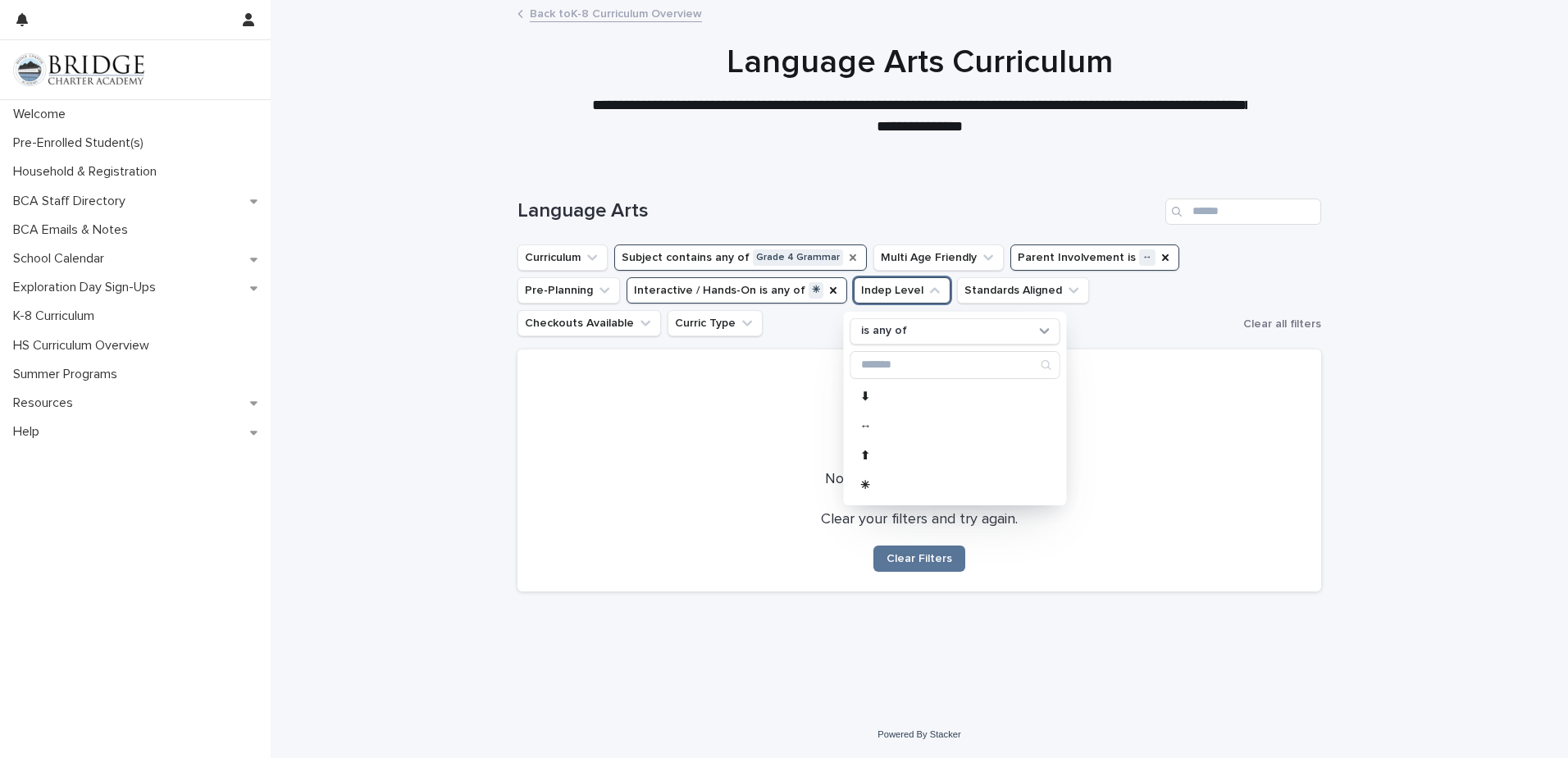
click at [926, 289] on icon "Indep Level" at bounding box center [934, 290] width 17 height 17
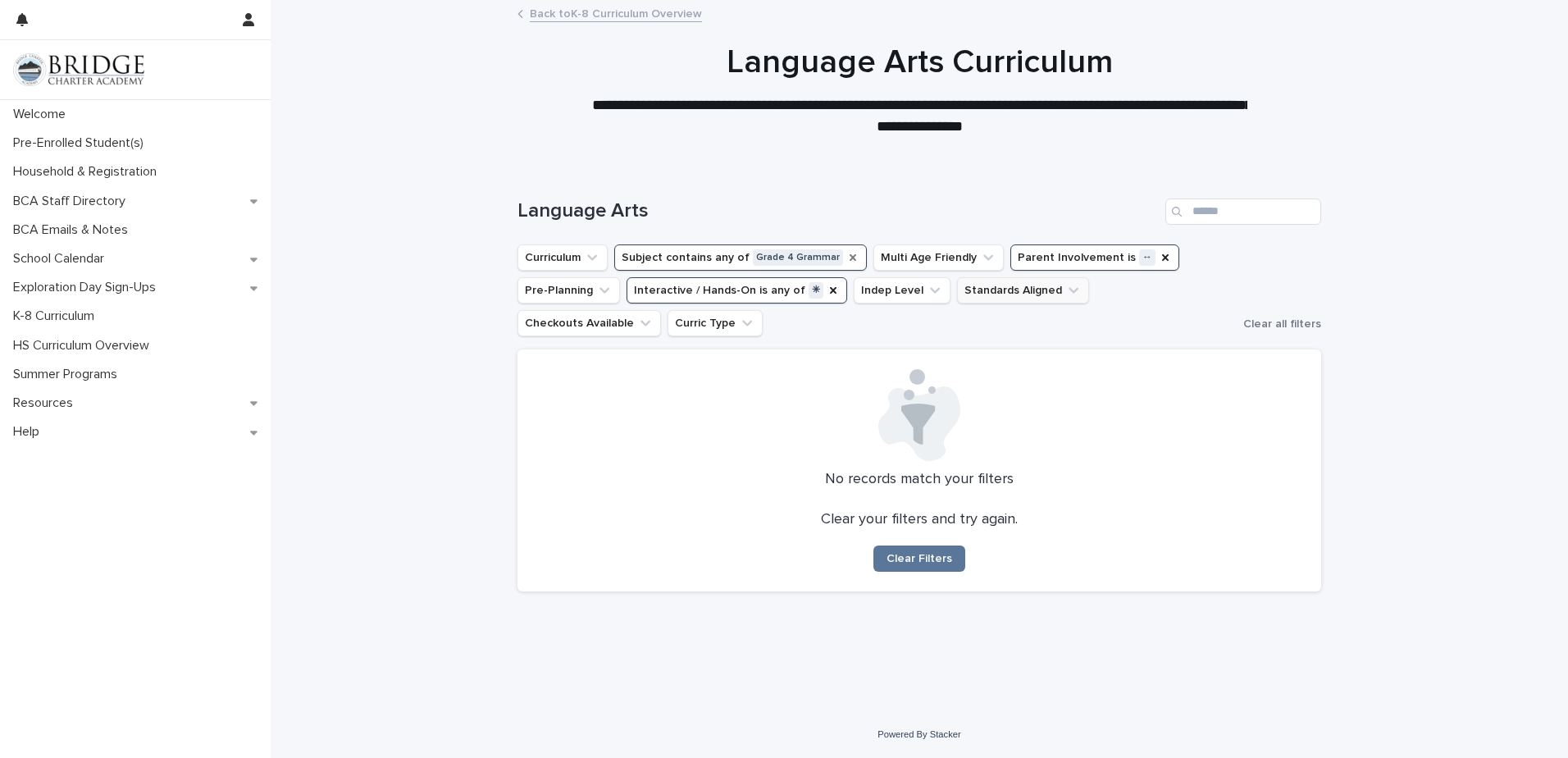
click at [1037, 296] on button "Standards Aligned" at bounding box center [1023, 290] width 132 height 27
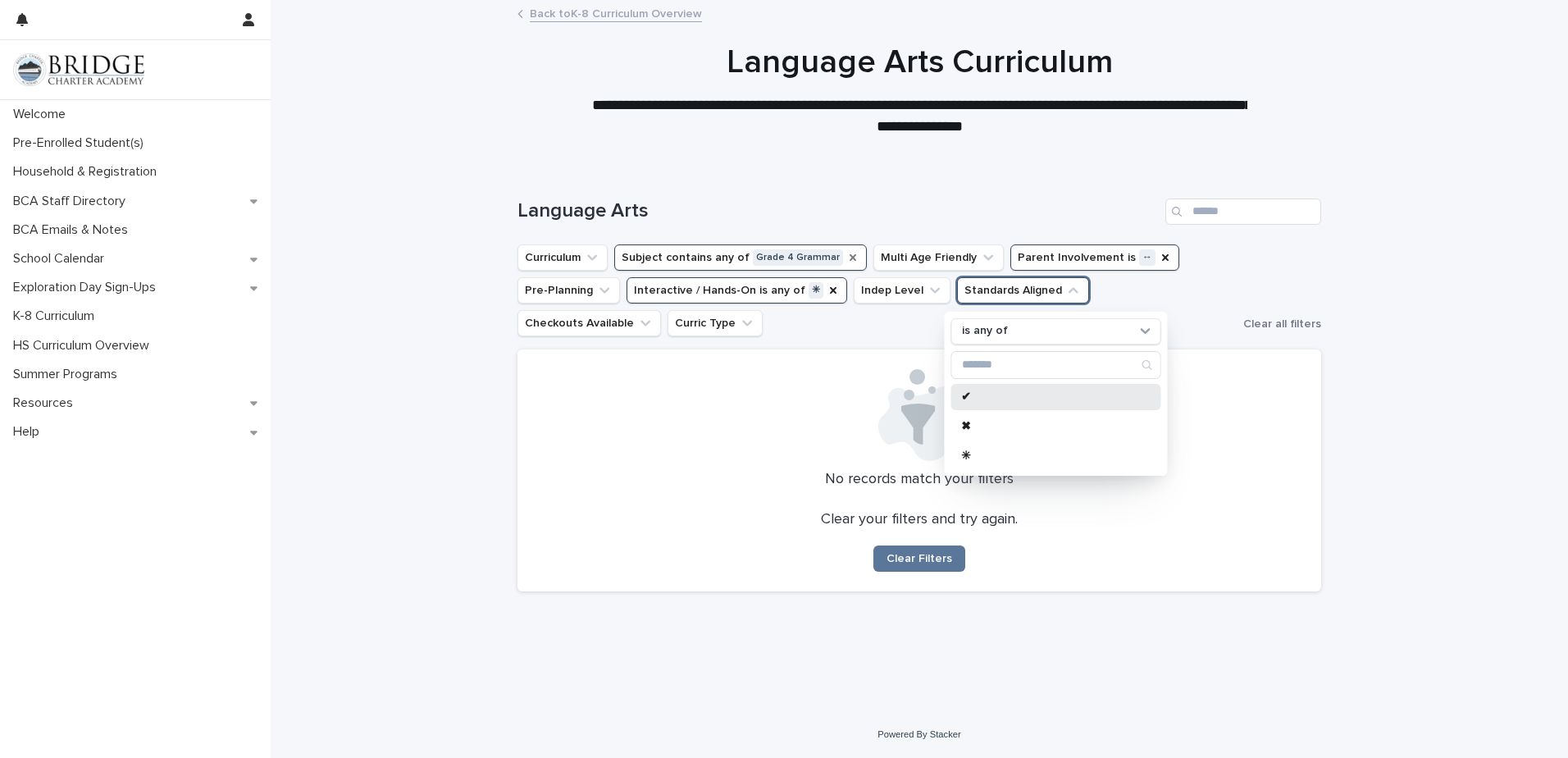
click at [1010, 398] on p "✔" at bounding box center [1047, 397] width 174 height 12
click at [723, 327] on button "Curric Type" at bounding box center [715, 323] width 95 height 27
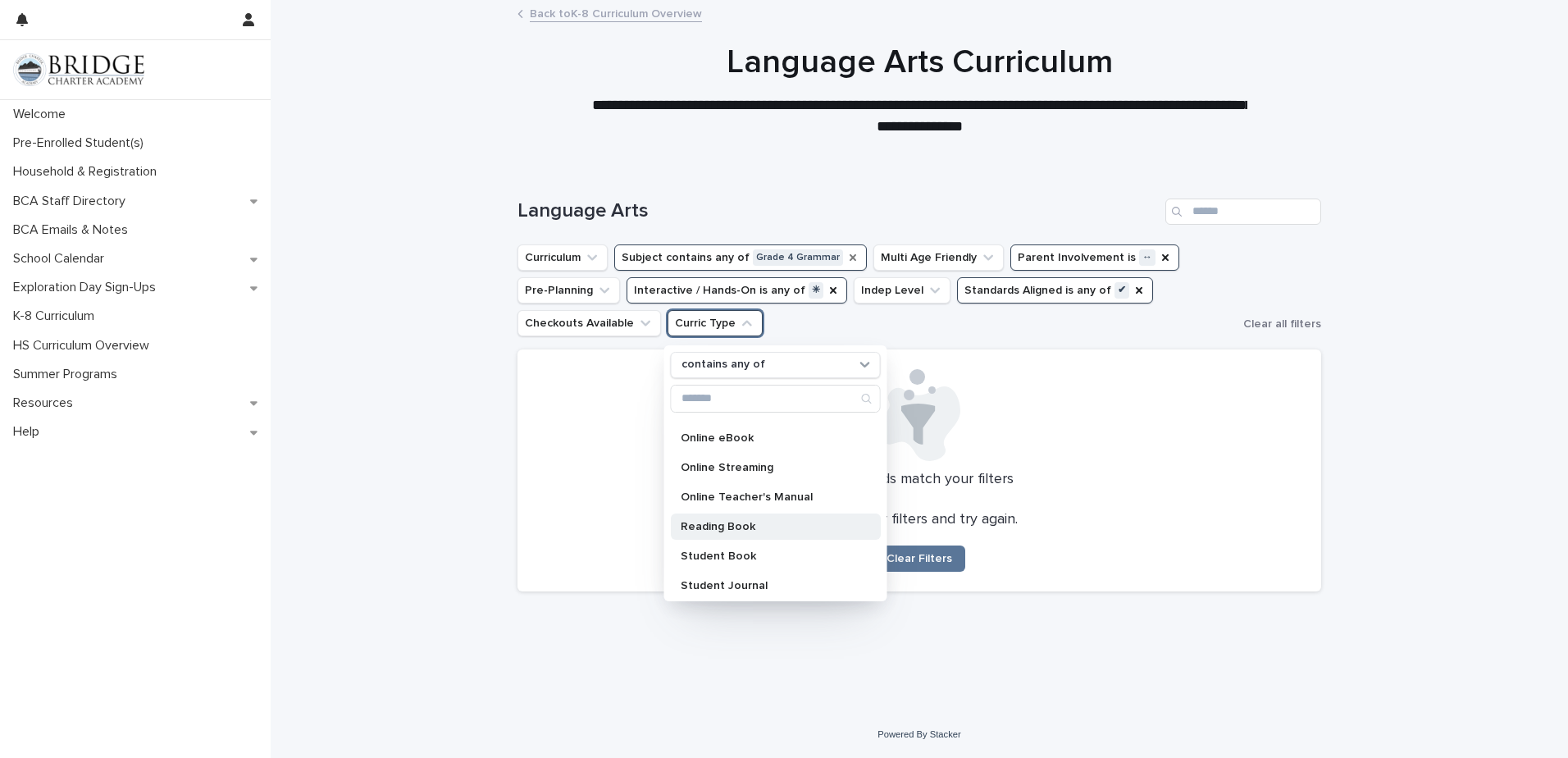
scroll to position [328, 0]
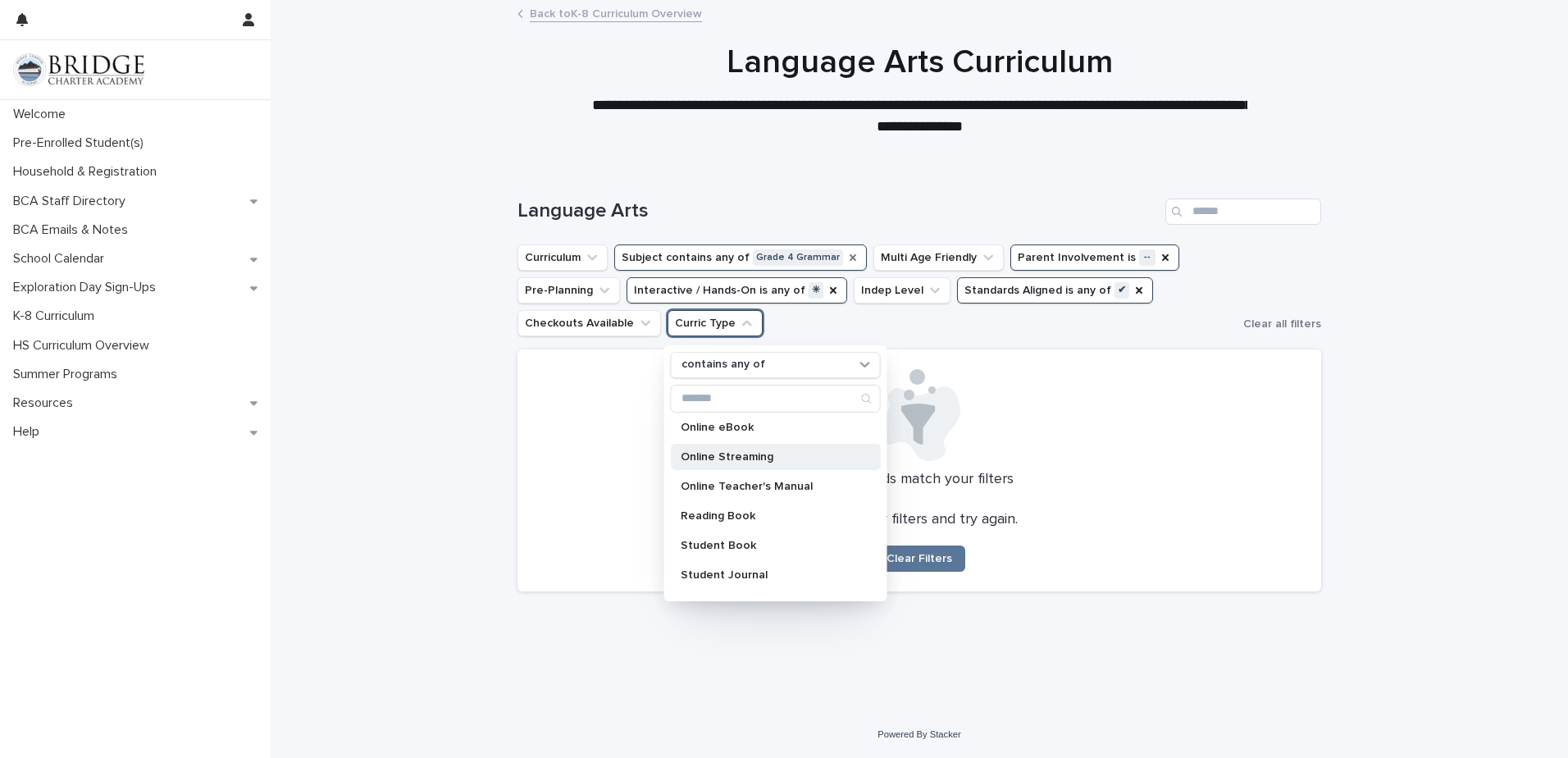
click at [759, 460] on p "Online Streaming" at bounding box center [767, 457] width 174 height 12
click at [1081, 252] on button "Parent Involvement is ↔" at bounding box center [1095, 257] width 169 height 27
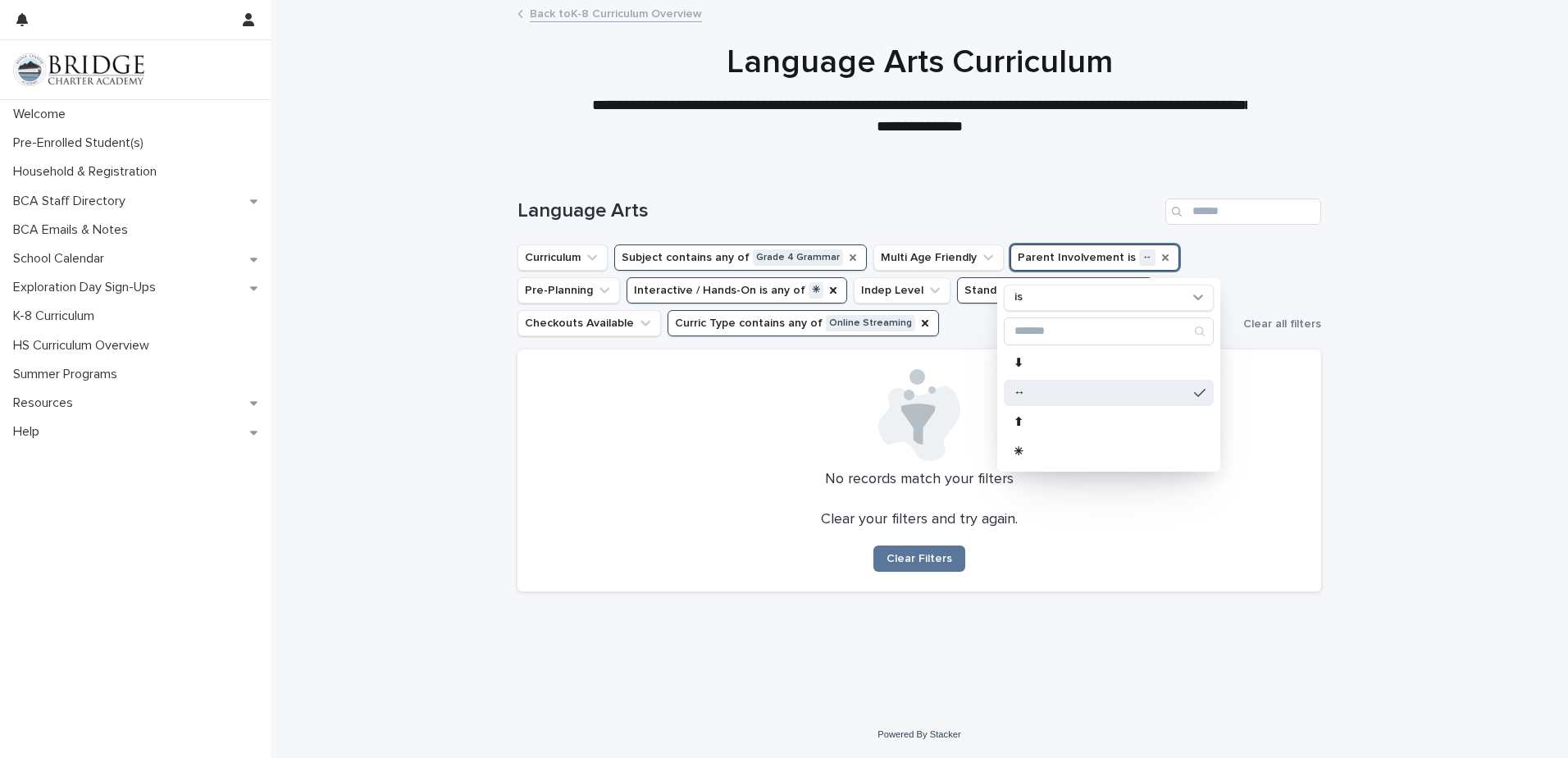
click at [1159, 252] on icon "Parent Involvement" at bounding box center [1164, 257] width 13 height 13
click at [1055, 607] on div "Loading... Saving… Loading... Saving… Language Arts Curriculum Subject contains…" at bounding box center [918, 417] width 820 height 504
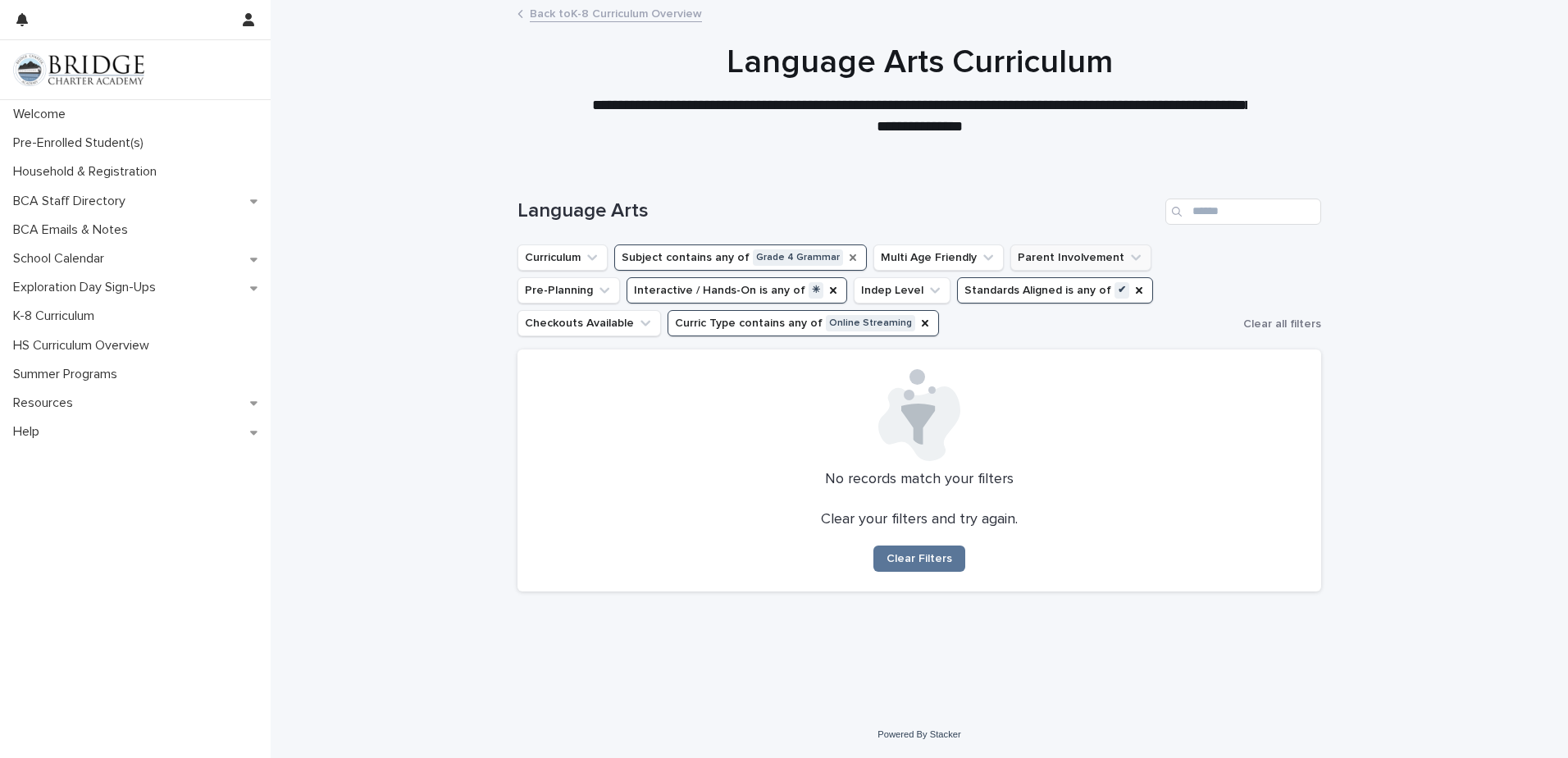
click at [774, 259] on button "Subject contains any of Grade 4 Grammar" at bounding box center [740, 257] width 253 height 27
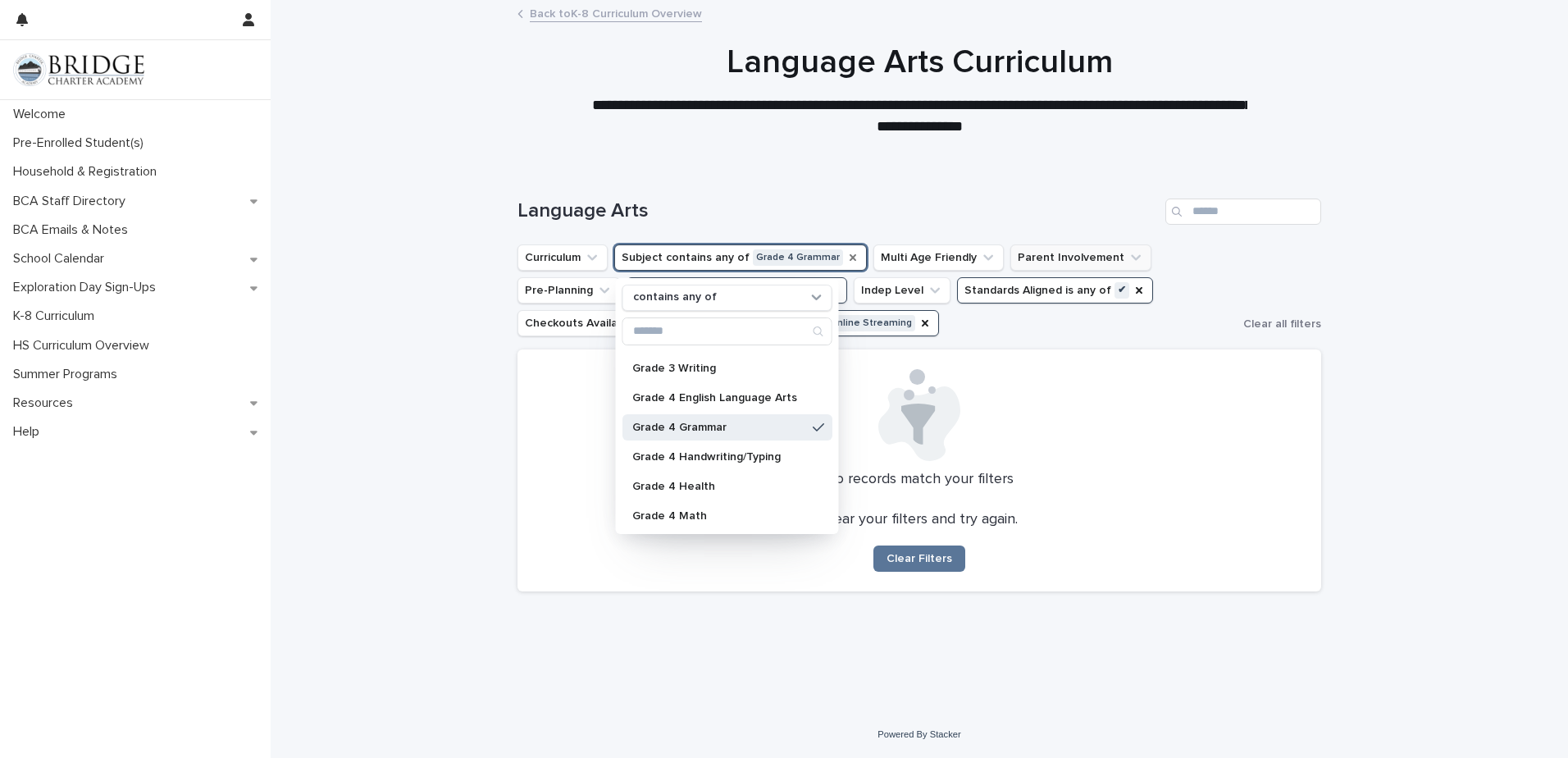
scroll to position [1231, 0]
click at [722, 405] on p "Grade 4 English Language Arts" at bounding box center [719, 403] width 174 height 12
click at [1096, 289] on button "Standards Aligned is any of ✔" at bounding box center [1054, 290] width 196 height 27
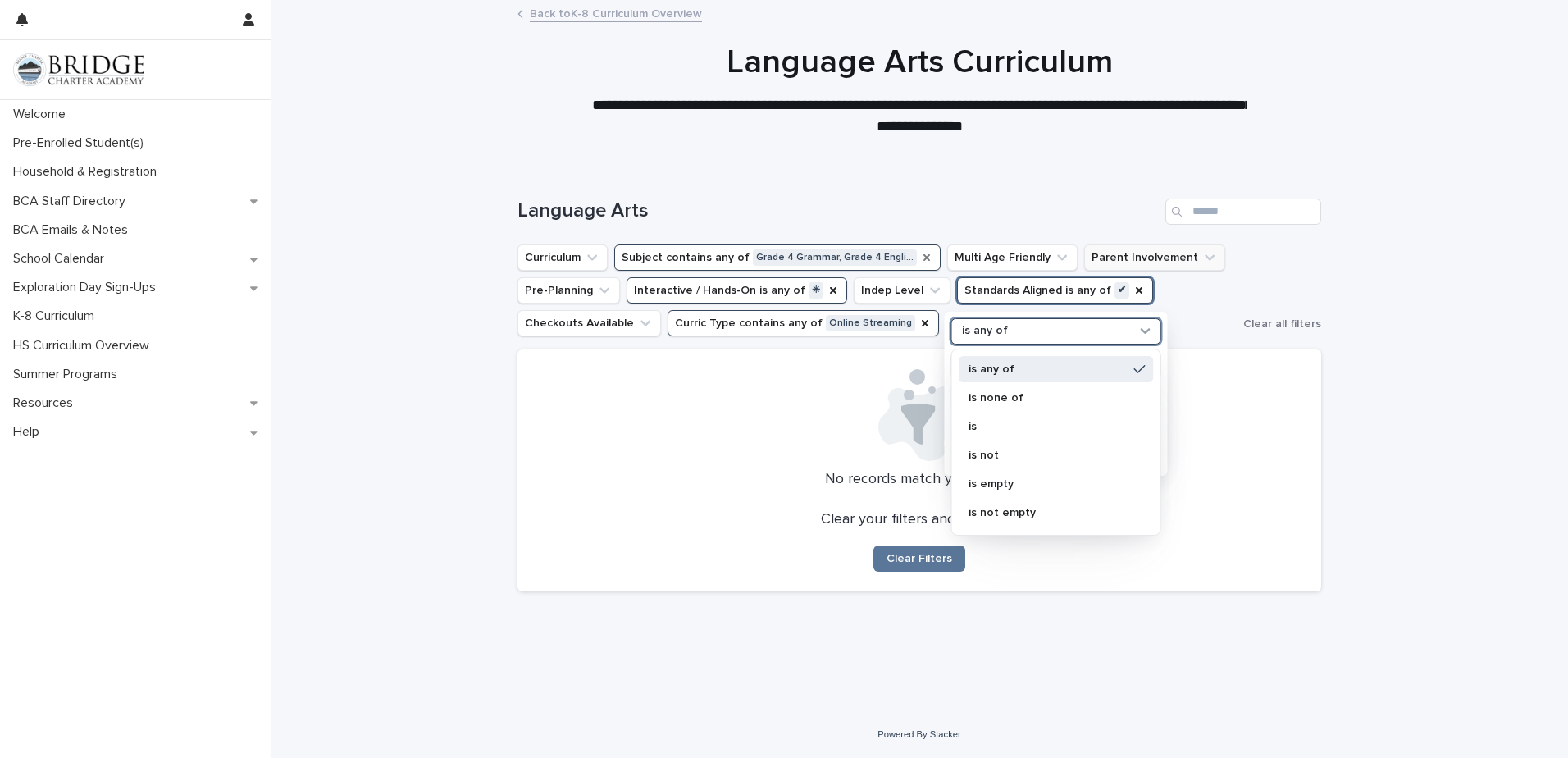
click at [1062, 329] on div "is any of" at bounding box center [1046, 330] width 181 height 17
click at [1044, 420] on p "is" at bounding box center [1048, 426] width 159 height 12
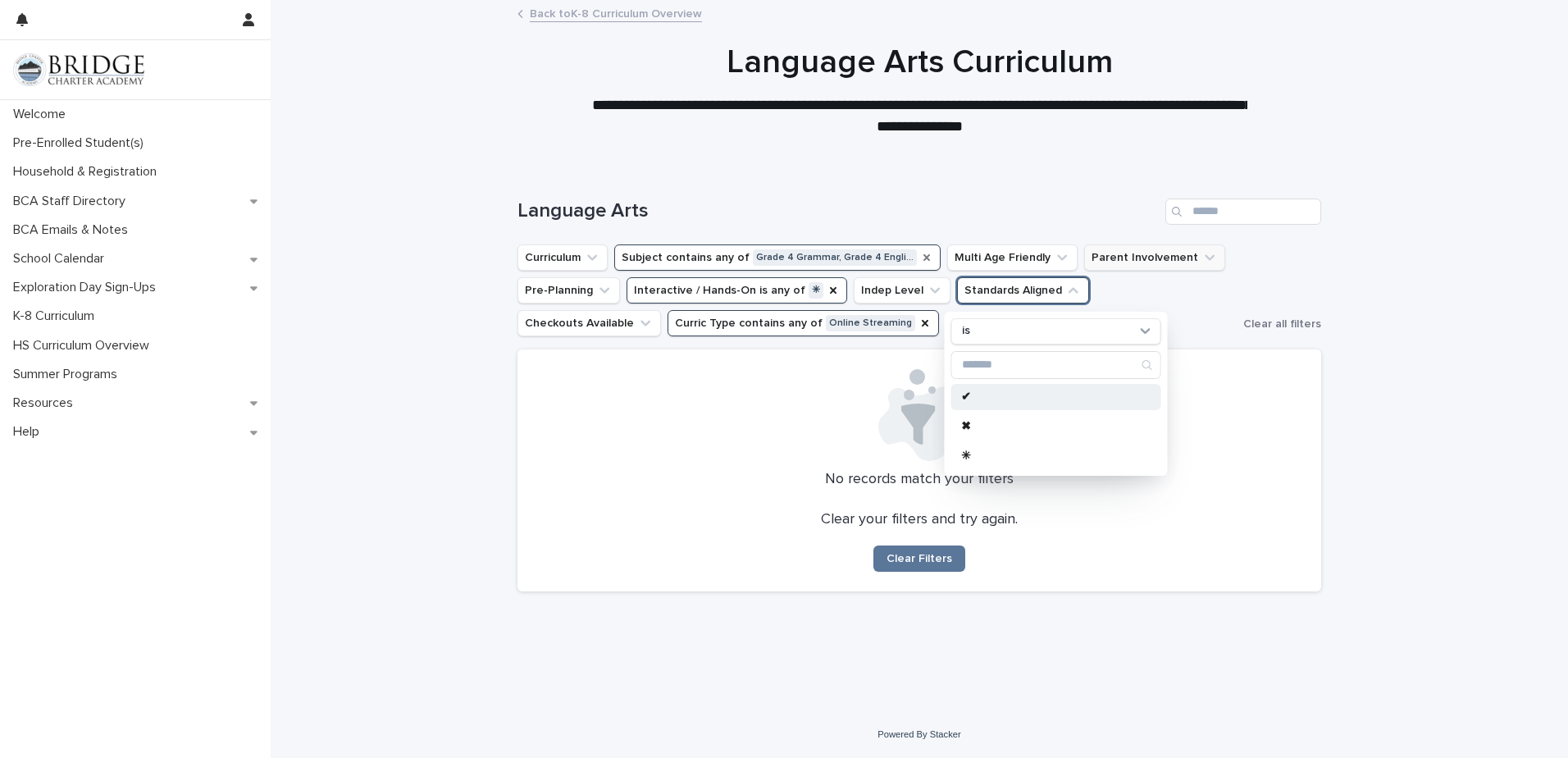
click at [1038, 399] on p "✔" at bounding box center [1047, 397] width 174 height 12
click at [1074, 338] on div "is" at bounding box center [1046, 330] width 181 height 17
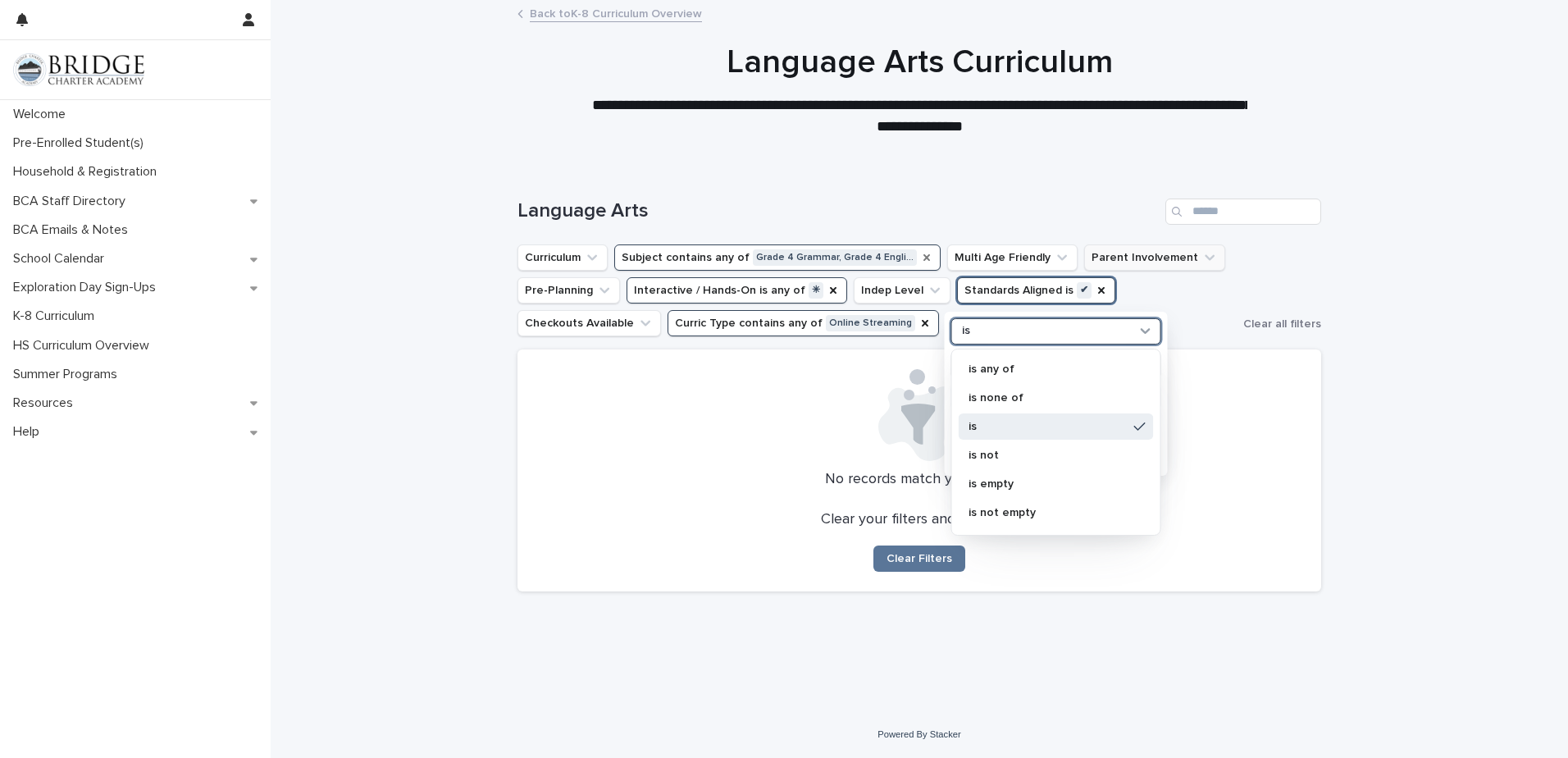
click at [1201, 424] on div at bounding box center [919, 414] width 764 height 92
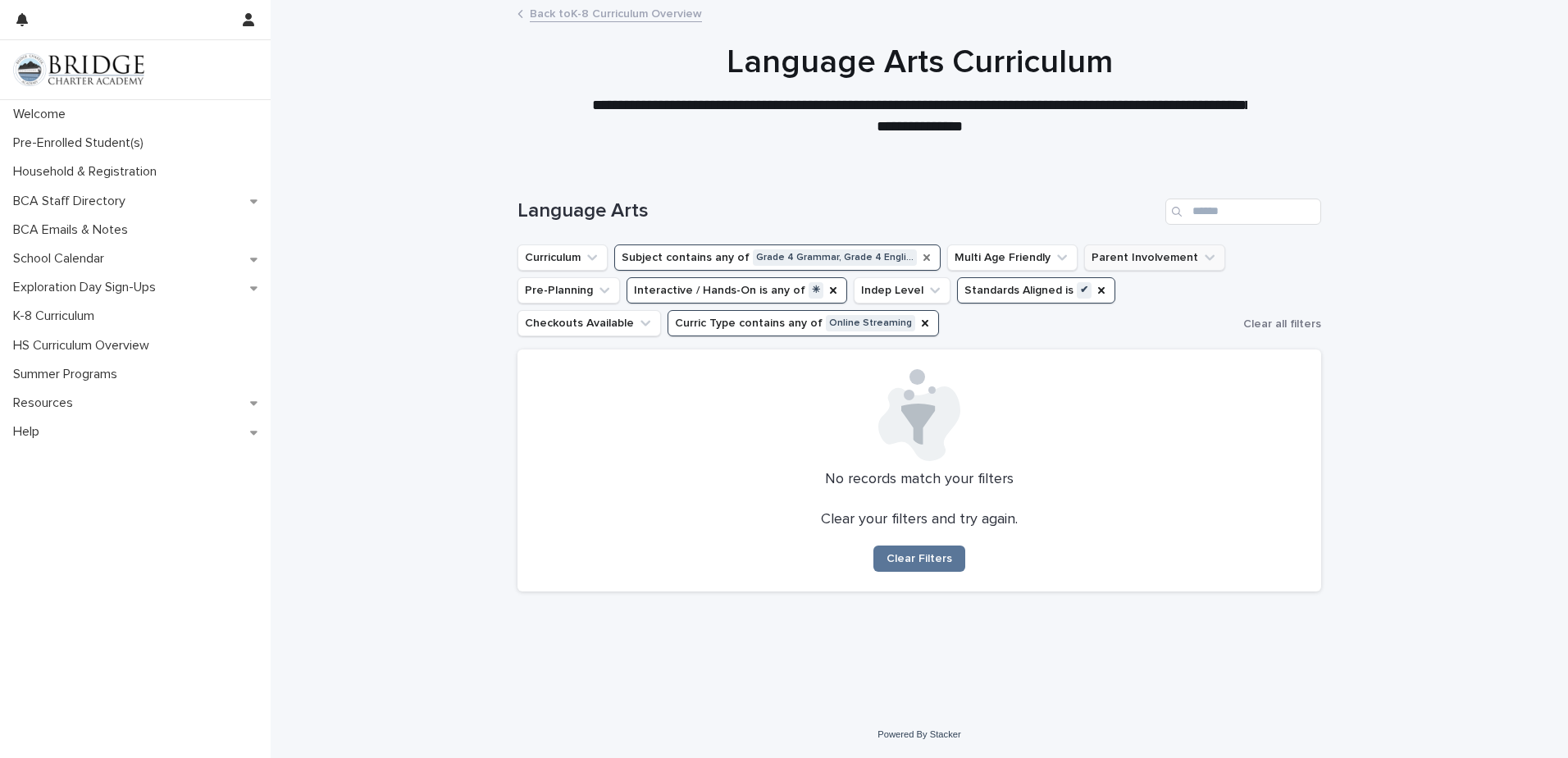
click at [1078, 296] on button "Standards Aligned is ✔" at bounding box center [1035, 290] width 158 height 27
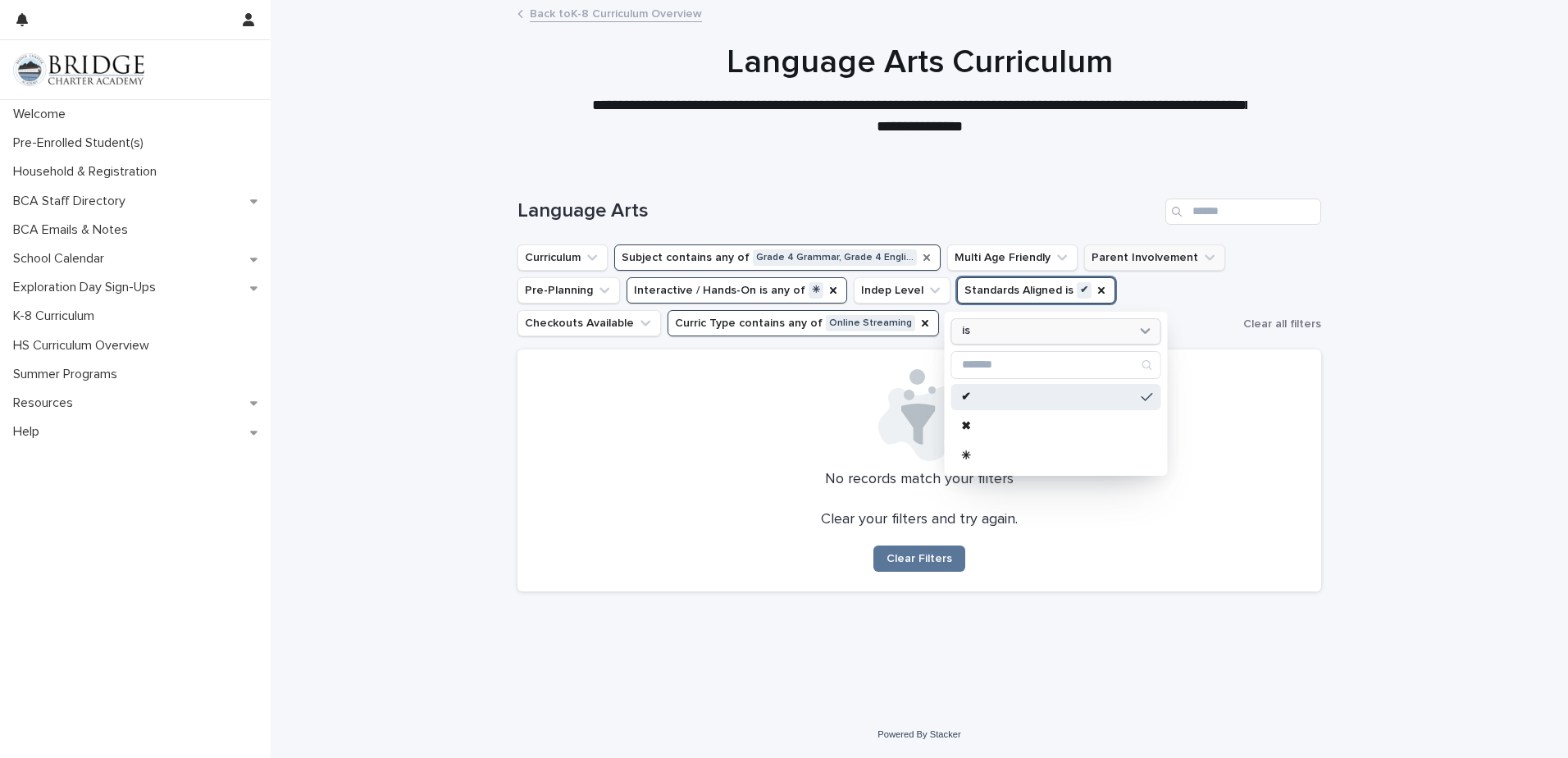
click at [1074, 335] on div "is" at bounding box center [1046, 330] width 181 height 17
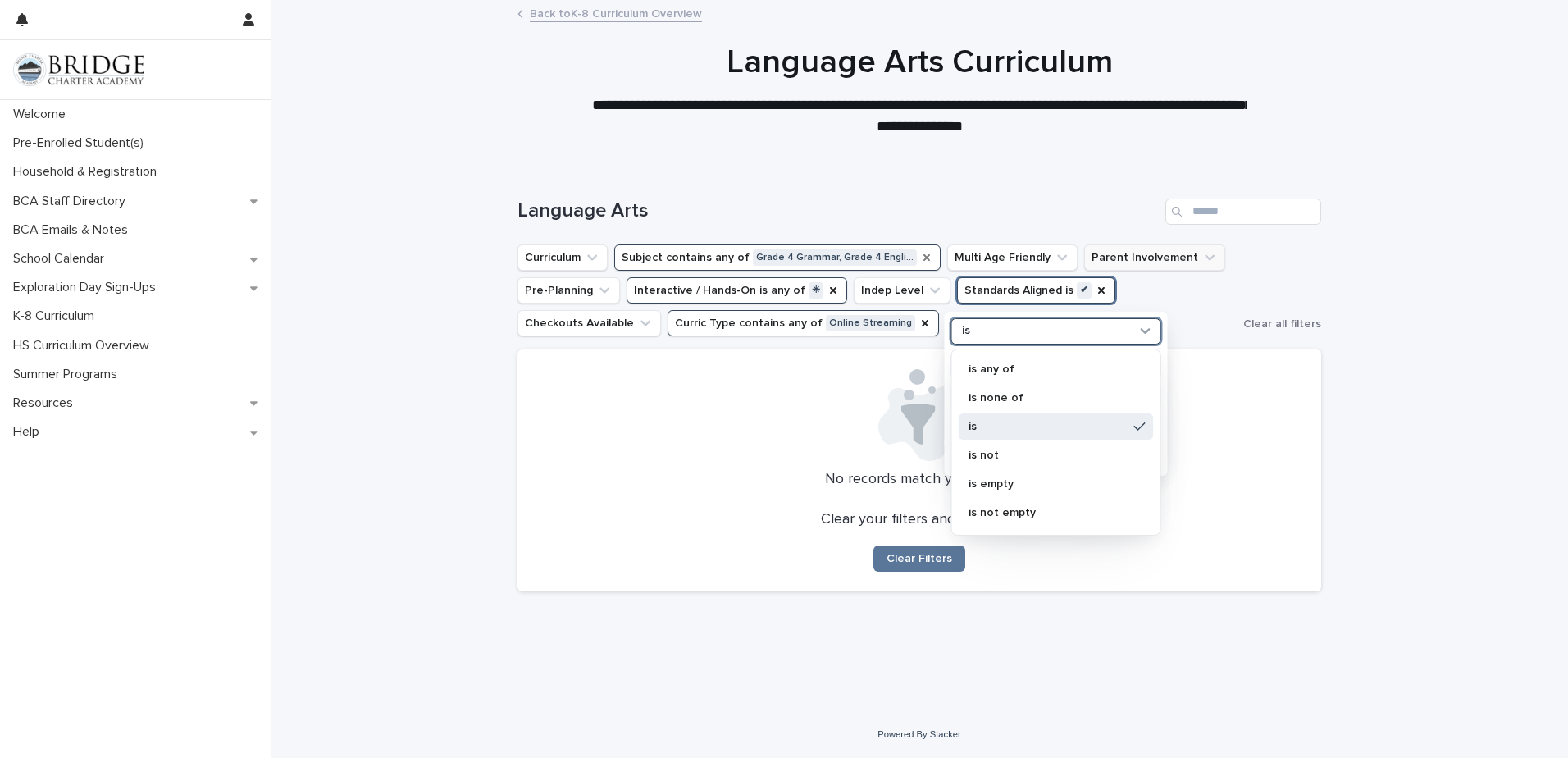
click at [1074, 335] on div "is" at bounding box center [1046, 330] width 181 height 17
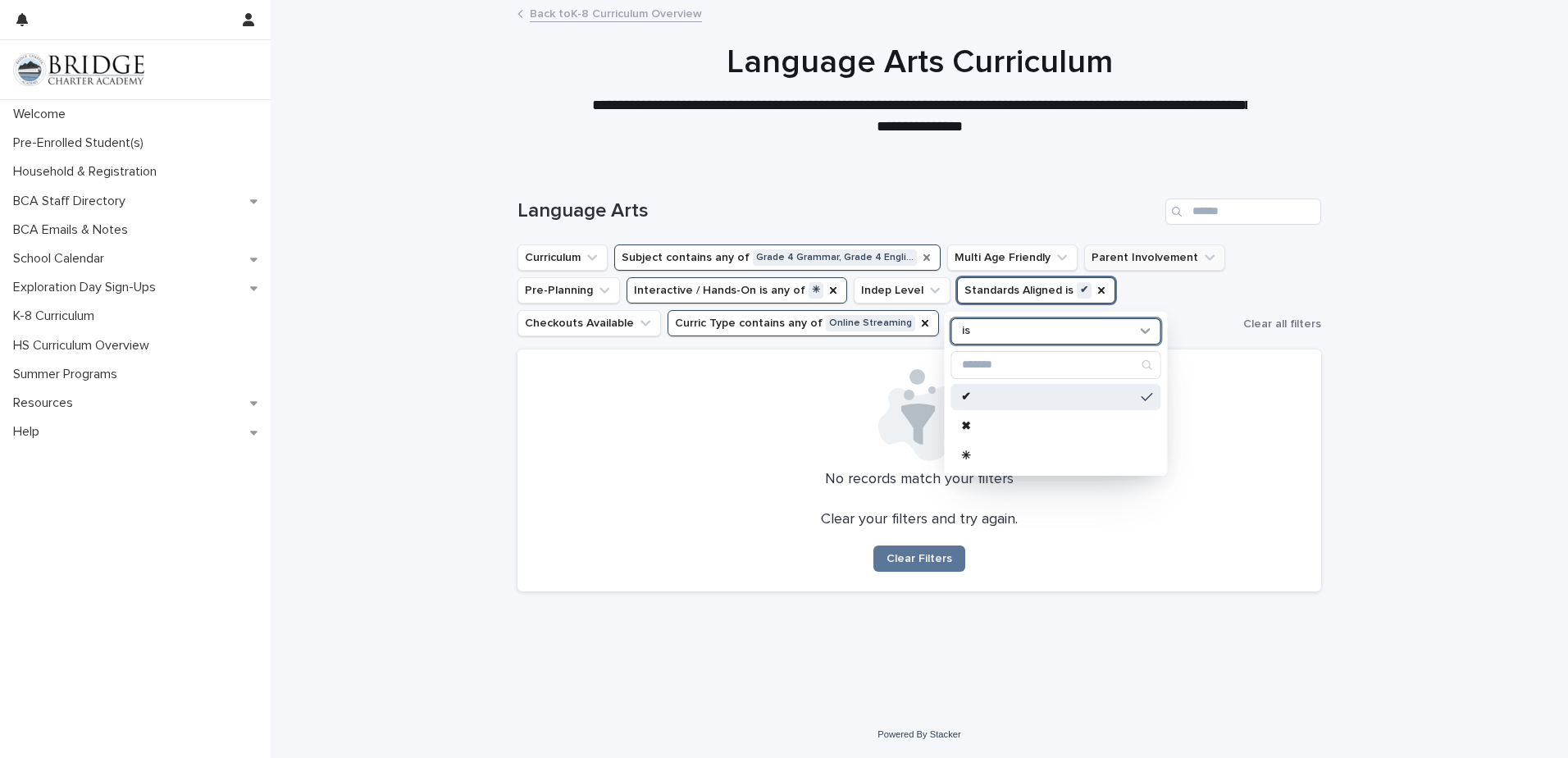
click at [1260, 446] on div at bounding box center [919, 414] width 764 height 92
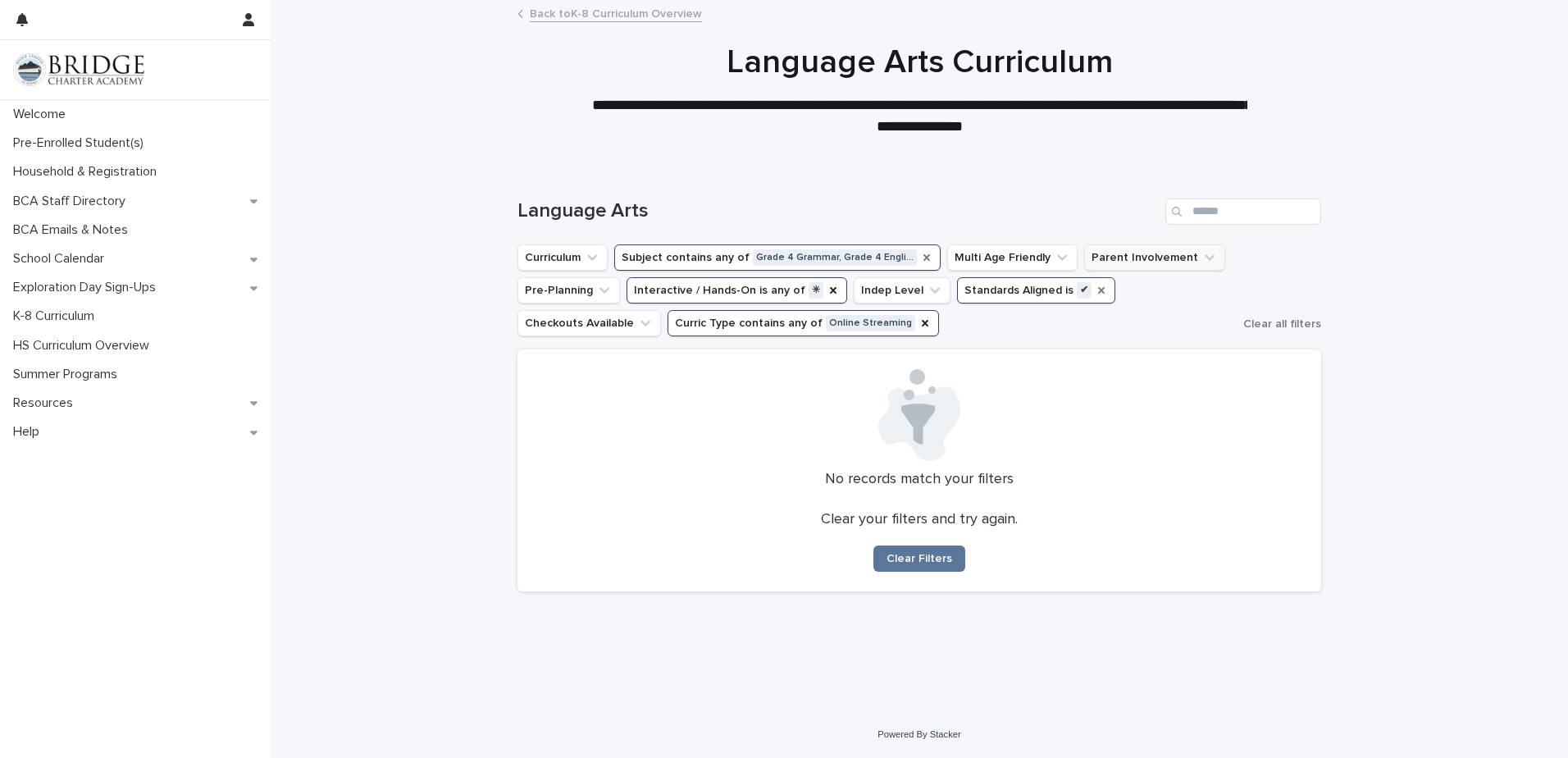
click at [1098, 292] on icon "Standards Aligned" at bounding box center [1100, 290] width 7 height 7
click at [538, 14] on link "Back to K-8 Curriculum Overview" at bounding box center [615, 12] width 172 height 19
